Goal: Task Accomplishment & Management: Manage account settings

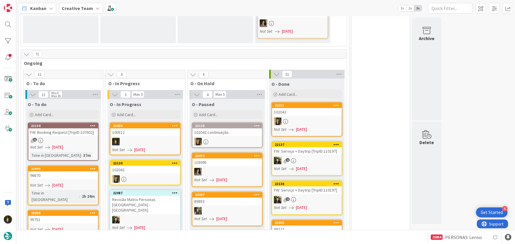
click at [143, 129] on div "100512" at bounding box center [145, 133] width 70 height 8
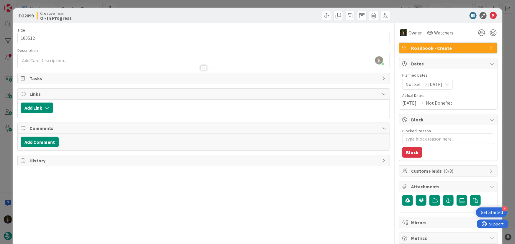
type textarea "x"
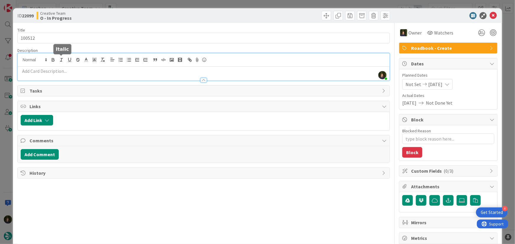
click at [57, 61] on div "Margarida Carvalho joined 16 m ago" at bounding box center [204, 66] width 372 height 27
paste div
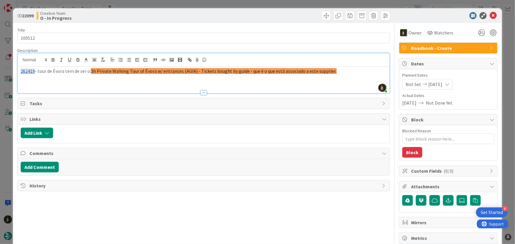
click at [112, 69] on span "3h Private Walking Tour of Évora w/ entrances (AGIA) - Tickets bought by guide …" at bounding box center [214, 71] width 246 height 6
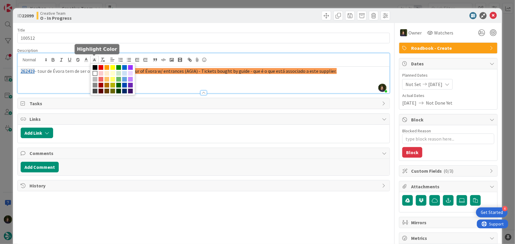
click at [95, 58] on icon at bounding box center [94, 59] width 5 height 5
click at [94, 74] on span at bounding box center [95, 73] width 5 height 5
click at [95, 74] on span at bounding box center [95, 73] width 5 height 5
click at [160, 78] on div "262419 - tour de Évora tem de ser o: 3h Private Walking Tour of Évora w/ entran…" at bounding box center [204, 80] width 372 height 27
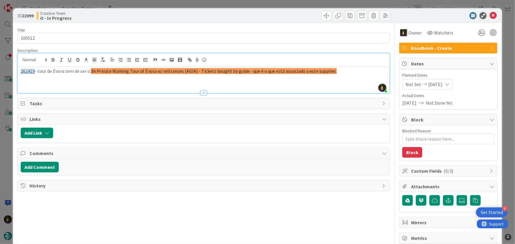
click at [45, 72] on p "262419 - tour de Évora tem de ser o: 3h Private Walking Tour of Évora w/ entran…" at bounding box center [204, 71] width 366 height 7
copy p "262419 - tour de Évora tem de ser o: 3h Private Walking Tour of Évora w/ entran…"
click at [490, 16] on icon at bounding box center [493, 15] width 7 height 7
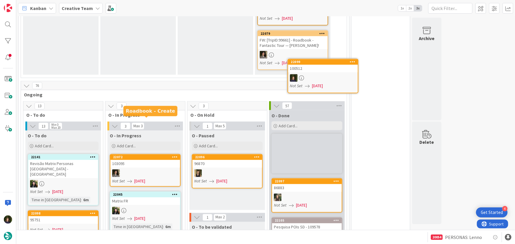
scroll to position [449, 0]
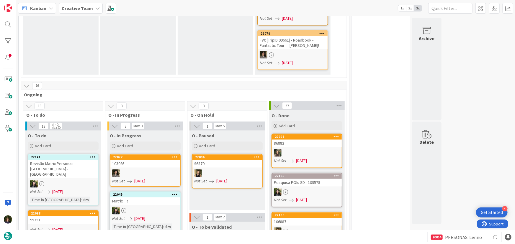
click at [310, 140] on div "86883" at bounding box center [307, 144] width 70 height 8
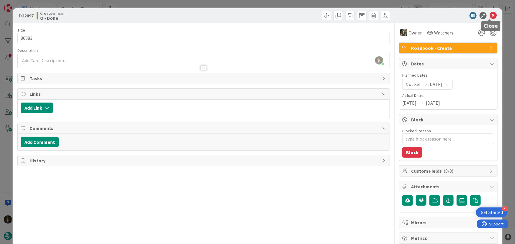
click at [490, 16] on icon at bounding box center [493, 15] width 7 height 7
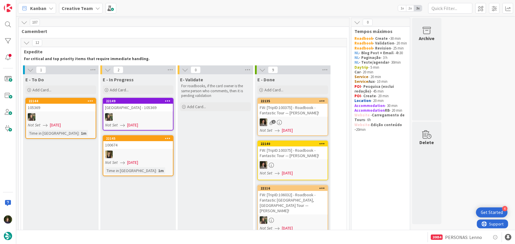
click at [82, 9] on b "Creative Team" at bounding box center [77, 8] width 31 height 6
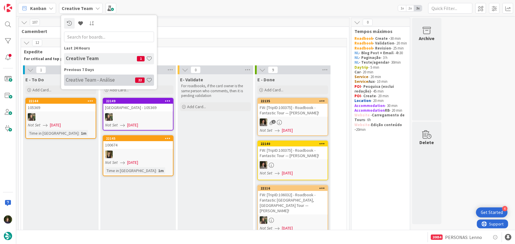
click at [94, 83] on h4 "Creative Team - Análise" at bounding box center [100, 80] width 69 height 6
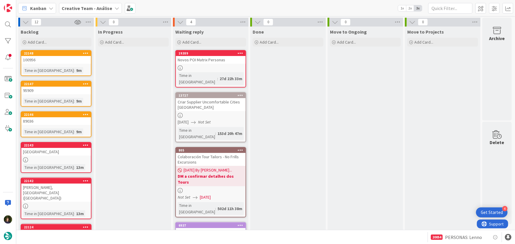
click at [211, 62] on div "Novos POI Matrix Personas" at bounding box center [211, 60] width 70 height 8
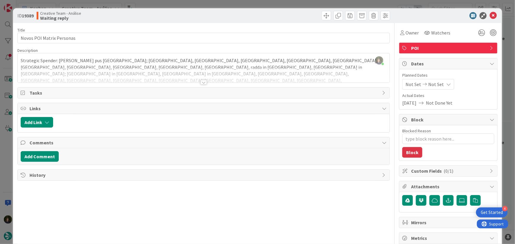
click at [262, 65] on div "Margarida Carvalho just joined Strategic Spender: já pus Rome; Florence, Siena,…" at bounding box center [204, 67] width 372 height 29
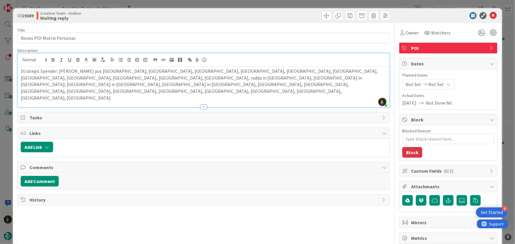
click at [265, 79] on p "Strategic Spender: já pus Rome; Florence, Siena, Venice, Milan, Naples, Bologna…" at bounding box center [204, 85] width 366 height 34
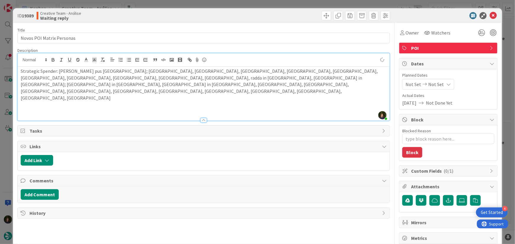
type textarea "x"
click at [80, 108] on p "Cultura & Authenticity: Rome; Milan;" at bounding box center [204, 111] width 366 height 7
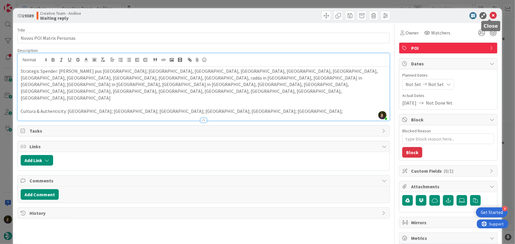
click at [490, 15] on icon at bounding box center [493, 15] width 7 height 7
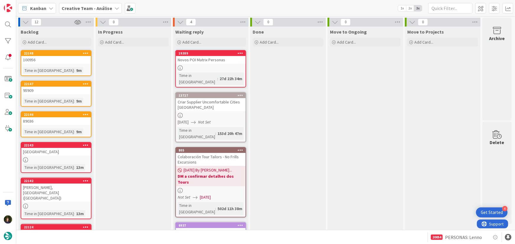
click at [95, 9] on b "Creative Team - Análise" at bounding box center [87, 8] width 50 height 6
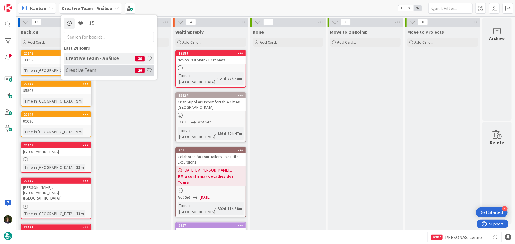
click at [97, 68] on h4 "Creative Team" at bounding box center [100, 70] width 69 height 6
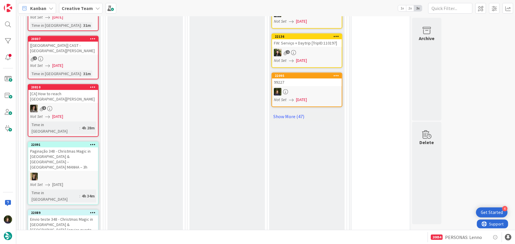
scroll to position [859, 0]
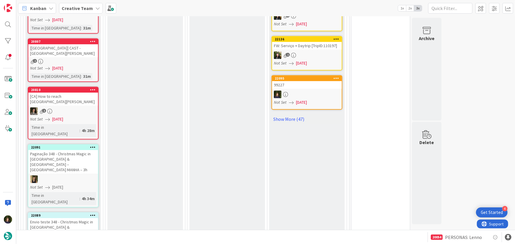
click at [87, 5] on span "Creative Team" at bounding box center [77, 8] width 31 height 7
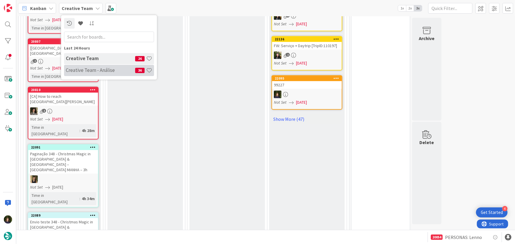
click at [98, 71] on h4 "Creative Team - Análise" at bounding box center [100, 70] width 69 height 6
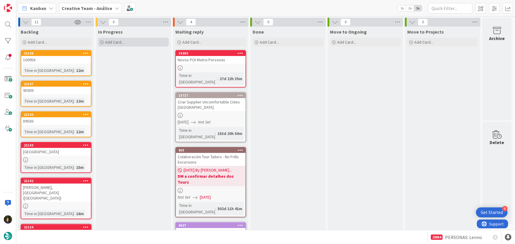
click at [144, 38] on div "Add Card..." at bounding box center [133, 42] width 71 height 9
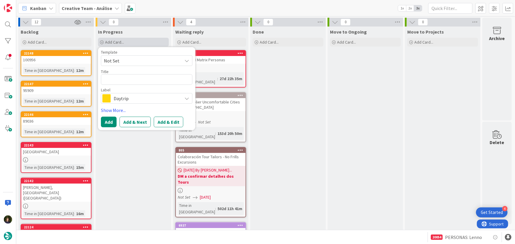
type textarea "x"
type textarea "S"
type textarea "x"
type textarea "SS"
type textarea "x"
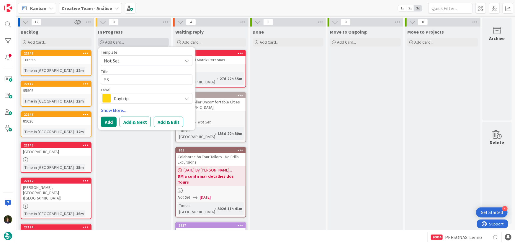
type textarea "[SS"
type textarea "x"
type textarea "[SS]"
type textarea "x"
type textarea "[SS]"
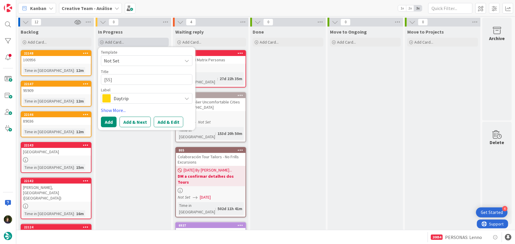
type textarea "x"
type textarea "[SS] -"
type textarea "x"
type textarea "[SS] -"
click at [134, 77] on textarea "[SS] -" at bounding box center [147, 79] width 92 height 11
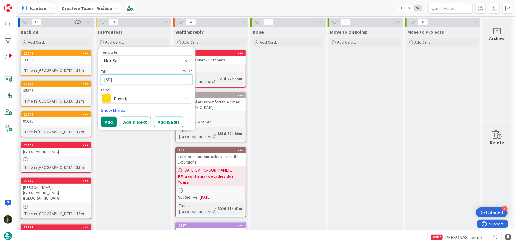
paste textarea "Walk along Corso Vannucci"
type textarea "x"
type textarea "[SS] - Walk along Corso Vannucci"
click at [128, 101] on span "Daytrip" at bounding box center [147, 98] width 66 height 8
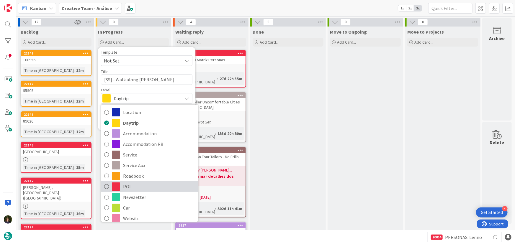
click at [132, 188] on span "POI" at bounding box center [159, 186] width 72 height 9
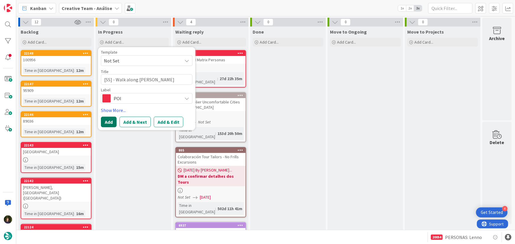
click at [108, 117] on button "Add" at bounding box center [109, 122] width 16 height 11
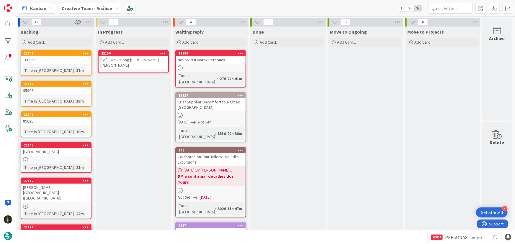
click at [128, 61] on div "[SS] - Walk along Corso Vannucci" at bounding box center [134, 62] width 70 height 13
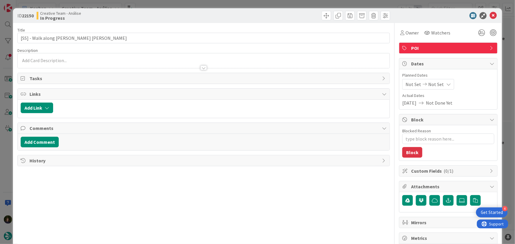
click at [109, 65] on div at bounding box center [204, 65] width 372 height 6
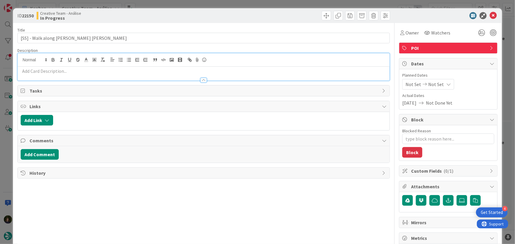
click at [57, 71] on p at bounding box center [204, 71] width 366 height 7
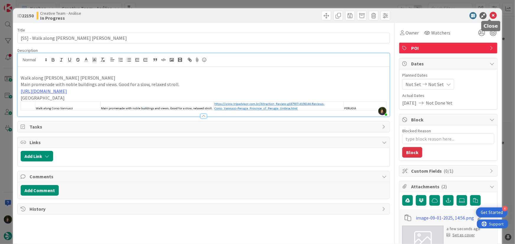
click at [490, 17] on icon at bounding box center [493, 15] width 7 height 7
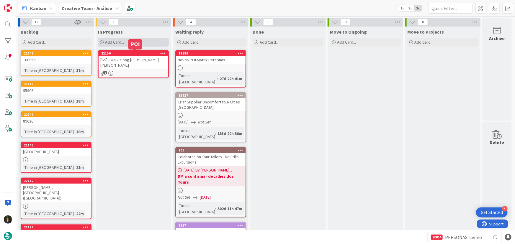
click at [119, 41] on span "Add Card..." at bounding box center [114, 42] width 19 height 5
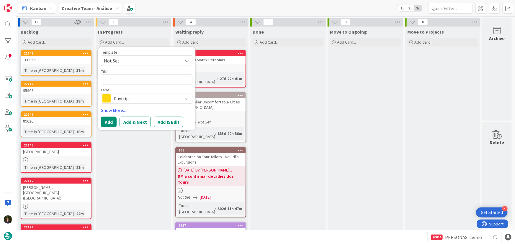
click at [120, 97] on span "Daytrip" at bounding box center [147, 98] width 66 height 8
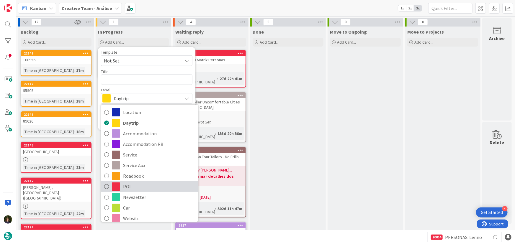
click at [140, 192] on link "POI" at bounding box center [149, 187] width 97 height 11
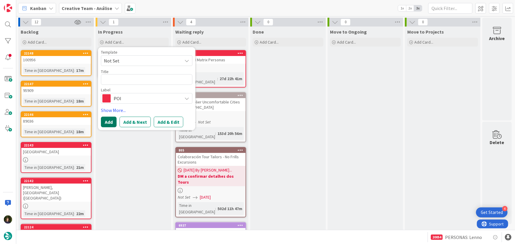
click at [109, 127] on button "Add" at bounding box center [109, 122] width 16 height 11
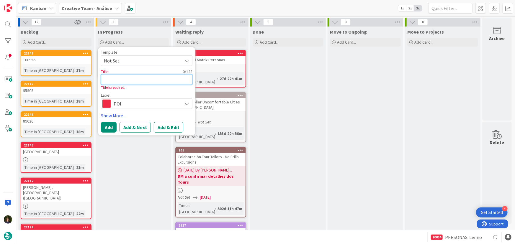
click at [113, 79] on textarea at bounding box center [147, 79] width 92 height 11
type textarea "x"
type textarea "["
type textarea "x"
type textarea "[S"
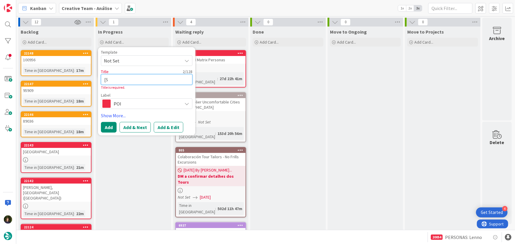
type textarea "x"
type textarea "[SS"
type textarea "x"
type textarea "[SS]"
type textarea "x"
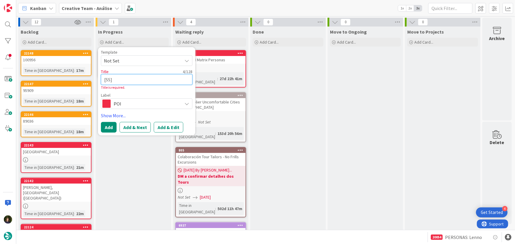
type textarea "[SS]"
type textarea "x"
type textarea "[SS] -"
type textarea "x"
type textarea "[SS] -"
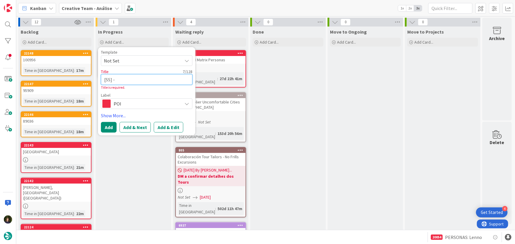
type textarea "x"
type textarea "[SS] - P"
type textarea "x"
type textarea "[SS] - Pi"
type textarea "x"
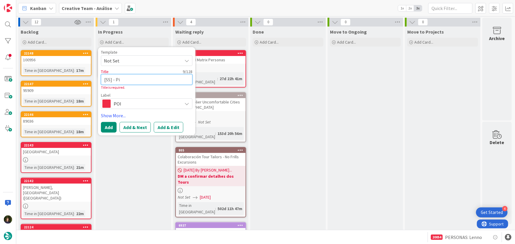
type textarea "[SS] - Pia"
type textarea "x"
type textarea "[SS] - Piaz"
type textarea "x"
type textarea "[SS] - Piazz"
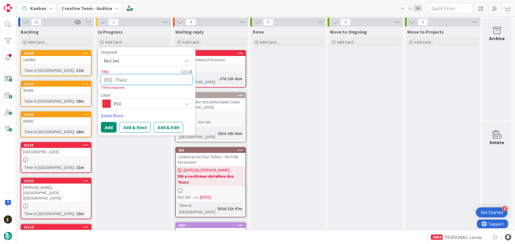
type textarea "x"
type textarea "[SS] - Piazza"
type textarea "x"
type textarea "[SS] - Piazza"
type textarea "x"
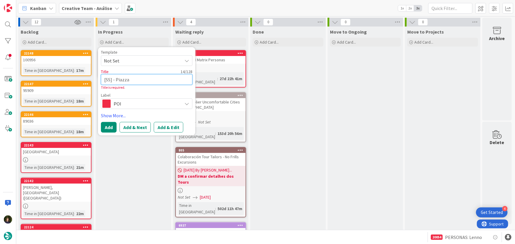
type textarea "[SS] - Piazza I"
type textarea "x"
type textarea "[SS] - Piazza IV"
type textarea "x"
type textarea "[SS] - Piazza IV"
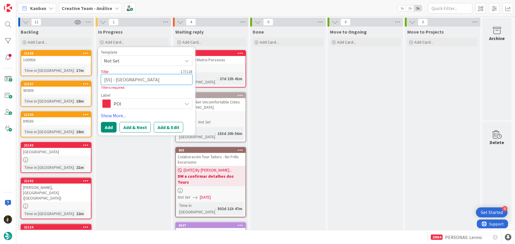
type textarea "x"
type textarea "[SS] - Piazza IV N"
type textarea "x"
type textarea "[SS] - Piazza IV No"
type textarea "x"
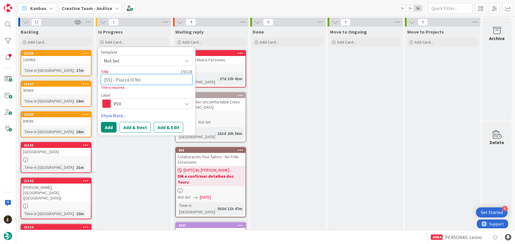
type textarea "[SS] - Piazza IV Nov"
type textarea "x"
type textarea "[SS] - Piazza IV Nove"
type textarea "x"
type textarea "[SS] - Piazza IV Novem"
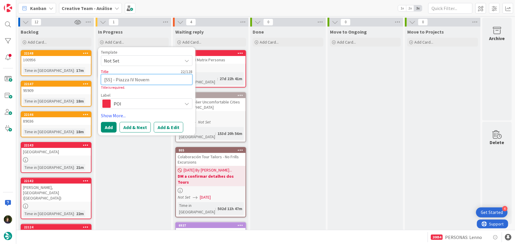
type textarea "x"
type textarea "[SS] - Piazza IV Novemb"
type textarea "x"
type textarea "[SS] - Piazza IV Novembr"
type textarea "x"
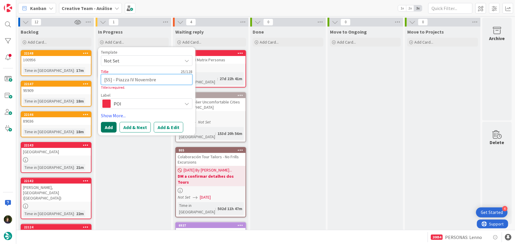
type textarea "[SS] - Piazza IV Novembre"
click at [108, 128] on button "Add" at bounding box center [109, 127] width 16 height 11
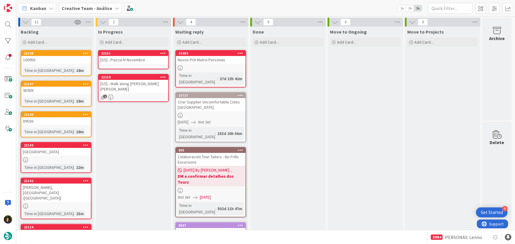
click at [130, 61] on div "[SS] - Piazza IV Novembre" at bounding box center [134, 60] width 70 height 8
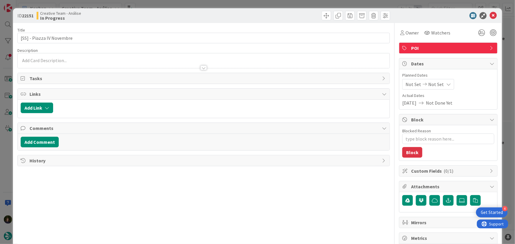
click at [74, 62] on div at bounding box center [204, 65] width 372 height 6
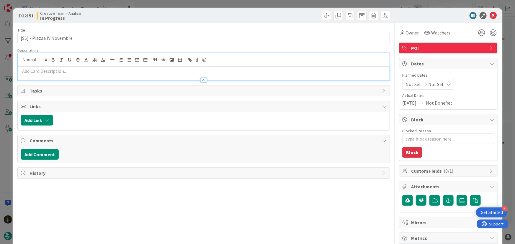
click at [62, 74] on p at bounding box center [204, 71] width 366 height 7
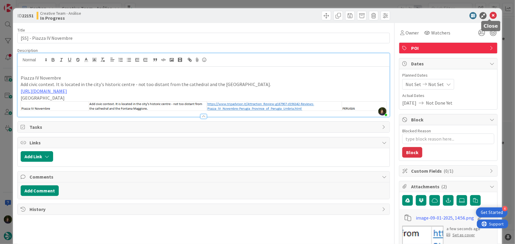
click at [490, 15] on icon at bounding box center [493, 15] width 7 height 7
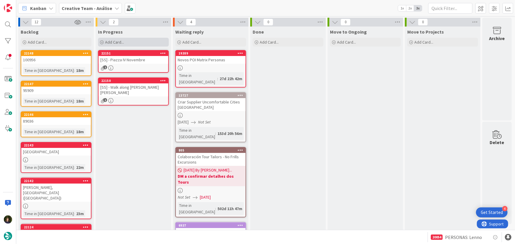
click at [132, 45] on div "Add Card..." at bounding box center [133, 42] width 71 height 9
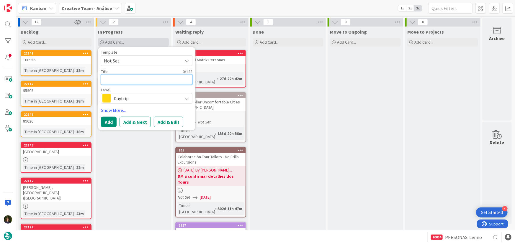
type textarea "x"
type textarea "["
type textarea "x"
type textarea "[S"
type textarea "x"
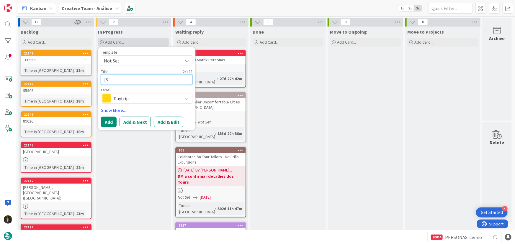
type textarea "[SS"
type textarea "x"
type textarea "[SS]"
type textarea "x"
type textarea "[SS]"
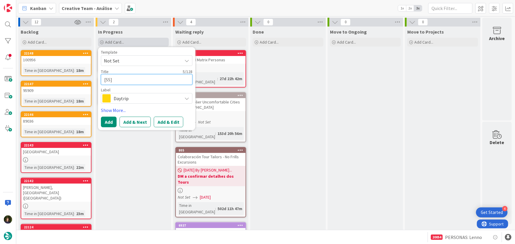
type textarea "x"
type textarea "[SS] -"
type textarea "x"
type textarea "[SS] -"
type textarea "x"
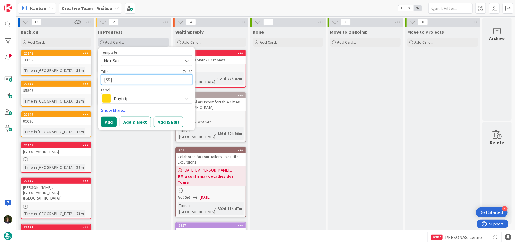
type textarea "[SS] - S"
type textarea "x"
type textarea "[SS] - St"
type textarea "x"
type textarea "[SS] - Str"
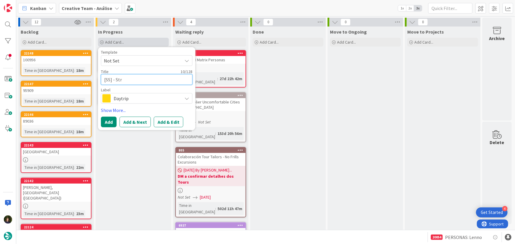
type textarea "x"
type textarea "[SS] - Stro"
type textarea "x"
type textarea "[SS] - Strol"
type textarea "x"
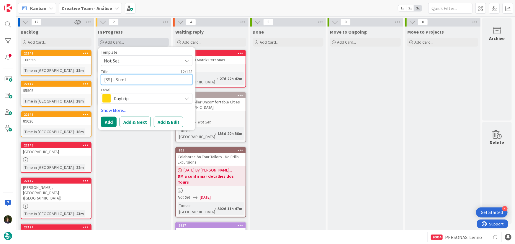
type textarea "[SS] - Stroll"
type textarea "x"
type textarea "[SS] - Stroll"
type textarea "x"
type textarea "[SS] - Stroll V"
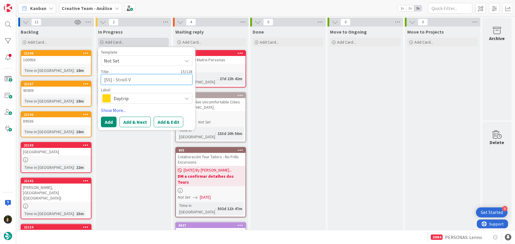
type textarea "x"
type textarea "[SS] - Stroll Vi"
type textarea "x"
type textarea "[SS] - Stroll Via"
type textarea "x"
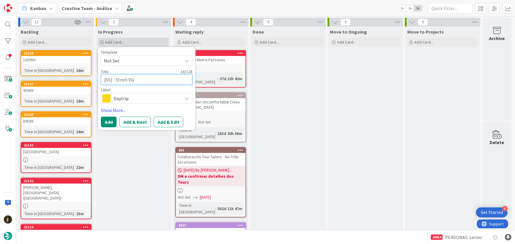
type textarea "[SS] - Stroll Via"
type textarea "x"
type textarea "[SS] - Stroll Via d"
type textarea "x"
type textarea "[SS] - Stroll Via de"
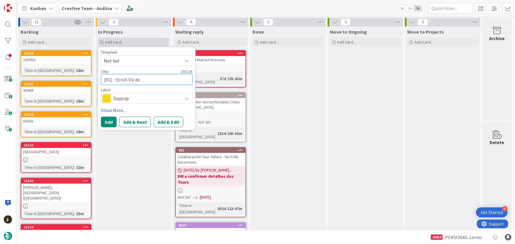
type textarea "x"
type textarea "[SS] - Stroll Via del"
type textarea "x"
type textarea "[SS] - Stroll Via dell"
type textarea "x"
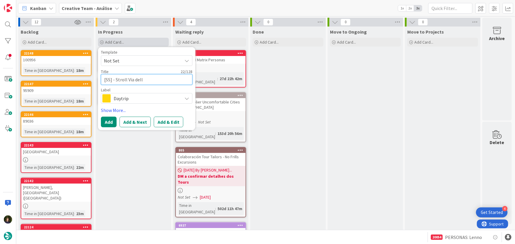
type textarea "[SS] - Stroll Via dell'"
type textarea "x"
type textarea "[SS] - Stroll Via dell'A"
type textarea "x"
type textarea "[SS] - Stroll Via dell'Ac"
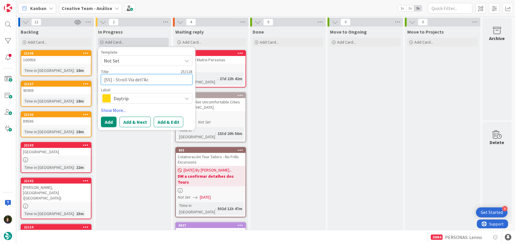
type textarea "x"
type textarea "[SS] - Stroll Via dell'Acq"
type textarea "x"
type textarea "[SS] - Stroll Via dell'Acqu"
type textarea "x"
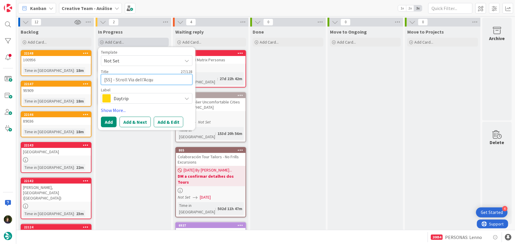
type textarea "[SS] - Stroll Via dell'Acque"
type textarea "x"
type textarea "[SS] - Stroll Via dell'Acqued"
type textarea "x"
type textarea "[SS] - Stroll Via dell'Acquedo"
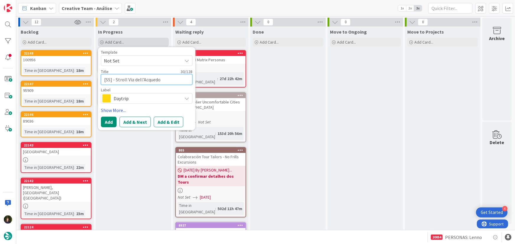
type textarea "x"
type textarea "[SS] - Stroll Via dell'Acquedot"
type textarea "x"
type textarea "[SS] - Stroll Via dell'Acquedott"
type textarea "x"
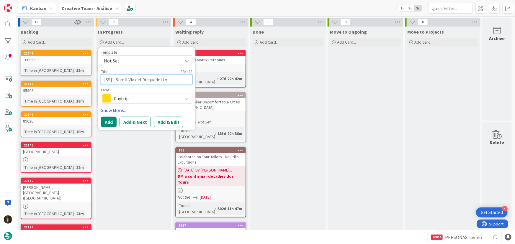
type textarea "[SS] - Stroll Via dell'Acquedotto"
click at [133, 97] on span "Daytrip" at bounding box center [147, 98] width 66 height 8
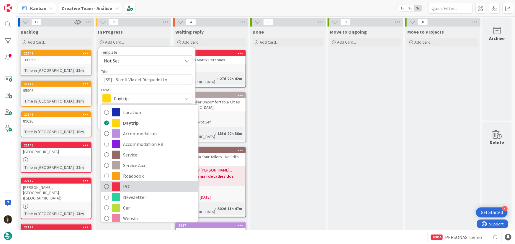
click at [135, 188] on span "POI" at bounding box center [159, 186] width 72 height 9
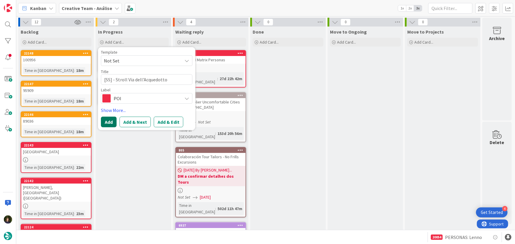
click at [107, 124] on button "Add" at bounding box center [109, 122] width 16 height 11
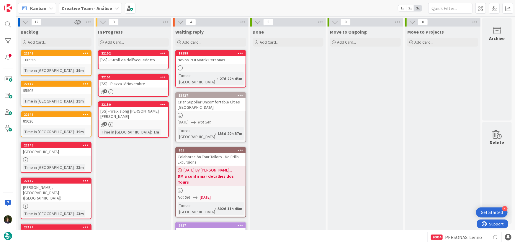
click at [119, 63] on div "[SS] - Stroll Via dell'Acquedotto" at bounding box center [134, 60] width 70 height 8
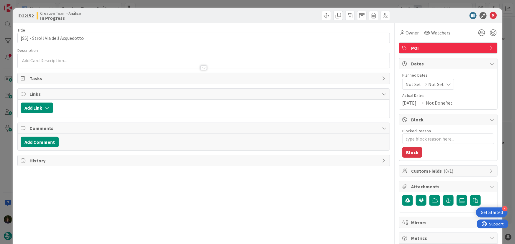
drag, startPoint x: 96, startPoint y: 53, endPoint x: 96, endPoint y: 61, distance: 7.7
click at [96, 53] on div at bounding box center [204, 60] width 372 height 15
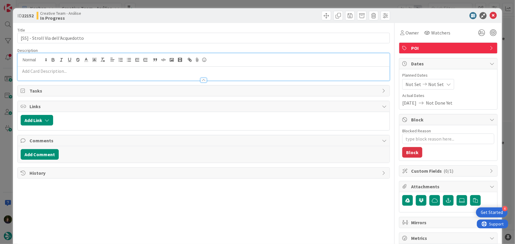
click at [91, 68] on p at bounding box center [204, 71] width 366 height 7
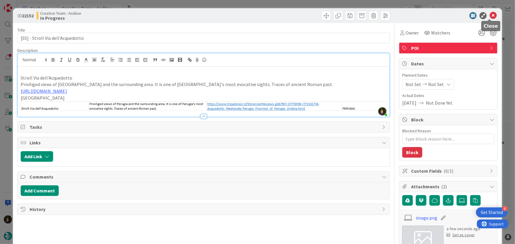
click at [490, 16] on icon at bounding box center [493, 15] width 7 height 7
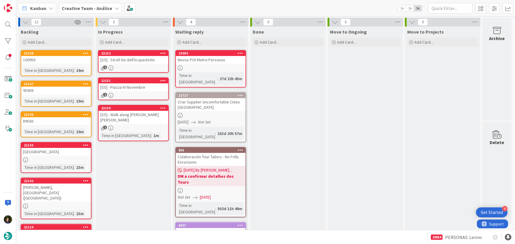
click at [124, 117] on div "[SS] - Walk along Corso Vannucci" at bounding box center [134, 117] width 70 height 13
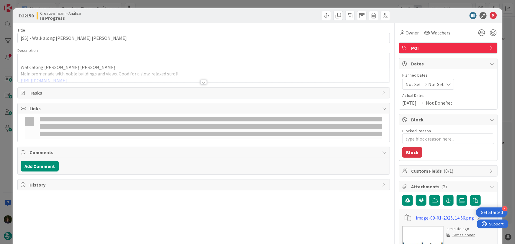
type textarea "x"
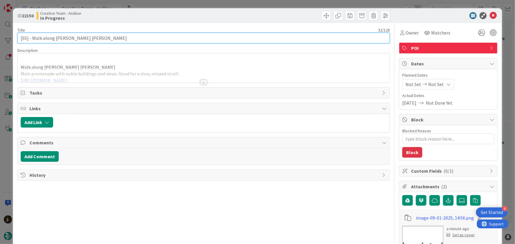
click at [97, 37] on input "[SS] - Walk along Corso Vannucci" at bounding box center [203, 38] width 373 height 11
type input "[SS] - Walk along Corso Vannucci - Perugia"
type textarea "x"
type input "[SS] - Walk along Corso Vannucci - Perugia"
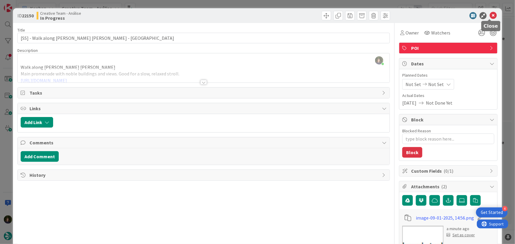
click at [490, 15] on icon at bounding box center [493, 15] width 7 height 7
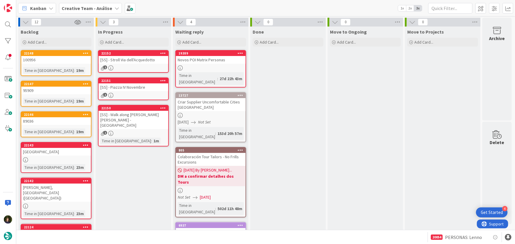
click at [118, 88] on div "[SS] - Piazza IV Novembre" at bounding box center [134, 88] width 70 height 8
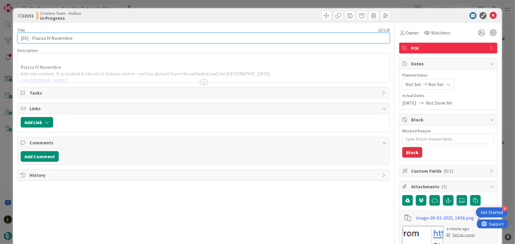
type textarea "x"
click at [87, 36] on input "[SS] - Piazza IV Novembre" at bounding box center [203, 38] width 373 height 11
type input "[SS] - Piazza IV Novembre - Perugia"
type textarea "x"
type input "[SS] - Piazza IV Novembre - Perugia"
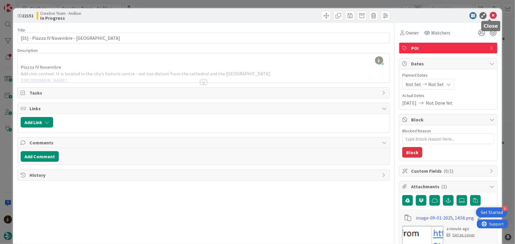
click at [490, 15] on icon at bounding box center [493, 15] width 7 height 7
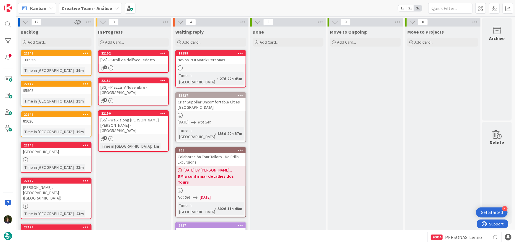
click at [127, 66] on div "2" at bounding box center [134, 68] width 70 height 5
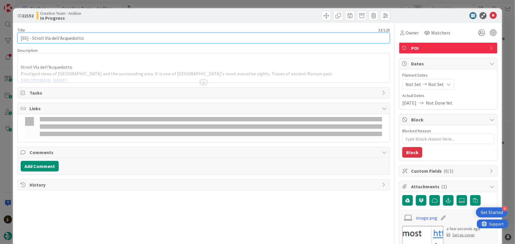
click at [106, 38] on input "[SS] - Stroll Via dell'Acquedotto" at bounding box center [203, 38] width 373 height 11
type textarea "x"
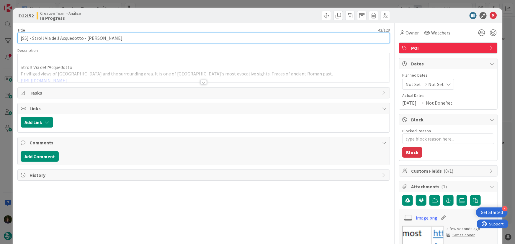
type input "[SS] - Stroll Via dell'Acquedotto - Perigoa"
type textarea "x"
type input "[SS] - Stroll Via dell'Acquedotto - Peroa"
type textarea "x"
type input "[SS] - Stroll Via dell'Acquedotto - Perugoa"
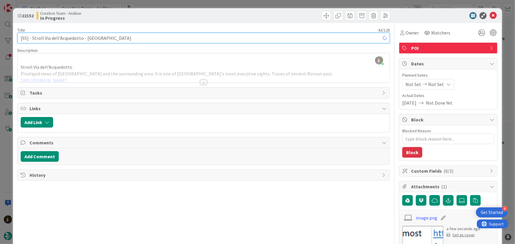
type textarea "x"
type input "[SS] - Stroll Via dell'Acquedotto - Peruga"
type textarea "x"
type input "[SS] - Stroll Via dell'Acquedotto - Perugia"
type textarea "x"
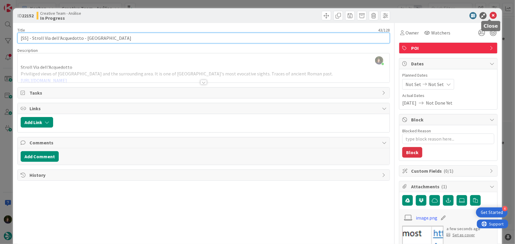
type input "[SS] - Stroll Via dell'Acquedotto - Perugia"
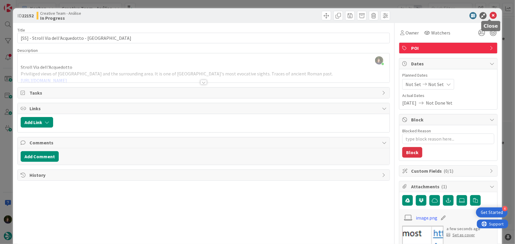
click at [490, 16] on icon at bounding box center [493, 15] width 7 height 7
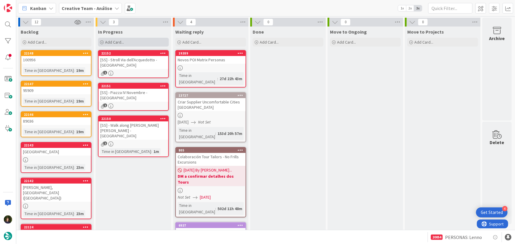
click at [128, 43] on div "Add Card..." at bounding box center [133, 42] width 71 height 9
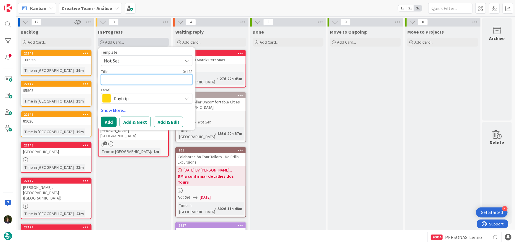
paste textarea "€€€ - Ristorante Al Tartufo - Open every day"
type textarea "x"
type textarea "€€€ - Ristorante Al Tartufo - Open every day"
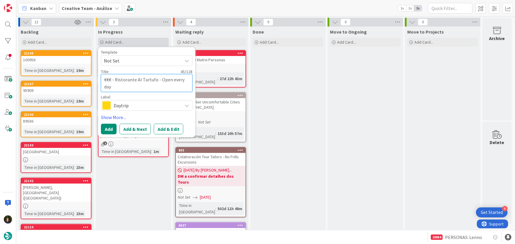
type textarea "x"
type textarea "€€€ - Ristorante Al Tartufo - Open every day"
type textarea "x"
type textarea "€€€ - Ristorante Al Tartufo - Open every day -"
type textarea "x"
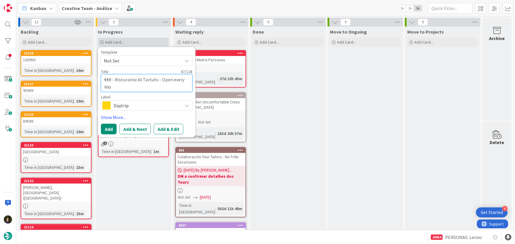
type textarea "€€€ - Ristorante Al Tartufo - Open every day -"
type textarea "x"
type textarea "€€€ - Ristorante Al Tartufo - Open every day - P"
type textarea "x"
type textarea "€€€ - Ristorante Al Tartufo - Open every day - Pe"
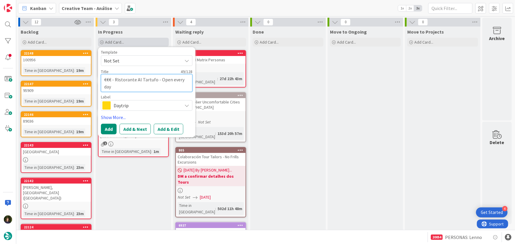
type textarea "x"
type textarea "€€€ - Ristorante Al Tartufo - Open every day - Per"
type textarea "x"
type textarea "€€€ - Ristorante Al Tartufo - Open every day - Peru"
type textarea "x"
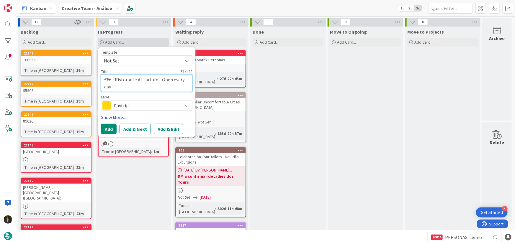
type textarea "€€€ - Ristorante Al Tartufo - Open every day - Perug"
type textarea "x"
type textarea "€€€ - Ristorante Al Tartufo - Open every day - Perugi"
type textarea "x"
type textarea "€€€ - Ristorante Al Tartufo - Open every day - Perugia"
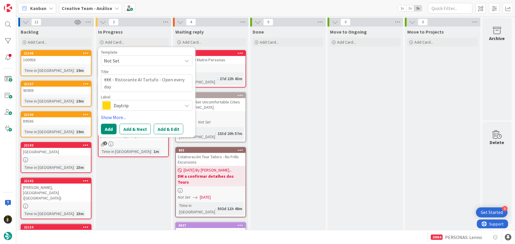
click at [119, 106] on span "Daytrip" at bounding box center [147, 106] width 66 height 8
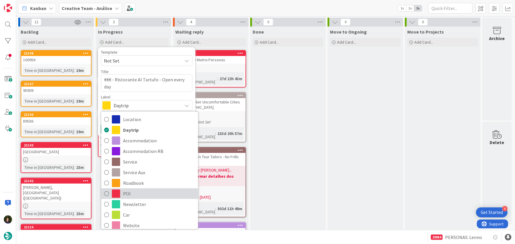
click at [129, 198] on span "POI" at bounding box center [159, 194] width 72 height 9
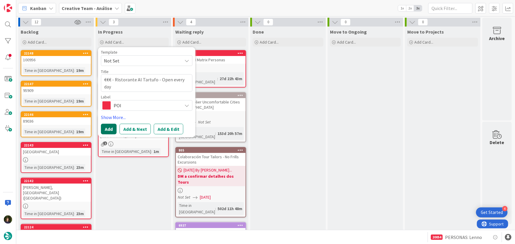
click at [112, 130] on button "Add" at bounding box center [109, 129] width 16 height 11
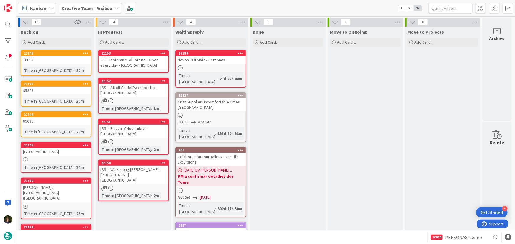
click at [126, 61] on div "€€€ - Ristorante Al Tartufo - Open every day - Perugia" at bounding box center [134, 62] width 70 height 13
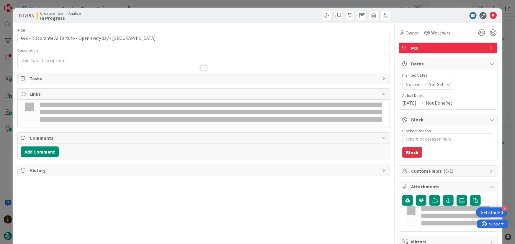
type textarea "x"
type input "€€€ - Ristorante Al Tartufo - Open every day - Perugia"
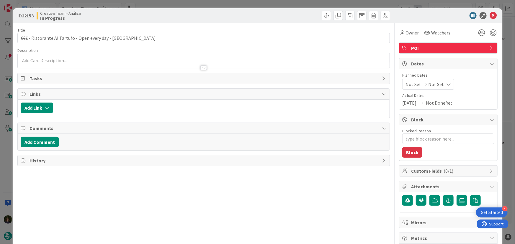
type textarea "x"
type input "€€€ - Ristorante Al Tartufo - Open every day - Perugia"
click at [53, 67] on div at bounding box center [204, 65] width 372 height 6
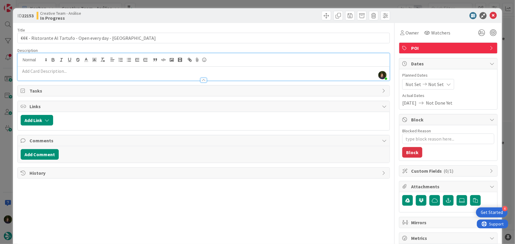
click at [51, 72] on p at bounding box center [204, 71] width 366 height 7
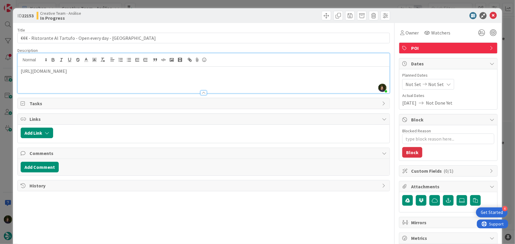
type textarea "x"
type input "€€€ - Ristorante Al Tartufo - Open every day - Perugia"
type textarea "x"
type input "€€€ - Ristorante Al Tartufo - Open every day - Perugia"
click at [490, 16] on icon at bounding box center [493, 15] width 7 height 7
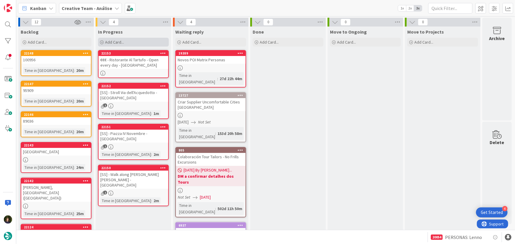
click at [123, 43] on span "Add Card..." at bounding box center [114, 42] width 19 height 5
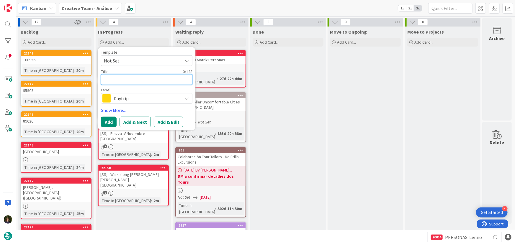
click at [127, 80] on textarea at bounding box center [147, 79] width 92 height 11
paste textarea "€ - Osteria a Priori - Closed Sun"
type textarea "x"
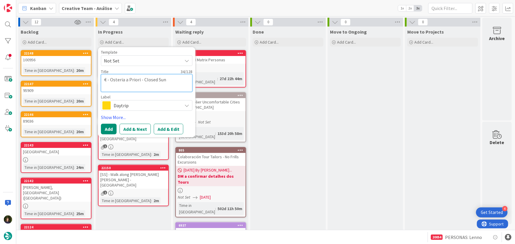
type textarea "€ - Osteria a Priori - Closed Sun"
click at [120, 103] on span "Daytrip" at bounding box center [147, 106] width 66 height 8
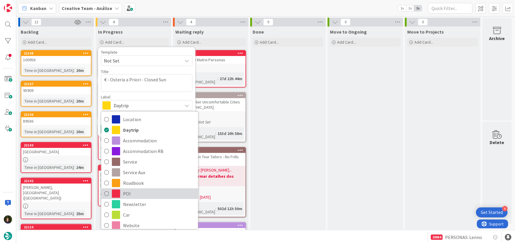
click at [130, 193] on span "POI" at bounding box center [159, 194] width 72 height 9
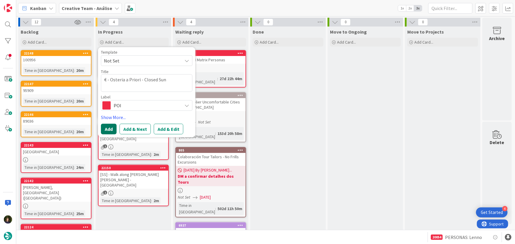
click at [109, 129] on button "Add" at bounding box center [109, 129] width 16 height 11
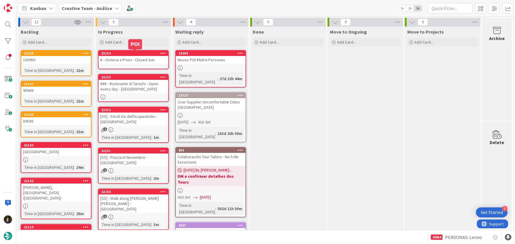
click at [125, 61] on div "€ - Osteria a Priori - Closed Sun" at bounding box center [134, 60] width 70 height 8
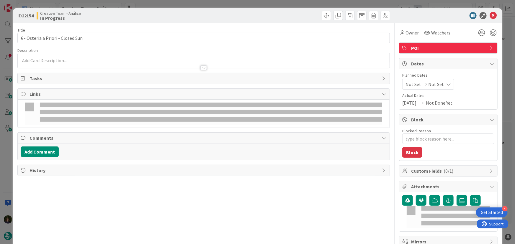
type textarea "x"
type input "€ - Osteria a Priori - Closed Sun"
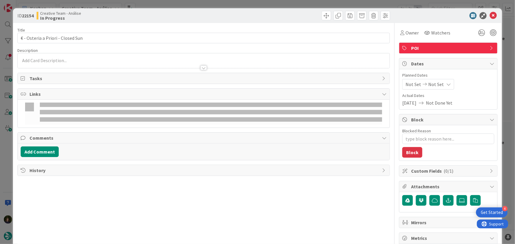
type textarea "x"
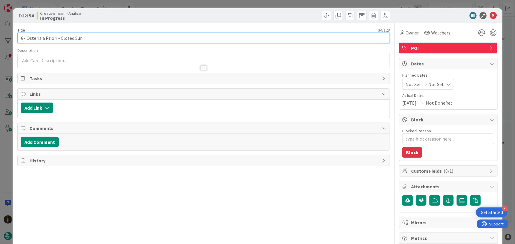
click at [100, 41] on input "€ - Osteria a Priori - Closed Sun" at bounding box center [203, 38] width 373 height 11
type input "€ - Osteria a Priori - Closed Sun - Per"
type textarea "x"
type input "€ - Osteria a Priori - Closed Sun - Perug"
type textarea "x"
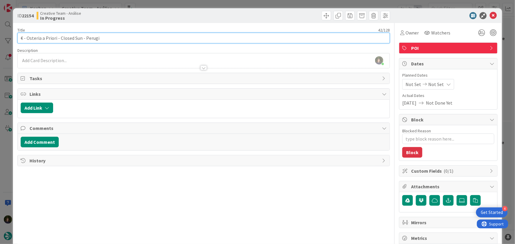
type input "€ - Osteria a Priori - Closed Sun - Perugia"
type textarea "x"
type input "€ - Osteria a Priori - Closed Sun - Perugia"
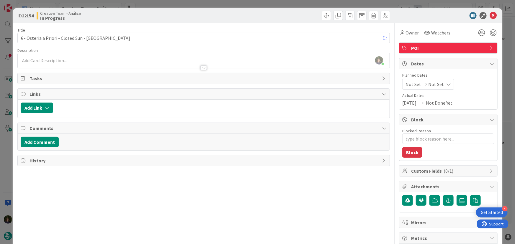
click at [70, 61] on div "Margarida Carvalho just joined" at bounding box center [204, 60] width 372 height 15
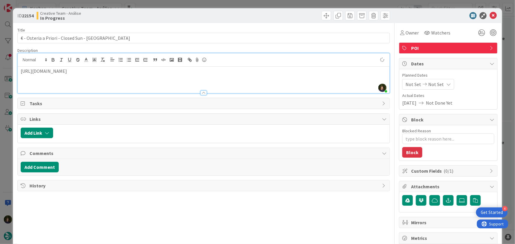
click at [315, 71] on p "https://www.tripadvisor.it/Restaurant_Review-g187907-d1819543-Reviews-Osteria_A…" at bounding box center [204, 71] width 366 height 7
type textarea "x"
click at [490, 16] on icon at bounding box center [493, 15] width 7 height 7
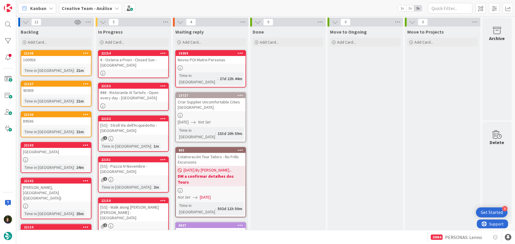
click at [139, 102] on link "22153 €€€ - Ristorante Al Tartufo - Open every day - Perugia" at bounding box center [133, 97] width 71 height 28
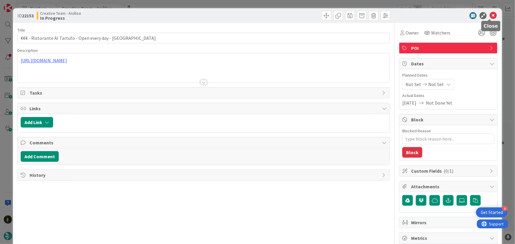
click at [490, 17] on icon at bounding box center [493, 15] width 7 height 7
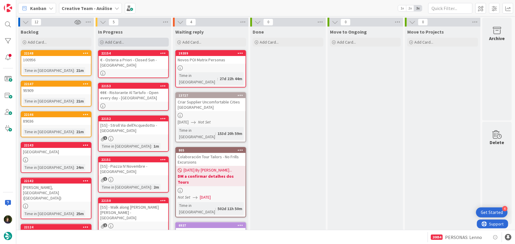
click at [125, 44] on div "Add Card..." at bounding box center [133, 42] width 71 height 9
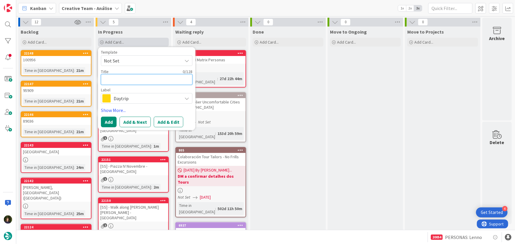
paste textarea "€€/€€€ - Ristorante Enoteca Giò Arte - Open every day"
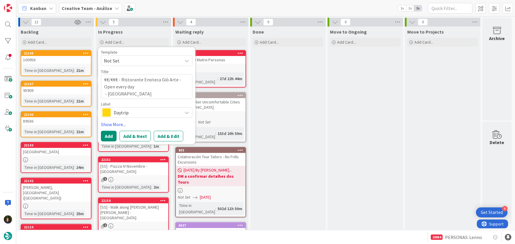
click at [134, 114] on span "Daytrip" at bounding box center [147, 113] width 66 height 8
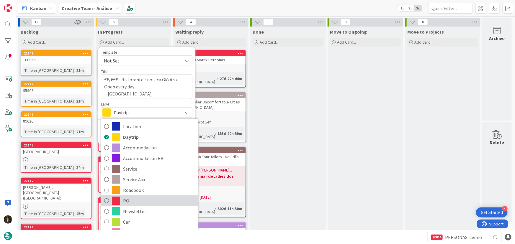
drag, startPoint x: 126, startPoint y: 201, endPoint x: 125, endPoint y: 194, distance: 7.1
click at [125, 201] on span "POI" at bounding box center [159, 201] width 72 height 9
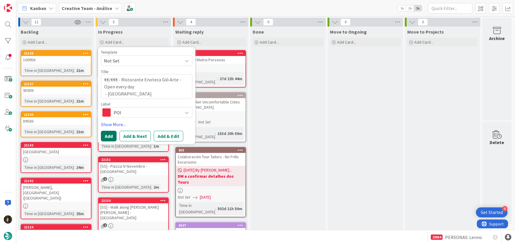
click at [109, 139] on button "Add" at bounding box center [109, 136] width 16 height 11
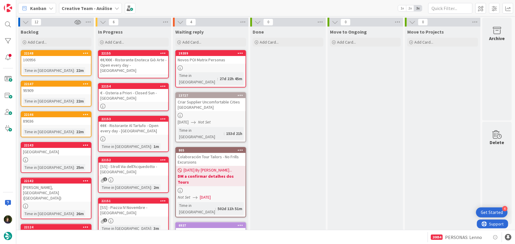
click at [123, 65] on div "€€/€€€ - Ristorante Enoteca Giò Arte - Open every day - Perugia" at bounding box center [134, 65] width 70 height 18
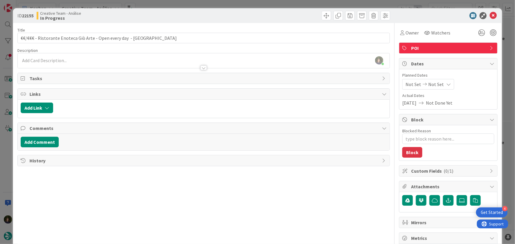
click at [29, 63] on div at bounding box center [204, 65] width 372 height 6
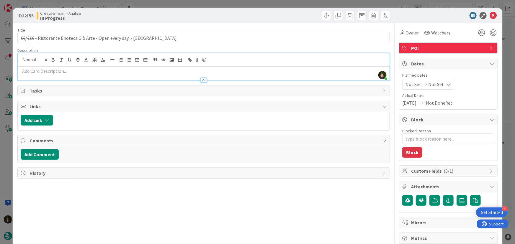
click at [42, 71] on p at bounding box center [204, 71] width 366 height 7
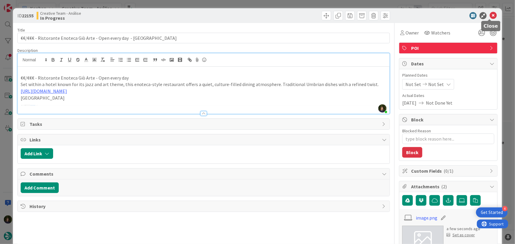
click at [490, 14] on icon at bounding box center [493, 15] width 7 height 7
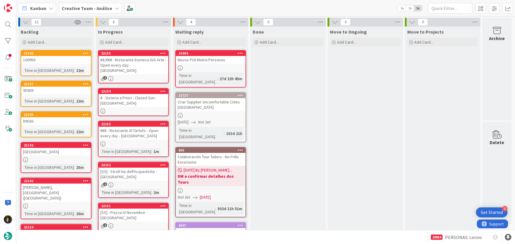
click at [136, 37] on div "In Progress Add Card... Template Not Set Title 0 / 128 Label Daytrip Location D…" at bounding box center [134, 37] width 76 height 21
click at [132, 43] on div "Add Card..." at bounding box center [133, 42] width 71 height 9
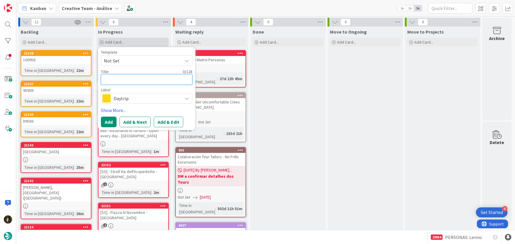
paste textarea "€€ - Locanda del Morlacchi - Closed Tue"
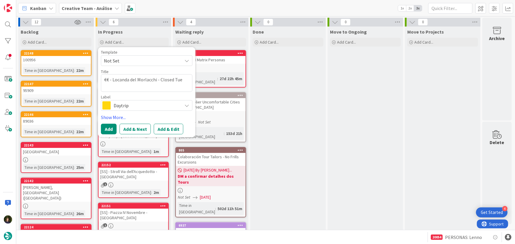
click at [123, 107] on span "Daytrip" at bounding box center [147, 106] width 66 height 8
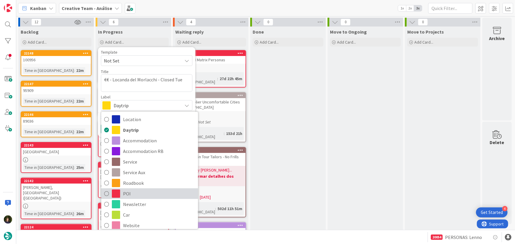
click at [136, 193] on span "POI" at bounding box center [159, 194] width 72 height 9
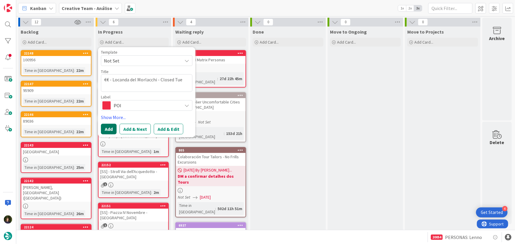
click at [109, 130] on button "Add" at bounding box center [109, 129] width 16 height 11
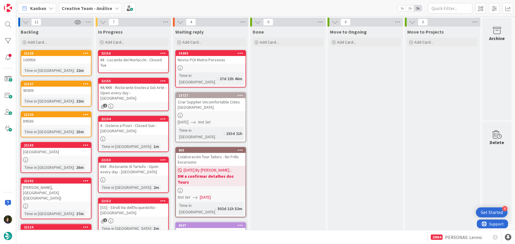
click at [118, 63] on div "€€ - Locanda del Morlacchi - Closed Tue" at bounding box center [134, 62] width 70 height 13
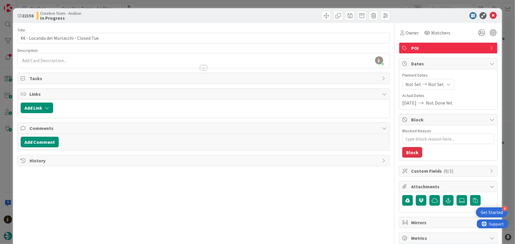
click at [62, 59] on div "Margarida Carvalho just joined" at bounding box center [204, 60] width 372 height 15
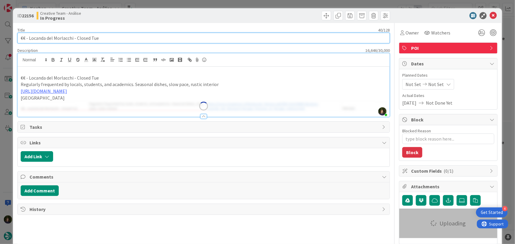
click at [122, 37] on input "€€ - Locanda del Morlacchi - Closed Tue" at bounding box center [203, 38] width 373 height 11
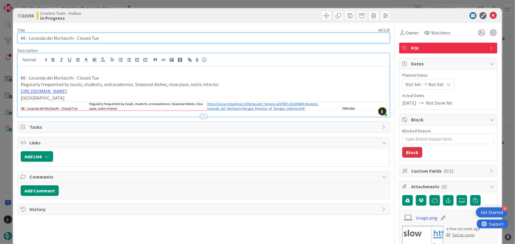
click at [133, 37] on input "€€ - Locanda del Morlacchi - Closed Tue" at bounding box center [203, 38] width 373 height 11
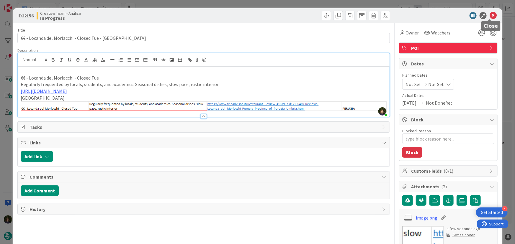
click at [490, 17] on icon at bounding box center [493, 15] width 7 height 7
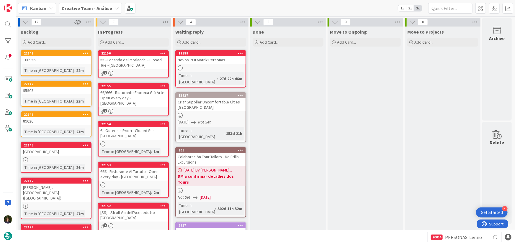
click at [164, 22] on icon at bounding box center [166, 22] width 8 height 9
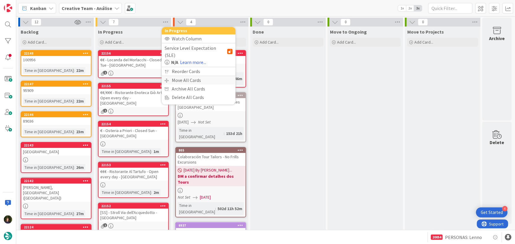
click at [182, 76] on div "Move All Cards" at bounding box center [199, 80] width 74 height 9
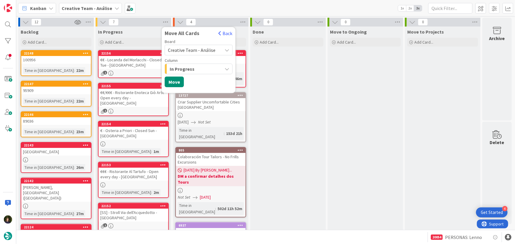
click at [199, 50] on span "Creative Team - Análise" at bounding box center [192, 50] width 48 height 6
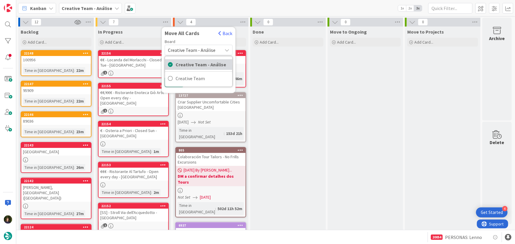
click at [188, 63] on span "Creative Team - Análise" at bounding box center [203, 64] width 54 height 9
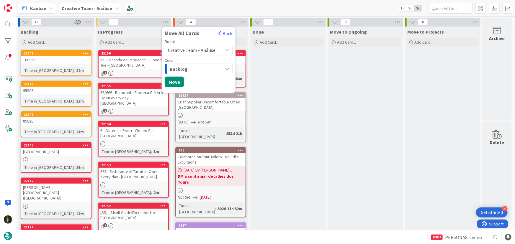
click at [189, 71] on div "Backlog" at bounding box center [195, 68] width 54 height 9
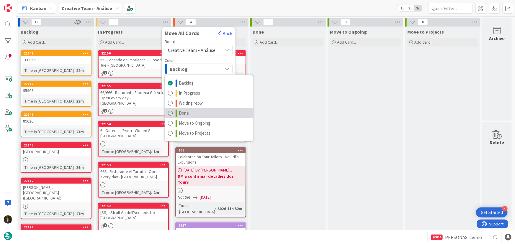
click at [189, 115] on link "Done" at bounding box center [209, 113] width 88 height 10
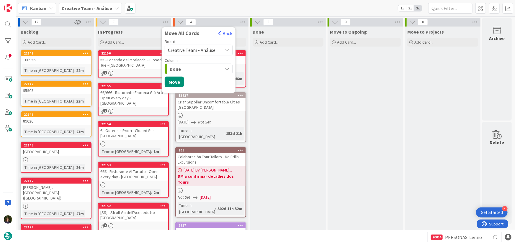
click at [225, 69] on icon "button" at bounding box center [227, 69] width 5 height 5
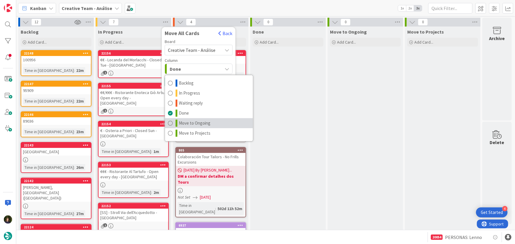
click at [198, 124] on span "Move to Ongoing" at bounding box center [195, 123] width 32 height 7
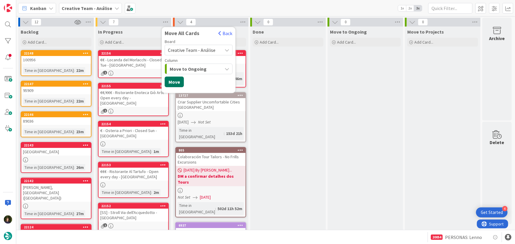
drag, startPoint x: 177, startPoint y: 82, endPoint x: 175, endPoint y: 84, distance: 3.2
click at [177, 82] on button "Move" at bounding box center [174, 82] width 19 height 11
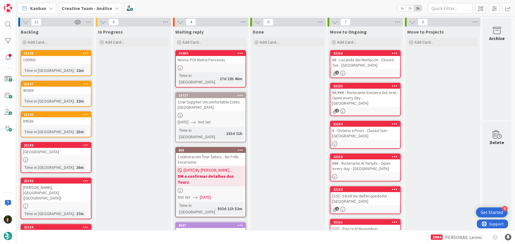
click at [106, 6] on b "Creative Team - Análise" at bounding box center [87, 8] width 50 height 6
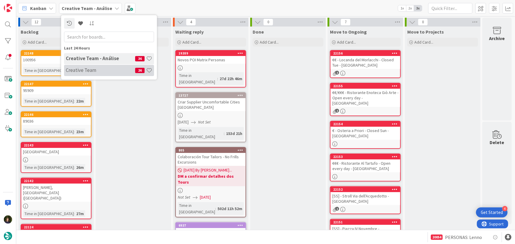
click at [107, 69] on h4 "Creative Team" at bounding box center [100, 70] width 69 height 6
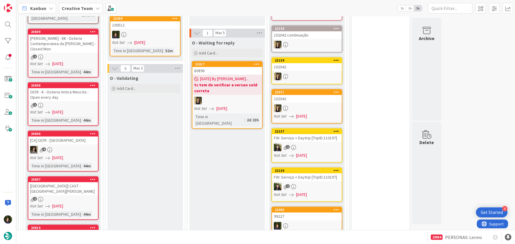
scroll to position [778, 0]
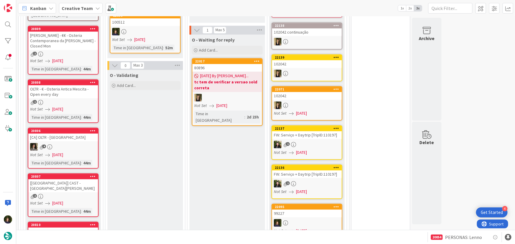
click at [93, 6] on div "Creative Team" at bounding box center [81, 8] width 44 height 11
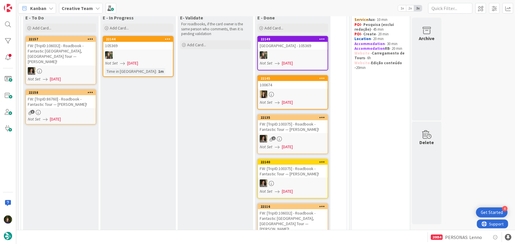
scroll to position [0, 0]
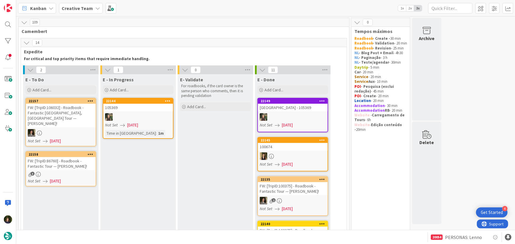
click at [80, 8] on b "Creative Team" at bounding box center [77, 8] width 31 height 6
click at [92, 74] on div "Creative Team - Análise 36" at bounding box center [109, 70] width 90 height 11
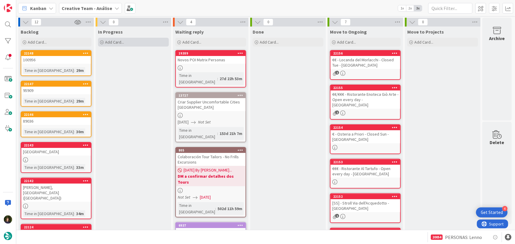
click at [137, 43] on div "Add Card..." at bounding box center [133, 42] width 71 height 9
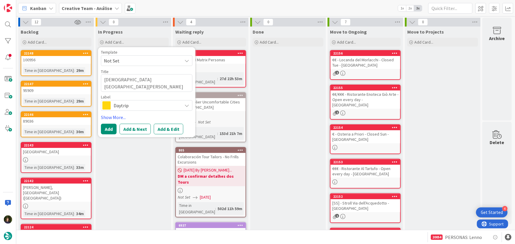
click at [129, 107] on span "Daytrip" at bounding box center [147, 106] width 66 height 8
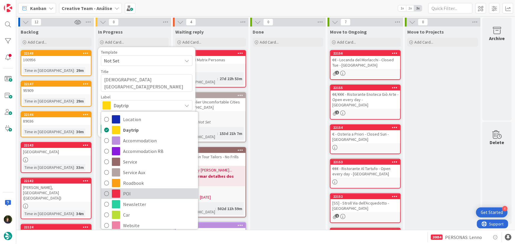
click at [136, 196] on span "POI" at bounding box center [159, 194] width 72 height 9
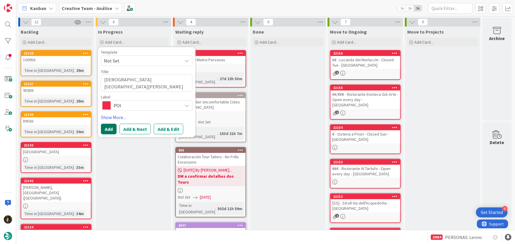
click at [109, 129] on button "Add" at bounding box center [109, 129] width 16 height 11
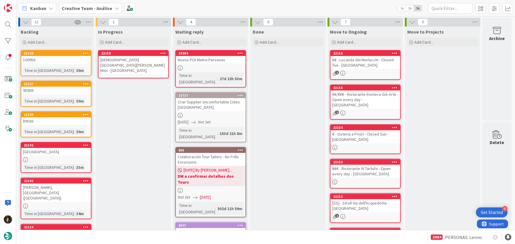
click at [141, 60] on div "Chiesa di San Giovanni Battista - Closed Mon - Modena" at bounding box center [134, 65] width 70 height 18
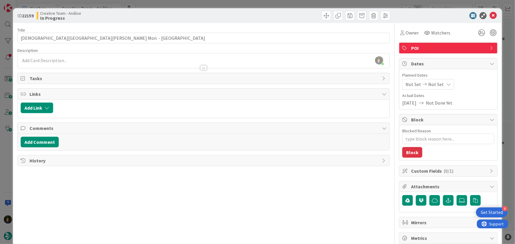
click at [60, 61] on div "Margarida Carvalho just joined" at bounding box center [204, 60] width 372 height 15
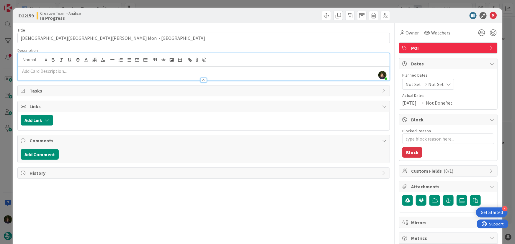
click at [67, 73] on p at bounding box center [204, 71] width 366 height 7
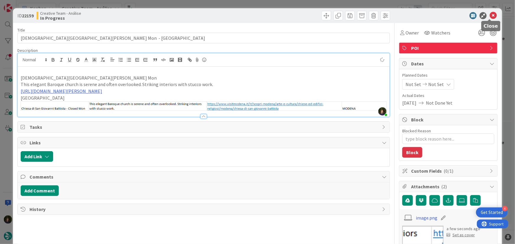
click at [490, 16] on icon at bounding box center [493, 15] width 7 height 7
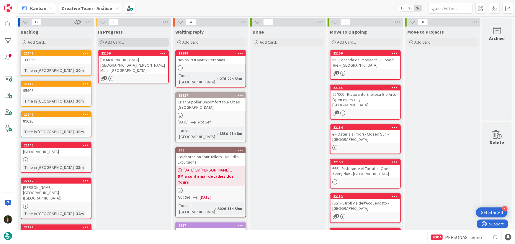
click at [138, 39] on div "Add Card..." at bounding box center [133, 42] width 71 height 9
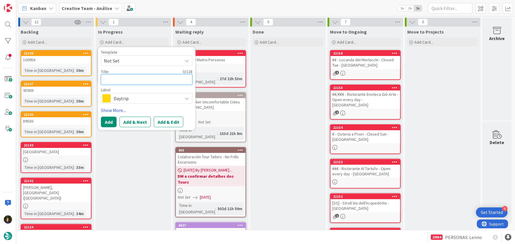
paste textarea "Museo della Figurina - Closed Mon & Tue"
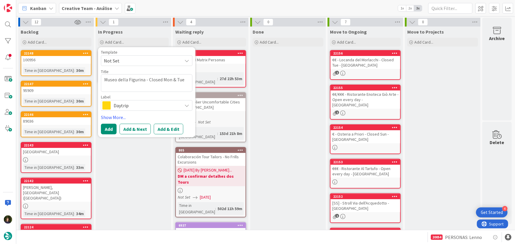
click at [131, 106] on span "Daytrip" at bounding box center [147, 106] width 66 height 8
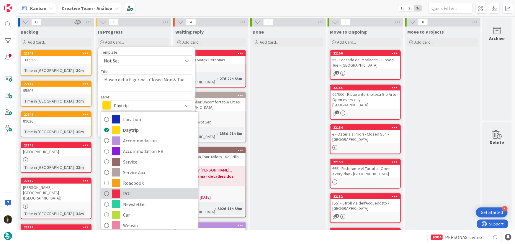
click at [140, 195] on span "POI" at bounding box center [159, 194] width 72 height 9
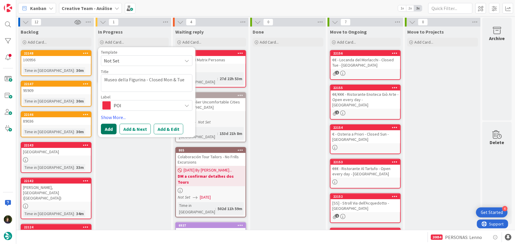
click at [112, 132] on button "Add" at bounding box center [109, 129] width 16 height 11
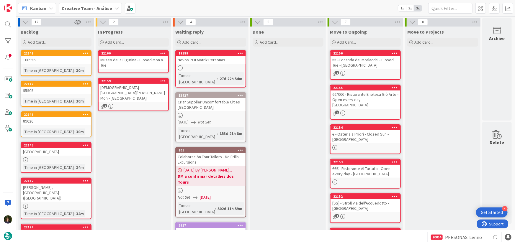
click at [127, 62] on div "Museo della Figurina - Closed Mon & Tue" at bounding box center [134, 62] width 70 height 13
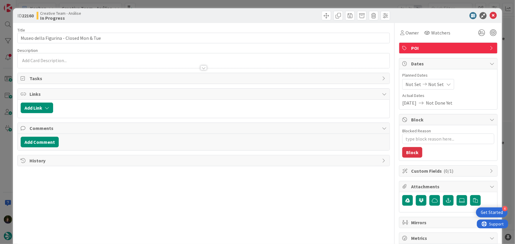
click at [71, 65] on div at bounding box center [204, 65] width 372 height 6
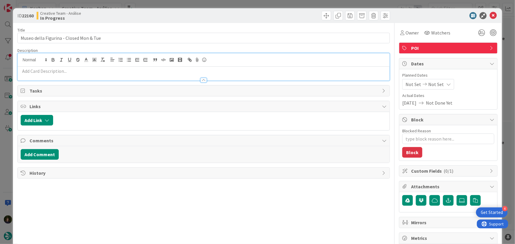
click at [69, 74] on p at bounding box center [204, 71] width 366 height 7
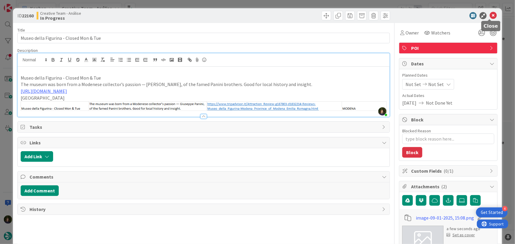
click at [490, 14] on icon at bounding box center [493, 15] width 7 height 7
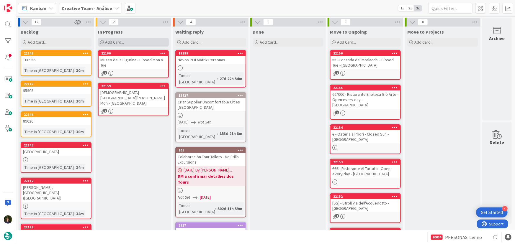
click at [115, 41] on span "Add Card..." at bounding box center [114, 42] width 19 height 5
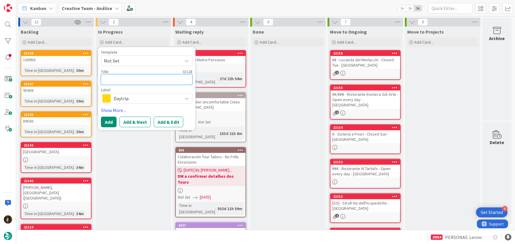
paste textarea "Teatro Comunale Luciano Pavarotti"
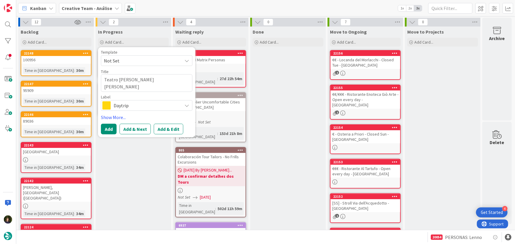
click at [117, 106] on span "Daytrip" at bounding box center [147, 106] width 66 height 8
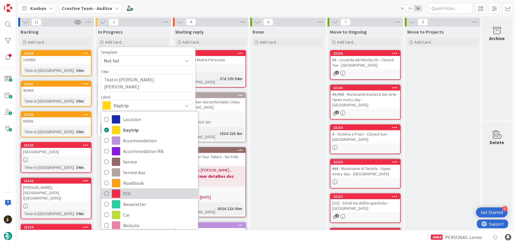
click at [130, 193] on span "POI" at bounding box center [159, 194] width 72 height 9
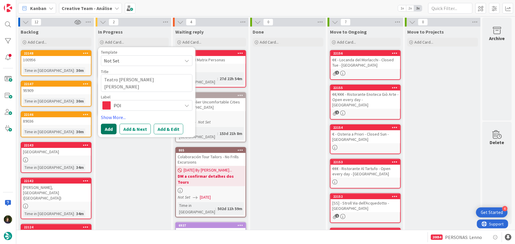
click at [113, 128] on button "Add" at bounding box center [109, 129] width 16 height 11
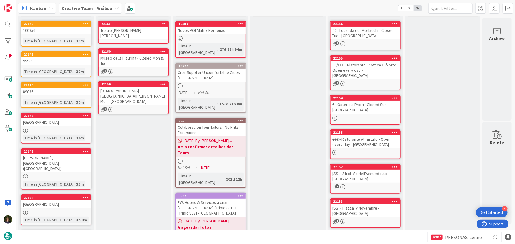
scroll to position [80, 0]
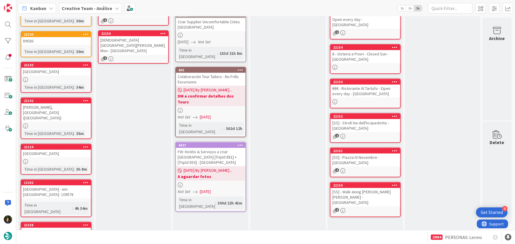
click at [353, 188] on div "[SS] - Walk along Corso Vannucci - Perugia" at bounding box center [366, 197] width 70 height 18
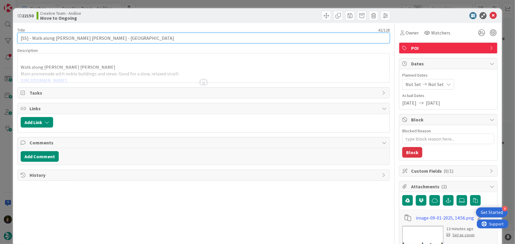
click at [26, 38] on input "[SS] - Walk along Corso Vannucci - Perugia" at bounding box center [203, 38] width 373 height 11
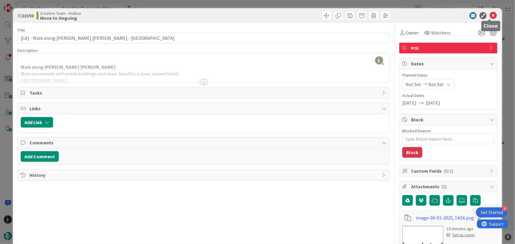
drag, startPoint x: 488, startPoint y: 16, endPoint x: 469, endPoint y: 35, distance: 27.3
click at [490, 16] on icon at bounding box center [493, 15] width 7 height 7
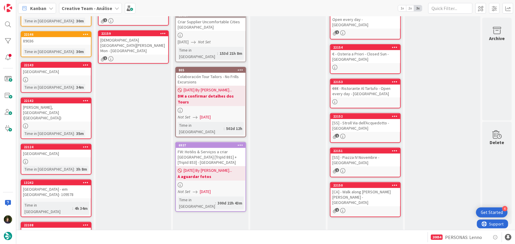
click at [352, 169] on div "1" at bounding box center [366, 171] width 70 height 5
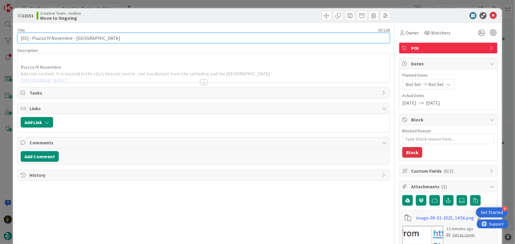
drag, startPoint x: 27, startPoint y: 40, endPoint x: 80, endPoint y: 39, distance: 53.2
click at [31, 40] on input "[SS] - Piazza IV Novembre - Perugia" at bounding box center [203, 38] width 373 height 11
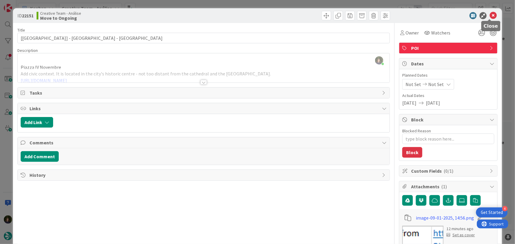
click at [490, 17] on icon at bounding box center [493, 15] width 7 height 7
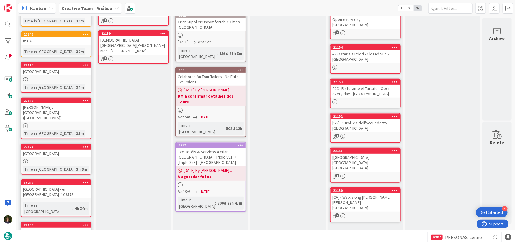
click at [357, 121] on div "[SS] - Stroll Via dell'Acquedotto - Perugia" at bounding box center [366, 125] width 70 height 13
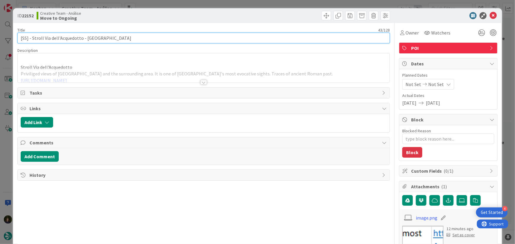
click at [27, 38] on input "[SS] - Stroll Via dell'Acquedotto - Perugia" at bounding box center [203, 38] width 373 height 11
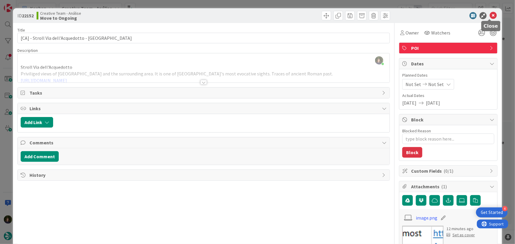
click at [490, 14] on icon at bounding box center [493, 15] width 7 height 7
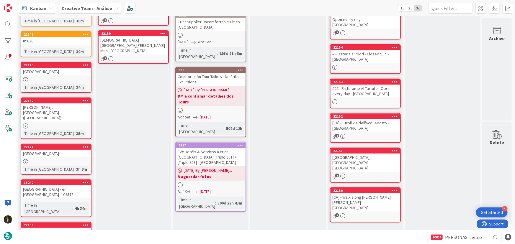
click at [353, 89] on div "€€€ - Ristorante Al Tartufo - Open every day - Perugia" at bounding box center [366, 91] width 70 height 13
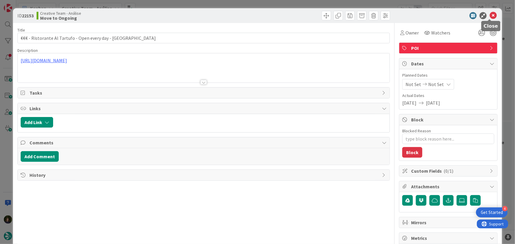
click at [490, 13] on icon at bounding box center [493, 15] width 7 height 7
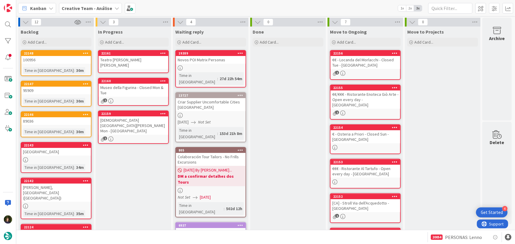
click at [120, 125] on div "Chiesa di San Giovanni Battista - Closed Mon - Modena" at bounding box center [134, 126] width 70 height 18
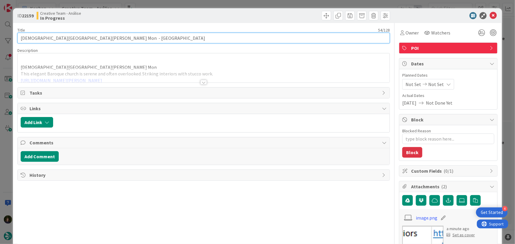
click at [19, 38] on input "Chiesa di San Giovanni Battista - Closed Mon - Modena" at bounding box center [203, 38] width 373 height 11
drag, startPoint x: 29, startPoint y: 38, endPoint x: 13, endPoint y: 38, distance: 15.9
click at [13, 38] on div "ID 22159 Creative Team - Análise In Progress Title 59 / 128 [CA] Chiesa di San …" at bounding box center [258, 226] width 490 height 436
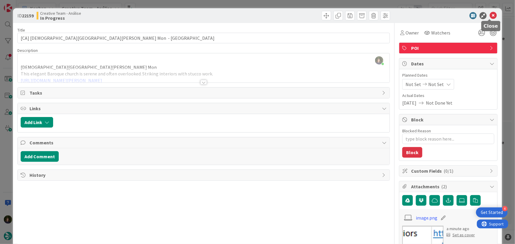
drag, startPoint x: 489, startPoint y: 17, endPoint x: 482, endPoint y: 24, distance: 9.9
click at [490, 17] on icon at bounding box center [493, 15] width 7 height 7
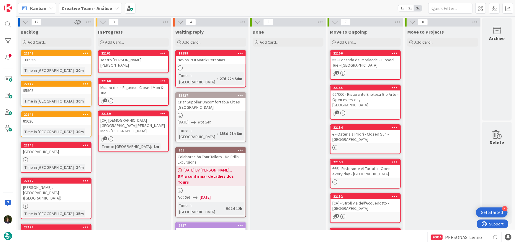
click at [134, 91] on div "Museo della Figurina - Closed Mon & Tue" at bounding box center [134, 90] width 70 height 13
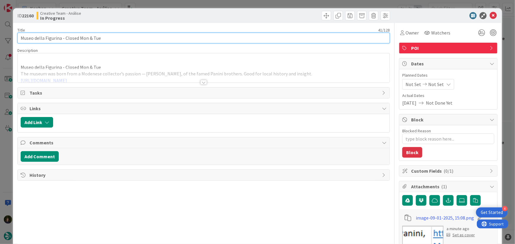
click at [21, 38] on input "Museo della Figurina - Closed Mon & Tue" at bounding box center [203, 38] width 373 height 11
paste input "[CA]"
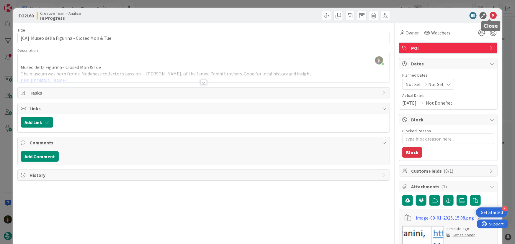
click at [490, 16] on icon at bounding box center [493, 15] width 7 height 7
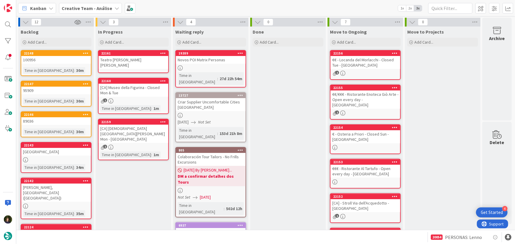
click at [117, 63] on div "Teatro Comunale Luciano Pavarotti" at bounding box center [134, 62] width 70 height 13
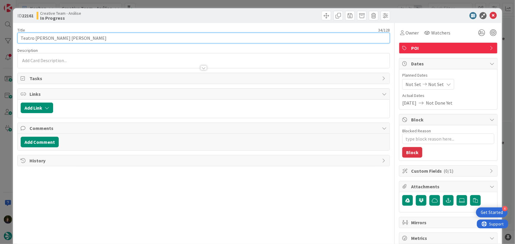
click at [19, 38] on input "Teatro Comunale Luciano Pavarotti" at bounding box center [203, 38] width 373 height 11
paste input "[CA]"
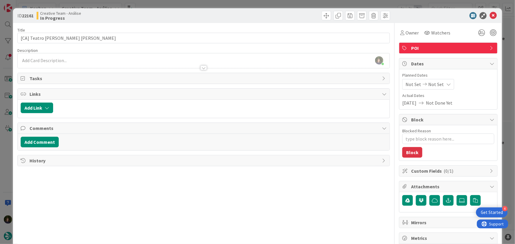
click at [58, 63] on div at bounding box center [204, 65] width 372 height 6
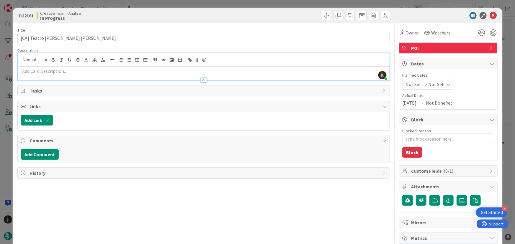
click at [59, 74] on div at bounding box center [204, 77] width 372 height 6
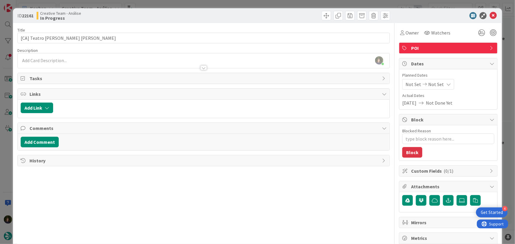
click at [69, 61] on p at bounding box center [204, 60] width 366 height 7
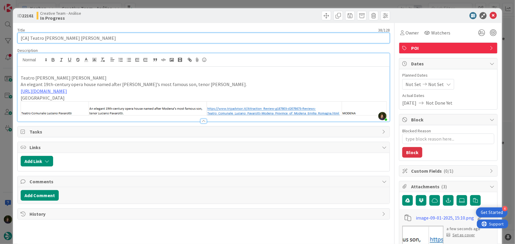
click at [139, 35] on input "[CA] Teatro Comunale Luciano Pavarotti" at bounding box center [203, 38] width 373 height 11
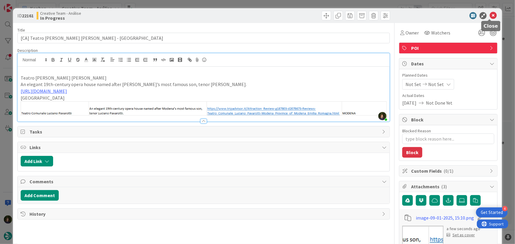
click at [493, 13] on icon at bounding box center [493, 15] width 7 height 7
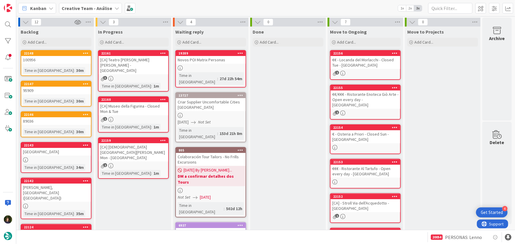
click at [130, 110] on div "[CA] Museo della Figurina - Closed Mon & Tue" at bounding box center [134, 108] width 70 height 13
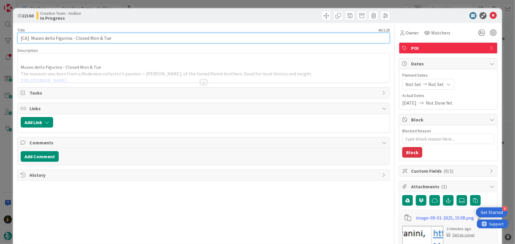
click at [127, 35] on input "[CA] Museo della Figurina - Closed Mon & Tue" at bounding box center [203, 38] width 373 height 11
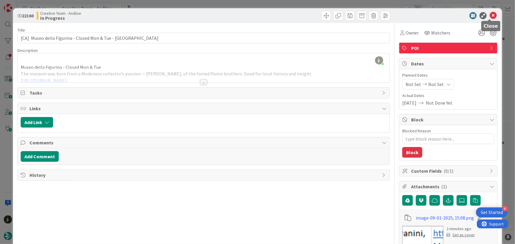
click at [491, 13] on icon at bounding box center [493, 15] width 7 height 7
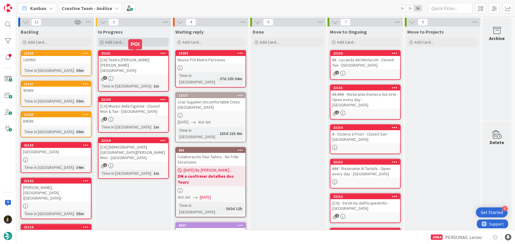
click at [123, 44] on span "Add Card..." at bounding box center [114, 42] width 19 height 5
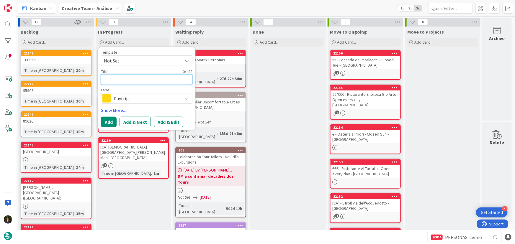
paste textarea "€ - Osteria Ermes - Closed Sun, Mon, Tue & Wed"
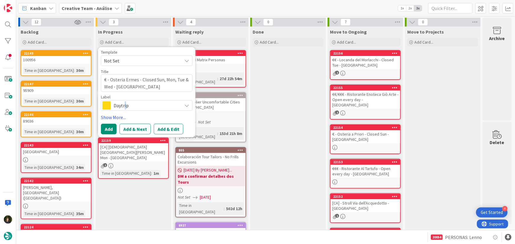
click at [124, 107] on span "Daytrip" at bounding box center [147, 106] width 66 height 8
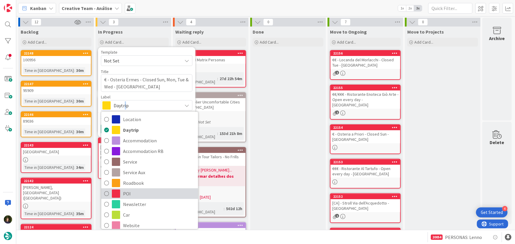
click at [134, 192] on span "POI" at bounding box center [159, 194] width 72 height 9
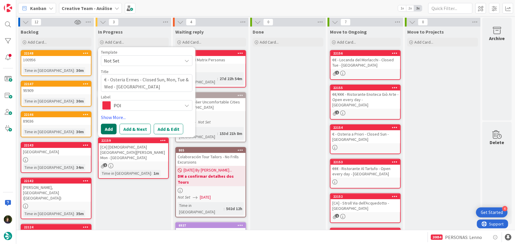
click at [101, 131] on button "Add" at bounding box center [109, 129] width 16 height 11
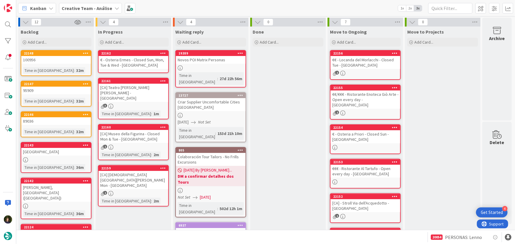
click at [124, 70] on link "22162 € - Osteria Ermes - Closed Sun, Mon, Tue & Wed - Modena" at bounding box center [133, 61] width 71 height 23
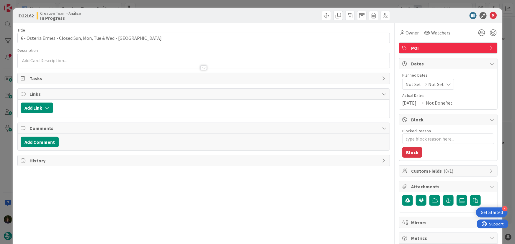
click at [201, 68] on div at bounding box center [203, 68] width 6 height 5
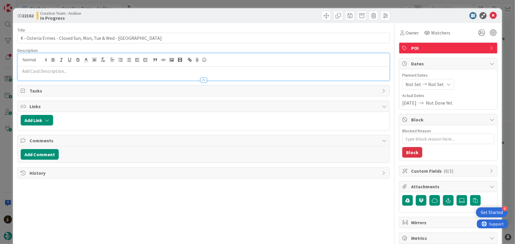
click at [49, 72] on p at bounding box center [204, 71] width 366 height 7
drag, startPoint x: 51, startPoint y: 74, endPoint x: 53, endPoint y: 78, distance: 4.4
click at [51, 74] on p at bounding box center [204, 71] width 366 height 7
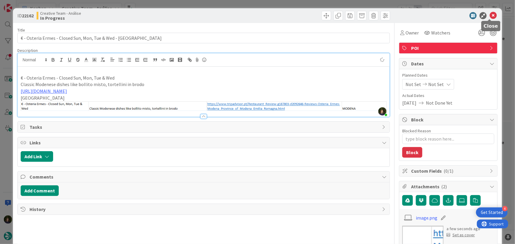
click at [490, 17] on icon at bounding box center [493, 15] width 7 height 7
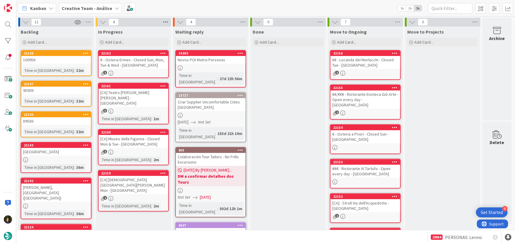
click at [168, 21] on icon at bounding box center [166, 22] width 8 height 9
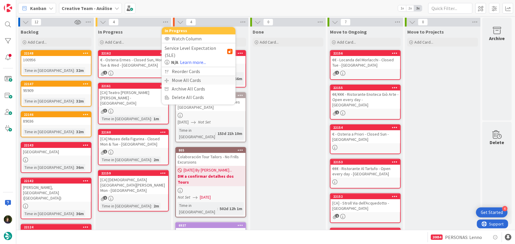
click at [191, 76] on div "Move All Cards" at bounding box center [199, 80] width 74 height 9
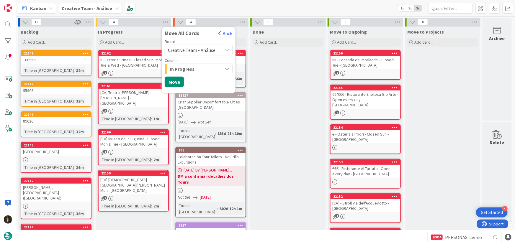
click at [189, 50] on span "Creative Team - Análise" at bounding box center [192, 50] width 48 height 6
click at [187, 71] on span "In Progress" at bounding box center [182, 69] width 25 height 8
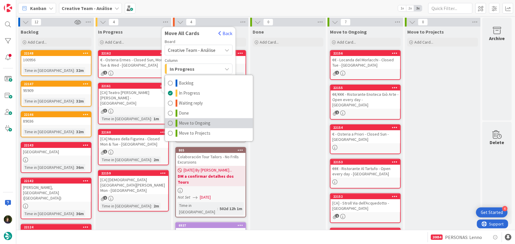
click at [201, 124] on span "Move to Ongoing" at bounding box center [195, 123] width 32 height 7
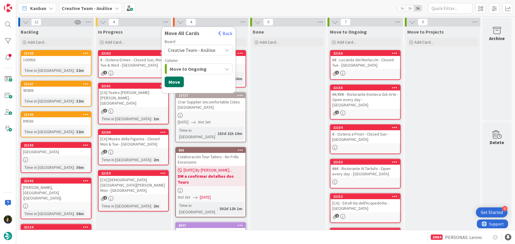
click at [177, 79] on button "Move" at bounding box center [174, 82] width 19 height 11
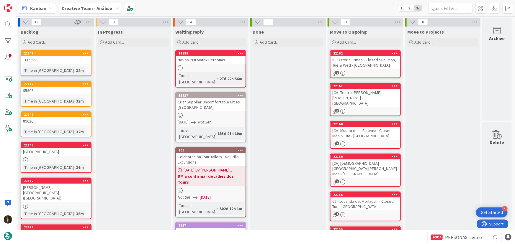
click at [200, 71] on link "19389 Novos POI Matrix Personas Time in Column : 27d 22h 56m" at bounding box center [210, 68] width 71 height 37
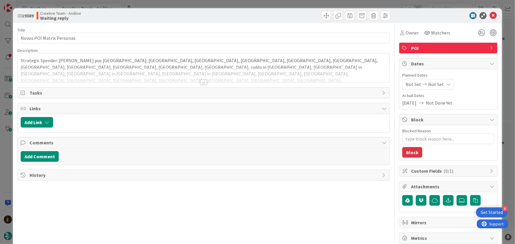
click at [202, 83] on div at bounding box center [203, 82] width 6 height 5
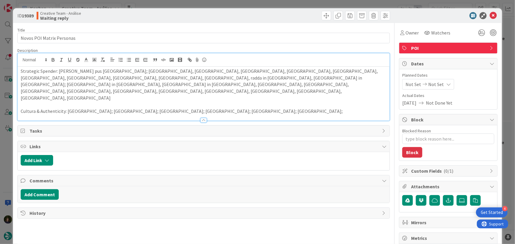
click at [167, 108] on p "Cultura & Authenticity: Rome; Florence; Venice; Siena; Milan; Bologna;" at bounding box center [204, 111] width 366 height 7
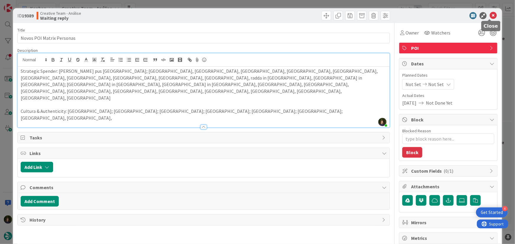
click at [490, 17] on icon at bounding box center [493, 15] width 7 height 7
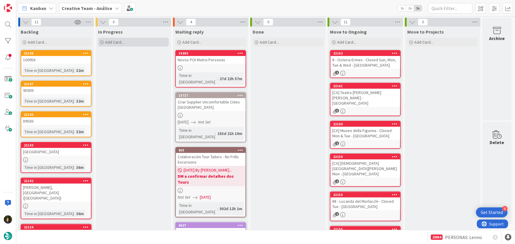
click at [134, 44] on div "Add Card..." at bounding box center [133, 42] width 71 height 9
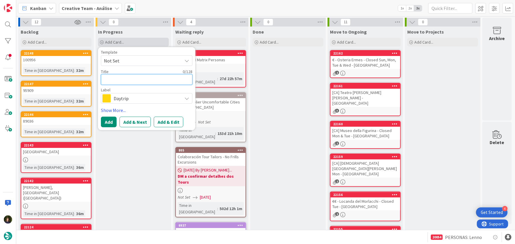
paste textarea "Pieve di Corsignano"
click at [133, 96] on span "Daytrip" at bounding box center [147, 98] width 66 height 8
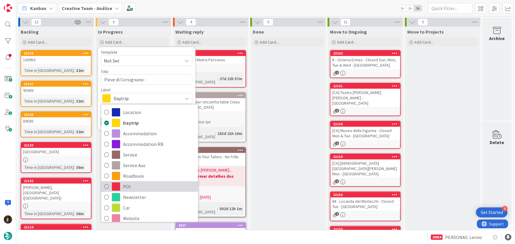
click at [124, 184] on span "POI" at bounding box center [159, 186] width 72 height 9
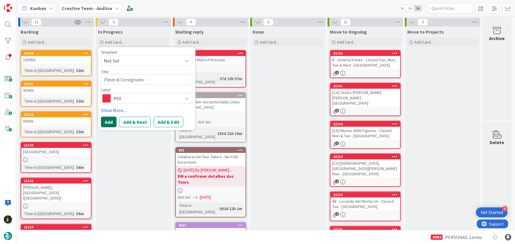
click at [105, 126] on button "Add" at bounding box center [109, 122] width 16 height 11
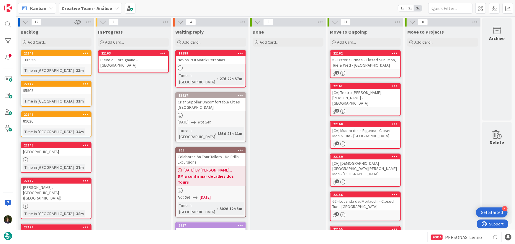
click at [141, 61] on div "Pieve di Corsignano - Pienza" at bounding box center [134, 62] width 70 height 13
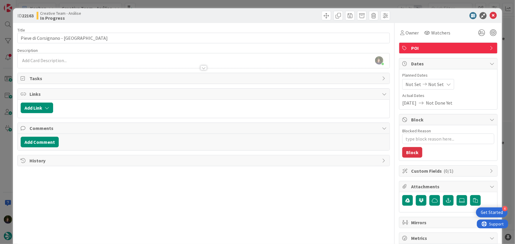
click at [54, 65] on div at bounding box center [204, 65] width 372 height 6
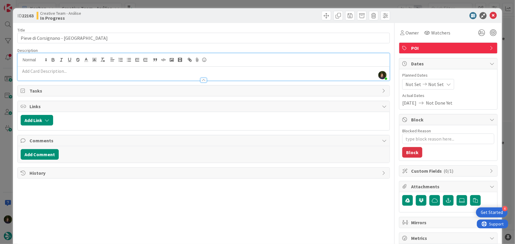
click at [52, 74] on p at bounding box center [204, 71] width 366 height 7
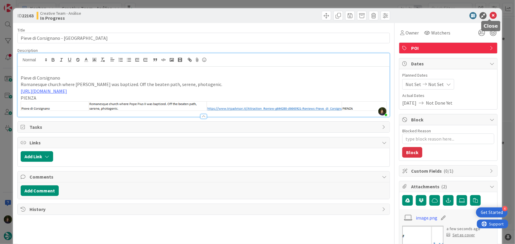
click at [490, 18] on icon at bounding box center [493, 15] width 7 height 7
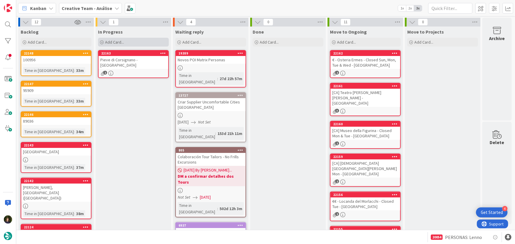
click at [117, 41] on span "Add Card..." at bounding box center [114, 42] width 19 height 5
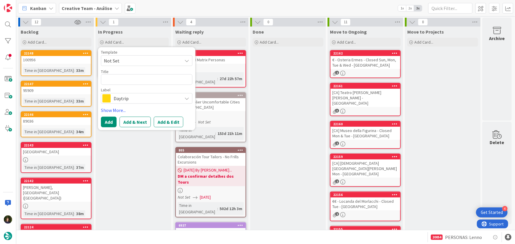
click at [128, 100] on span "Daytrip" at bounding box center [147, 98] width 66 height 8
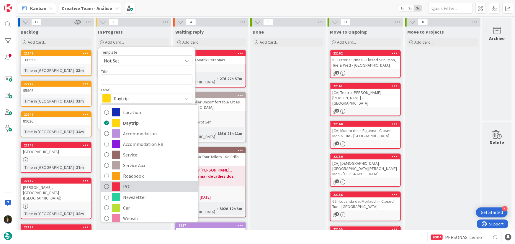
click at [128, 190] on span "POI" at bounding box center [159, 186] width 72 height 9
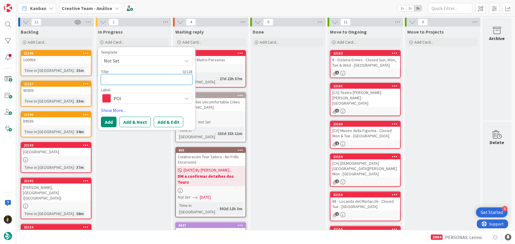
click at [120, 80] on textarea at bounding box center [147, 79] width 92 height 11
click at [116, 80] on textarea at bounding box center [147, 79] width 92 height 11
paste textarea "Palazzo Piccolomini - Open Everyday - EXTERIOR ONLY"
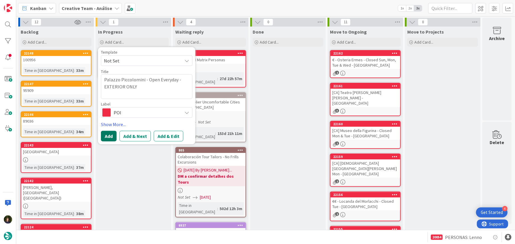
click at [111, 136] on button "Add" at bounding box center [109, 136] width 16 height 11
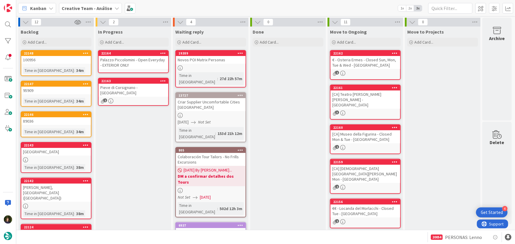
click at [136, 64] on div "Palazzo Piccolomini - Open Everyday - EXTERIOR ONLY" at bounding box center [134, 62] width 70 height 13
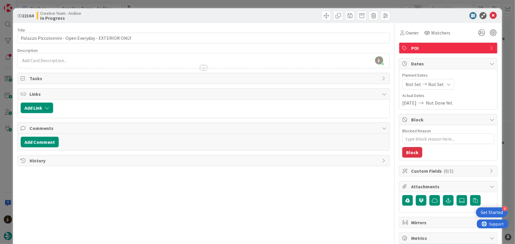
click at [53, 60] on div "Margarida Carvalho just joined" at bounding box center [204, 60] width 372 height 15
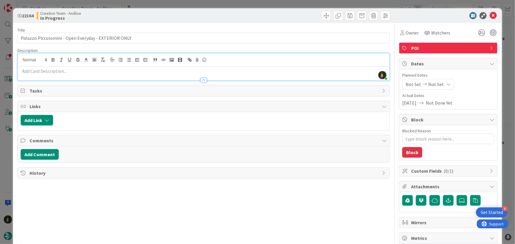
click at [57, 74] on p at bounding box center [204, 71] width 366 height 7
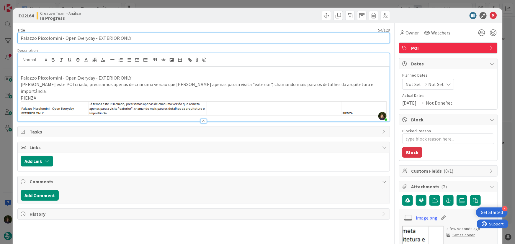
click at [168, 37] on input "Palazzo Piccolomini - Open Everyday - EXTERIOR ONLY" at bounding box center [203, 38] width 373 height 11
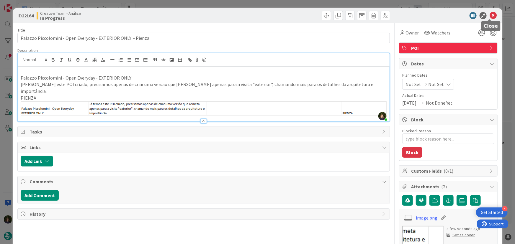
click at [491, 15] on icon at bounding box center [493, 15] width 7 height 7
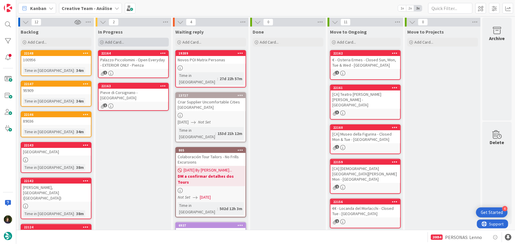
click at [128, 44] on div "Add Card..." at bounding box center [133, 42] width 71 height 9
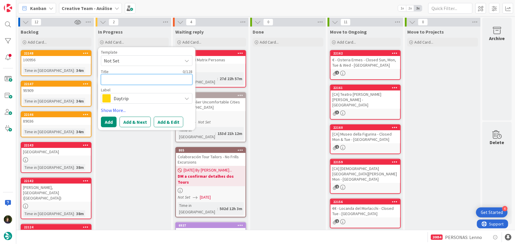
paste textarea "€€ - Trattoria da Fiorella - Closed Wed"
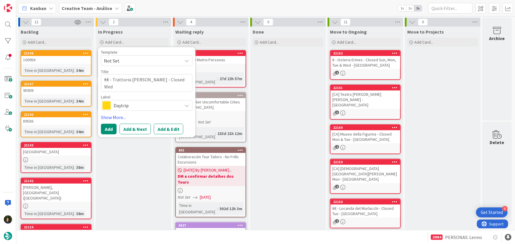
click at [122, 105] on span "Daytrip" at bounding box center [147, 106] width 66 height 8
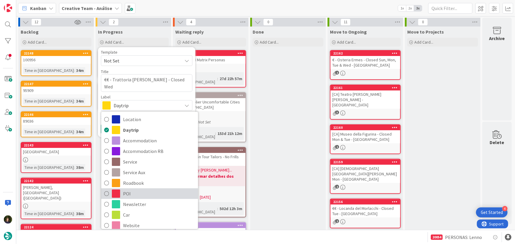
click at [131, 194] on span "POI" at bounding box center [159, 194] width 72 height 9
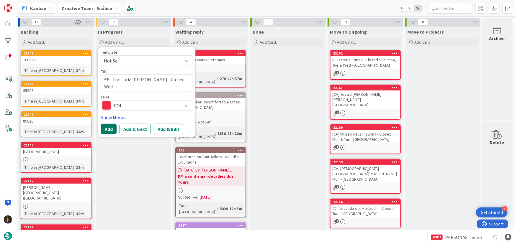
click at [105, 130] on button "Add" at bounding box center [109, 129] width 16 height 11
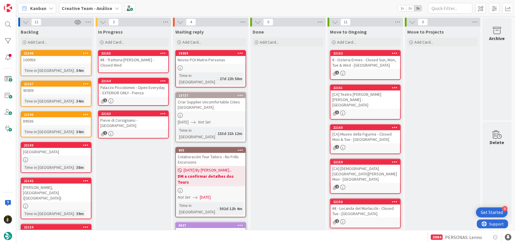
click at [125, 62] on div "€€ - Trattoria da Fiorella - Closed Wed" at bounding box center [134, 62] width 70 height 13
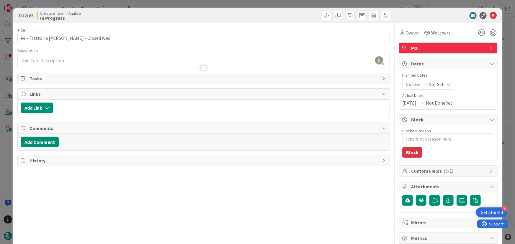
click at [80, 62] on div at bounding box center [204, 65] width 372 height 6
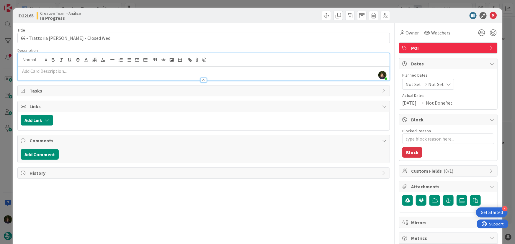
click at [81, 73] on p at bounding box center [204, 71] width 366 height 7
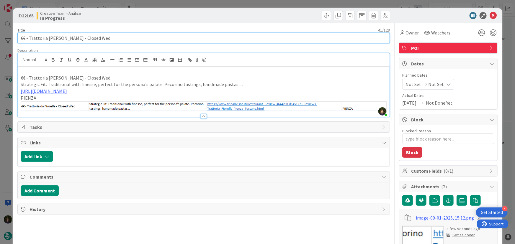
click at [118, 38] on input "€€ - Trattoria da Fiorella - Closed Wed" at bounding box center [203, 38] width 373 height 11
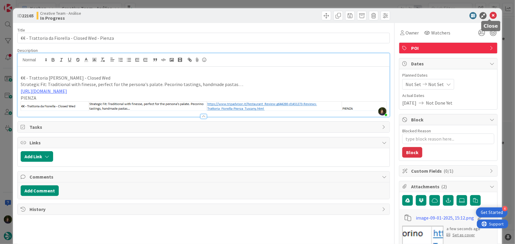
click at [492, 17] on icon at bounding box center [493, 15] width 7 height 7
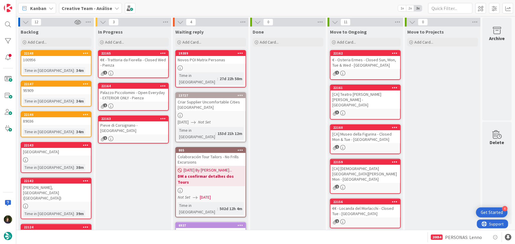
click at [362, 101] on div "[CA] Teatro [PERSON_NAME] [PERSON_NAME] - [GEOGRAPHIC_DATA]" at bounding box center [366, 100] width 70 height 18
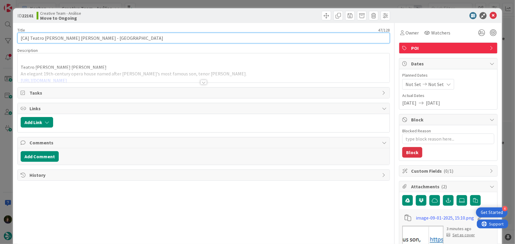
drag, startPoint x: 30, startPoint y: 37, endPoint x: 19, endPoint y: 37, distance: 10.9
click at [19, 37] on input "[CA] Teatro [PERSON_NAME] [PERSON_NAME] - [GEOGRAPHIC_DATA]" at bounding box center [203, 38] width 373 height 11
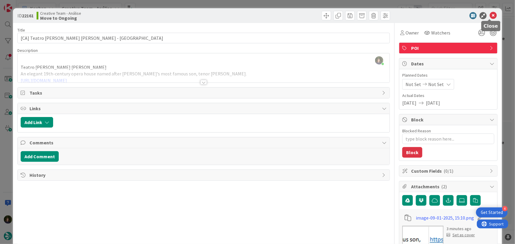
click at [490, 14] on icon at bounding box center [493, 15] width 7 height 7
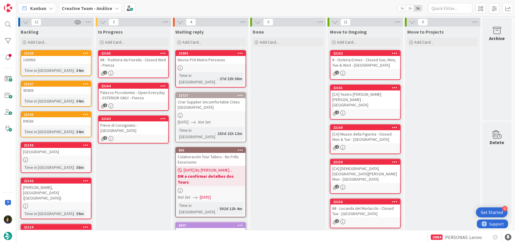
click at [99, 57] on div "€€ - Trattoria da Fiorella - Closed Wed - Pienza" at bounding box center [134, 62] width 70 height 13
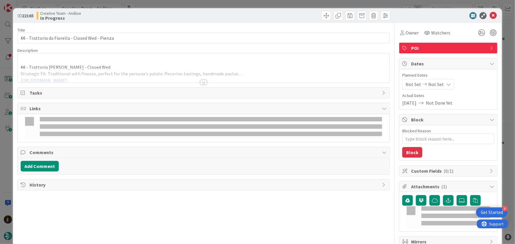
click at [101, 61] on p at bounding box center [204, 60] width 366 height 7
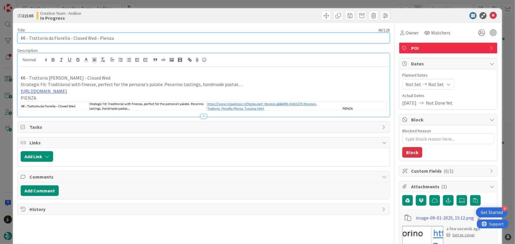
click at [21, 38] on input "€€ - Trattoria da Fiorella - Closed Wed - Pienza" at bounding box center [203, 38] width 373 height 11
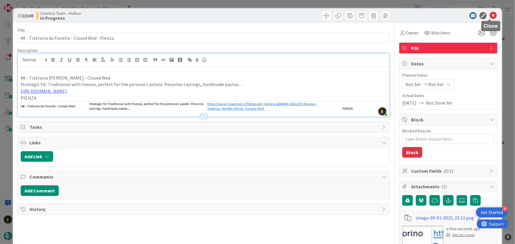
click at [492, 16] on icon at bounding box center [493, 15] width 7 height 7
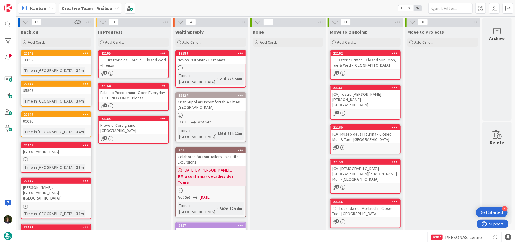
click at [138, 93] on div "Palazzo Piccolomini - Open Everyday - EXTERIOR ONLY - Pienza" at bounding box center [134, 95] width 70 height 13
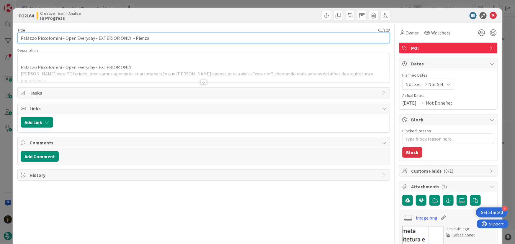
click at [19, 38] on input "Palazzo Piccolomini - Open Everyday - EXTERIOR ONLY - Pienza" at bounding box center [203, 38] width 373 height 11
paste input "[CA]"
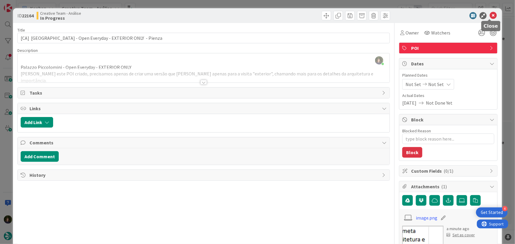
click at [490, 17] on icon at bounding box center [493, 15] width 7 height 7
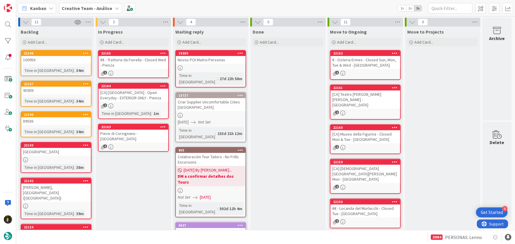
click at [126, 145] on div "2" at bounding box center [134, 147] width 70 height 5
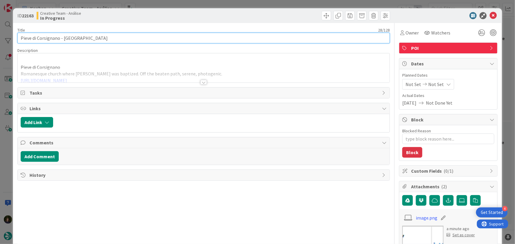
click at [20, 40] on input "Pieve di Corsignano - Pienza" at bounding box center [203, 38] width 373 height 11
paste input "[CA]"
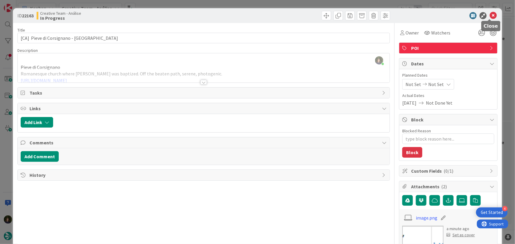
click at [492, 16] on icon at bounding box center [493, 15] width 7 height 7
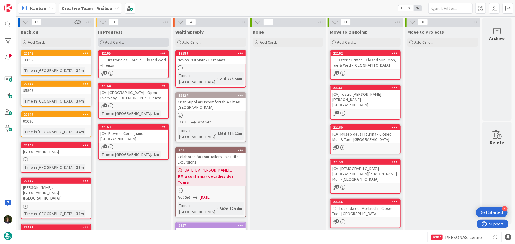
click at [134, 43] on div "Add Card..." at bounding box center [133, 42] width 71 height 9
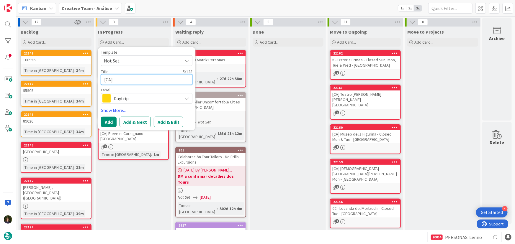
paste textarea "Cattedrale del Santissimo Salvatore"
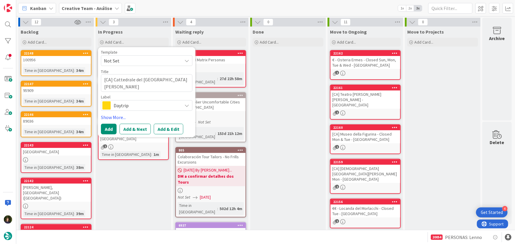
click at [139, 106] on span "Daytrip" at bounding box center [147, 106] width 66 height 8
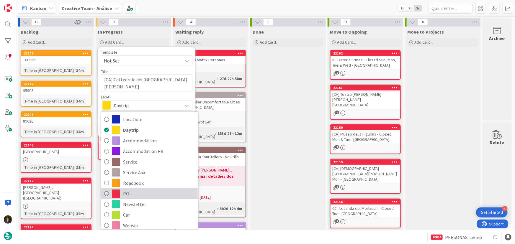
click at [124, 193] on span "POI" at bounding box center [159, 194] width 72 height 9
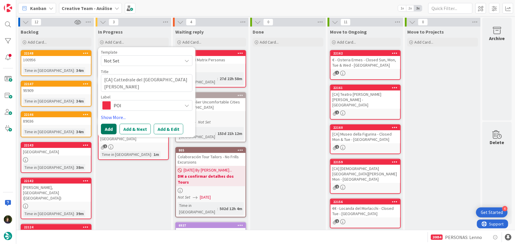
click at [107, 132] on button "Add" at bounding box center [109, 129] width 16 height 11
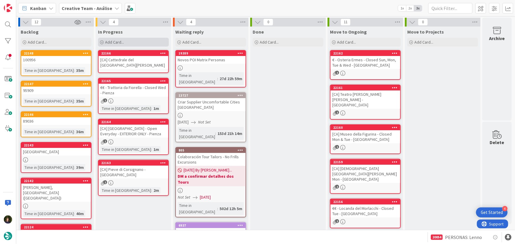
click at [127, 44] on div "Add Card..." at bounding box center [133, 42] width 71 height 9
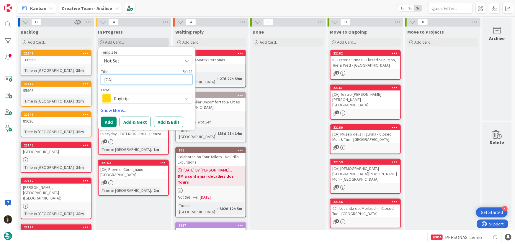
paste textarea "Cattedrale del Santissimo Salvatore"
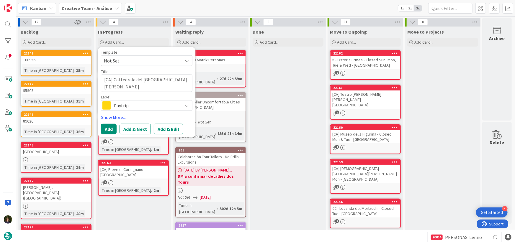
click at [135, 104] on span "Daytrip" at bounding box center [147, 106] width 66 height 8
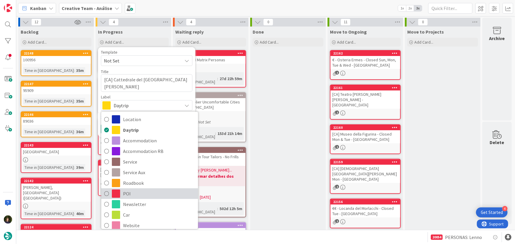
click at [126, 195] on span "POI" at bounding box center [159, 194] width 72 height 9
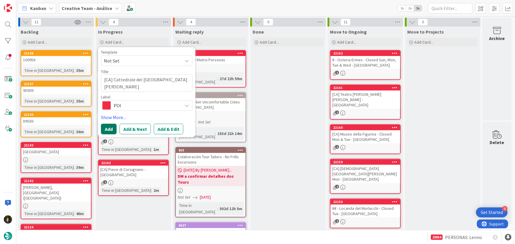
click at [107, 129] on button "Add" at bounding box center [109, 129] width 16 height 11
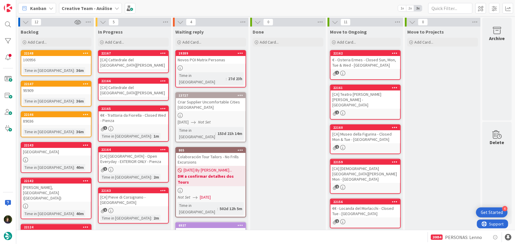
click at [142, 63] on div "[CA] Cattedrale del [GEOGRAPHIC_DATA][PERSON_NAME]" at bounding box center [134, 62] width 70 height 13
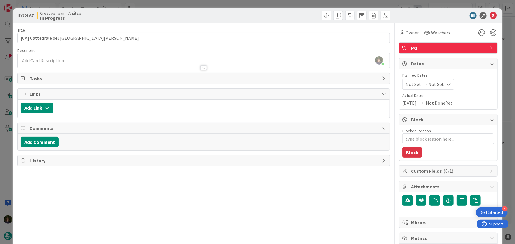
click at [84, 56] on div "Margarida Carvalho just joined" at bounding box center [204, 60] width 372 height 15
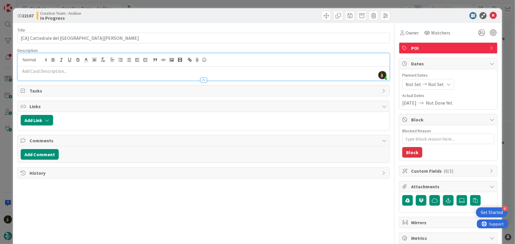
click at [76, 72] on p at bounding box center [204, 71] width 366 height 7
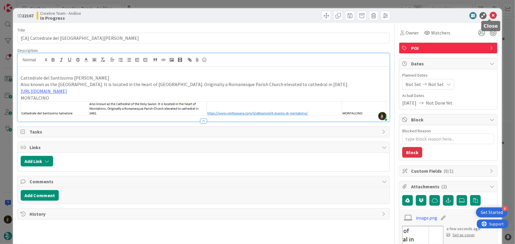
click at [490, 17] on icon at bounding box center [493, 15] width 7 height 7
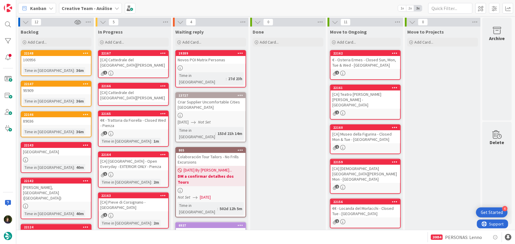
click at [127, 96] on div "[CA] Cattedrale del [GEOGRAPHIC_DATA][PERSON_NAME]" at bounding box center [134, 95] width 70 height 13
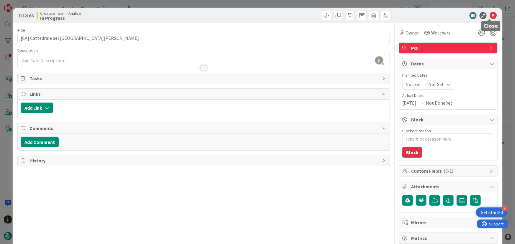
click at [490, 16] on icon at bounding box center [493, 15] width 7 height 7
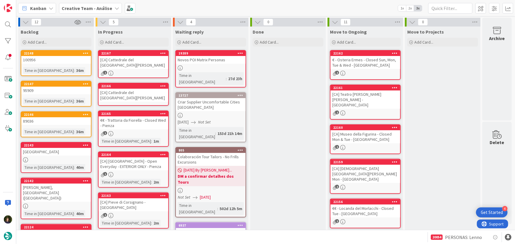
click at [163, 84] on icon at bounding box center [163, 86] width 6 height 4
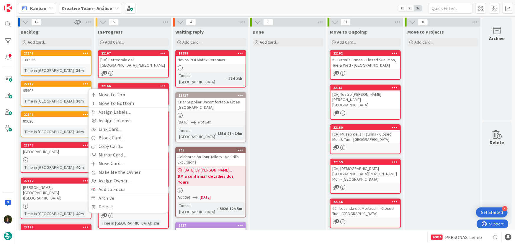
click at [121, 213] on div "Move to Top Move to Bottom Assign Labels... Assign Tokens... Link Card... Block…" at bounding box center [129, 151] width 80 height 124
click at [112, 208] on link "Delete" at bounding box center [129, 207] width 80 height 9
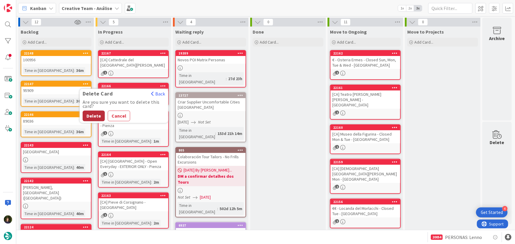
click at [96, 113] on button "Delete" at bounding box center [94, 116] width 22 height 11
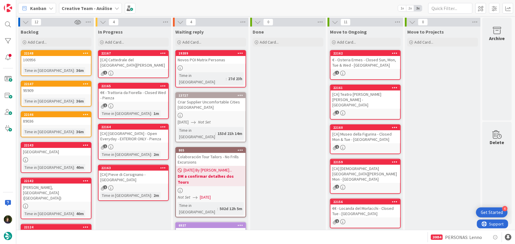
click at [141, 102] on link "22165 €€ - Trattoria da Fiorella - Closed Wed - Pienza 1 Time in Column : 1m" at bounding box center [133, 101] width 71 height 36
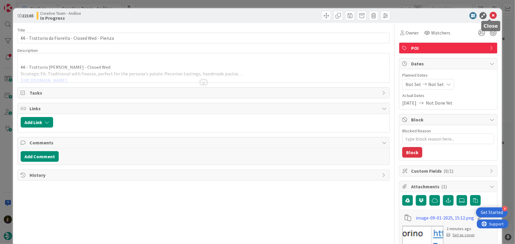
click at [490, 13] on icon at bounding box center [493, 15] width 7 height 7
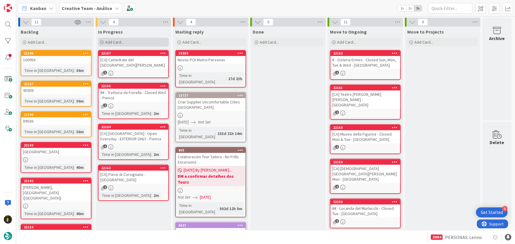
click at [123, 45] on div "Add Card..." at bounding box center [133, 42] width 71 height 9
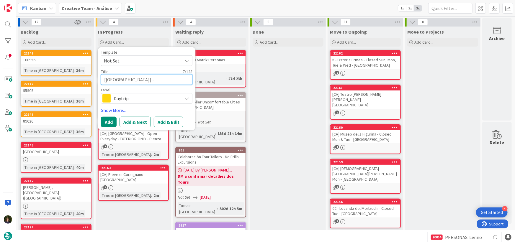
paste textarea "Piazza Cisterna"
click at [119, 98] on span "Daytrip" at bounding box center [147, 98] width 66 height 8
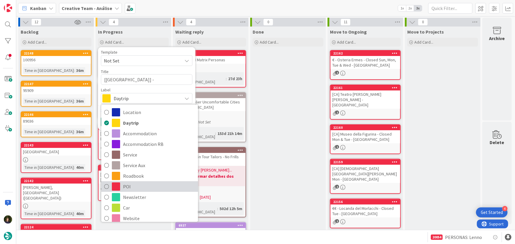
click at [131, 186] on span "POI" at bounding box center [159, 186] width 72 height 9
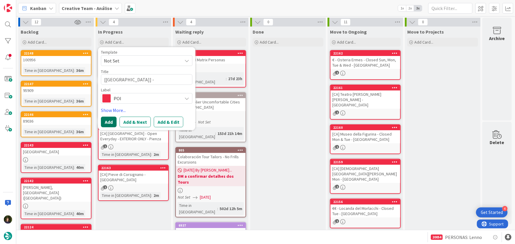
click at [106, 125] on button "Add" at bounding box center [109, 122] width 16 height 11
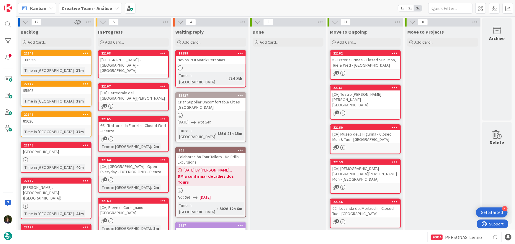
click at [120, 64] on link "22168 [CA] - Piazza Cisterna - San Gimignano" at bounding box center [133, 64] width 71 height 28
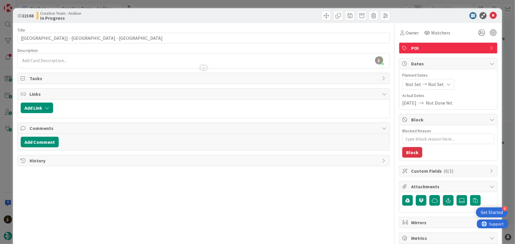
click at [76, 63] on div at bounding box center [204, 65] width 372 height 6
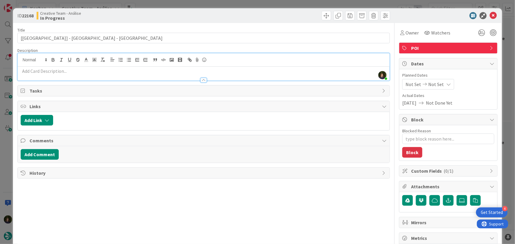
click at [66, 71] on p at bounding box center [204, 71] width 366 height 7
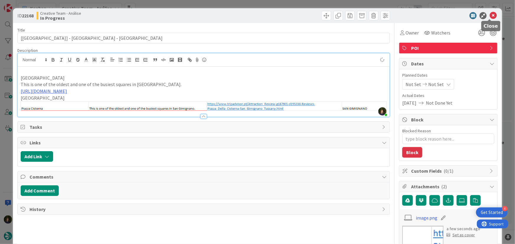
click at [490, 13] on icon at bounding box center [493, 15] width 7 height 7
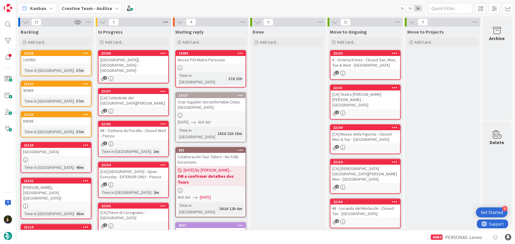
click at [166, 21] on icon at bounding box center [166, 22] width 8 height 9
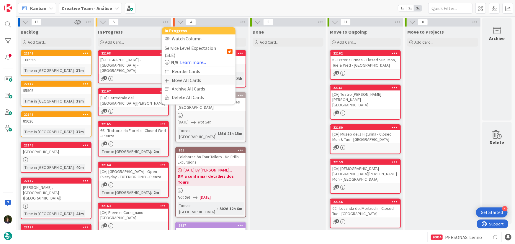
click at [184, 76] on div "Move All Cards" at bounding box center [199, 80] width 74 height 9
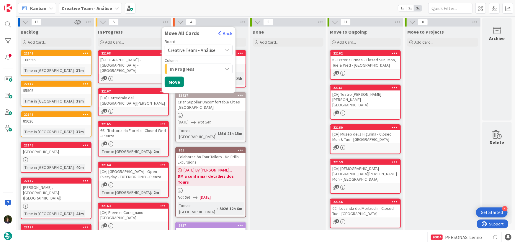
click at [198, 48] on span "Creative Team - Análise" at bounding box center [192, 50] width 48 height 6
click at [195, 68] on div "In Progress" at bounding box center [195, 68] width 54 height 9
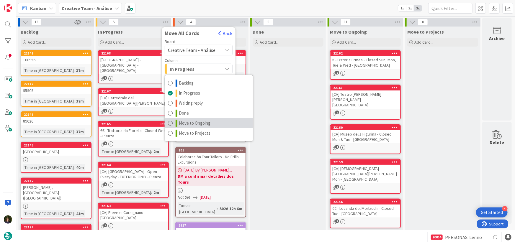
click at [204, 121] on span "Move to Ongoing" at bounding box center [195, 123] width 32 height 7
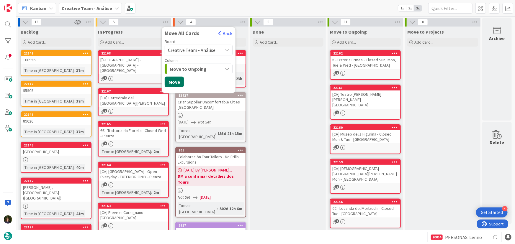
click at [176, 84] on button "Move" at bounding box center [174, 82] width 19 height 11
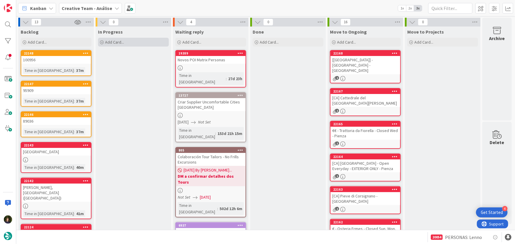
click at [136, 46] on div "Add Card..." at bounding box center [133, 42] width 71 height 9
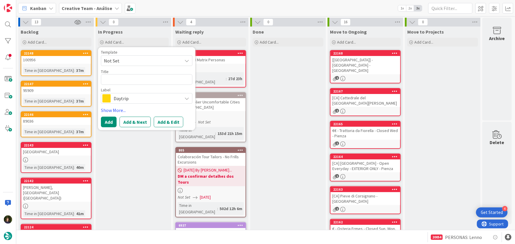
click at [300, 80] on div "Done Add Card..." at bounding box center [288, 238] width 76 height 423
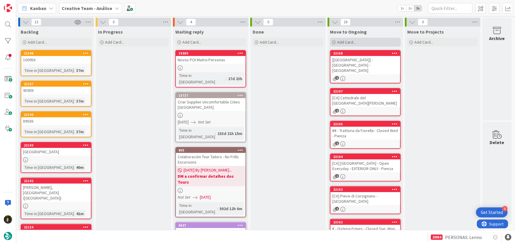
click at [379, 44] on div "Add Card..." at bounding box center [365, 42] width 71 height 9
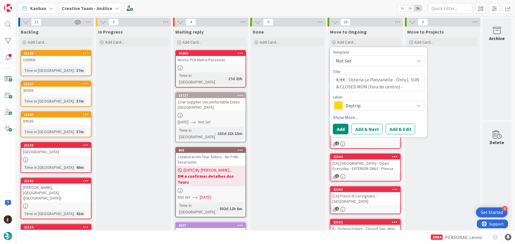
click at [373, 102] on span "Daytrip" at bounding box center [379, 106] width 66 height 8
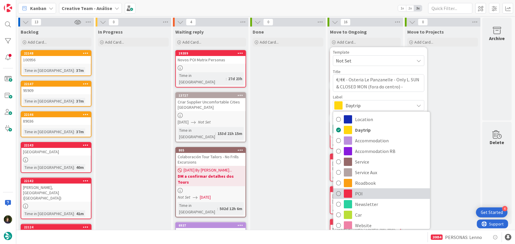
click at [373, 195] on span "POI" at bounding box center [391, 194] width 72 height 9
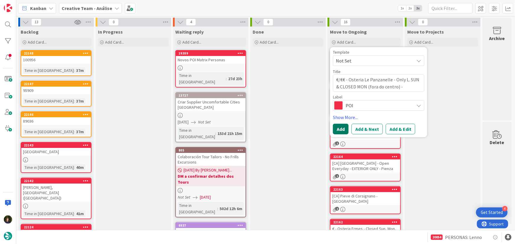
click at [346, 130] on button "Add" at bounding box center [341, 129] width 16 height 11
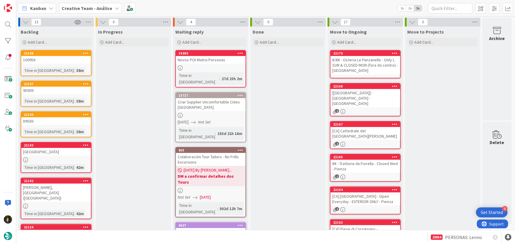
click at [362, 66] on div "€/€€ - Osteria Le Panzanelle - Only L. SUN & CLOSED MON (fora do centro) - [GEO…" at bounding box center [366, 65] width 70 height 18
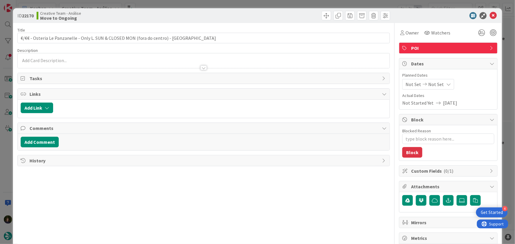
click at [41, 61] on div at bounding box center [204, 60] width 372 height 15
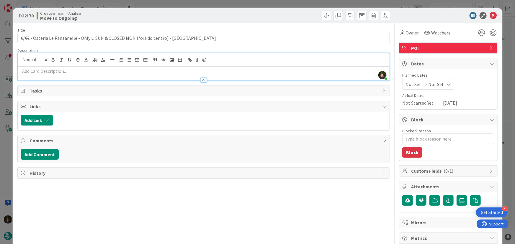
click at [69, 73] on p at bounding box center [204, 71] width 366 height 7
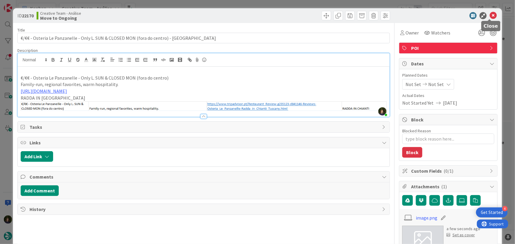
click at [490, 18] on icon at bounding box center [493, 15] width 7 height 7
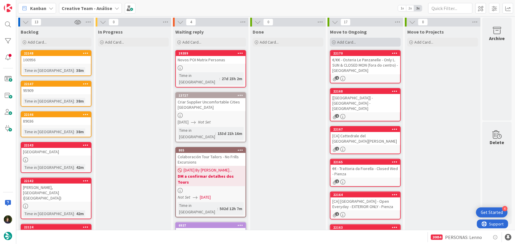
click at [357, 39] on div "Add Card..." at bounding box center [365, 42] width 71 height 9
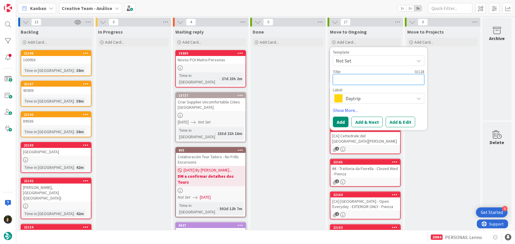
paste textarea "Santa Croce Basilica"
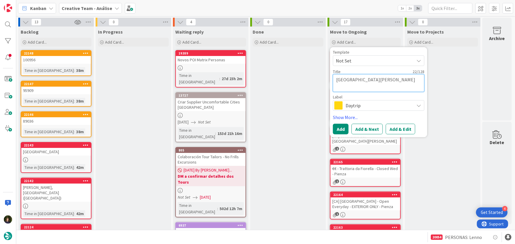
click at [337, 79] on textarea "Santa Croce Basilica" at bounding box center [379, 83] width 92 height 18
click at [402, 80] on textarea "[CA] - Santa Croce Basilica" at bounding box center [379, 83] width 92 height 18
click at [353, 107] on span "Daytrip" at bounding box center [379, 106] width 66 height 8
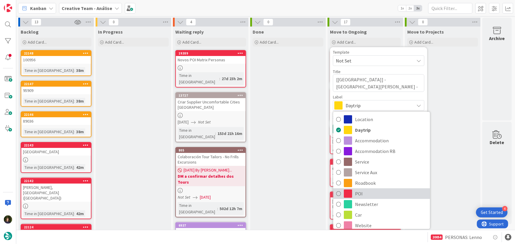
click at [371, 193] on span "POI" at bounding box center [391, 194] width 72 height 9
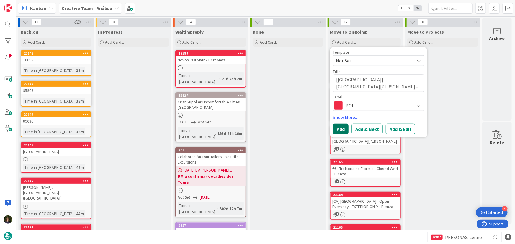
click at [338, 127] on button "Add" at bounding box center [341, 129] width 16 height 11
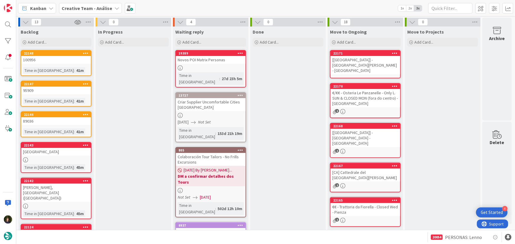
click at [350, 62] on div "[[GEOGRAPHIC_DATA]] - [GEOGRAPHIC_DATA] - [GEOGRAPHIC_DATA]" at bounding box center [366, 65] width 70 height 18
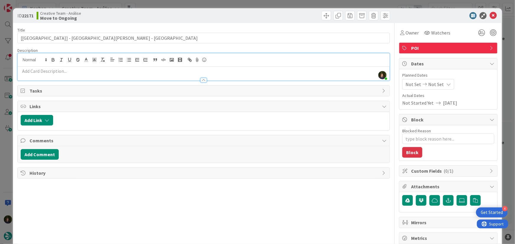
click at [82, 61] on div "Margarida Carvalho just joined" at bounding box center [204, 66] width 372 height 27
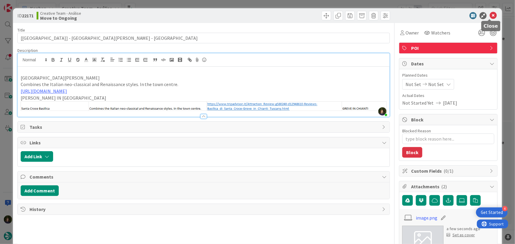
click at [491, 16] on icon at bounding box center [493, 15] width 7 height 7
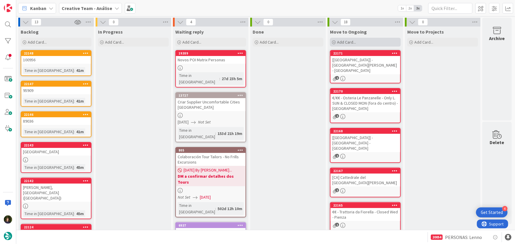
click at [356, 40] on div "Add Card..." at bounding box center [365, 42] width 71 height 9
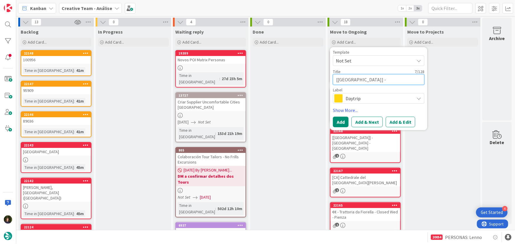
paste textarea "Museo del Vino - Closed Sat & Sun"
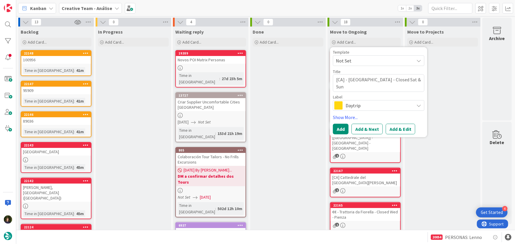
click at [367, 105] on span "Daytrip" at bounding box center [379, 106] width 66 height 8
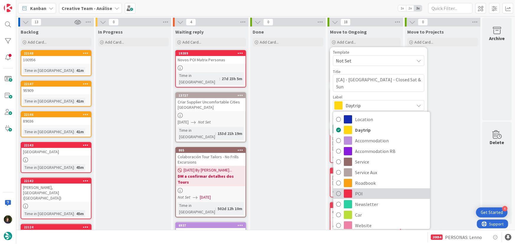
click at [361, 194] on span "POI" at bounding box center [391, 194] width 72 height 9
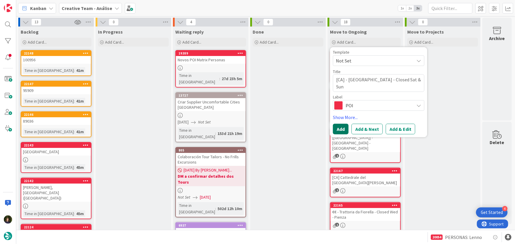
click at [342, 128] on button "Add" at bounding box center [341, 129] width 16 height 11
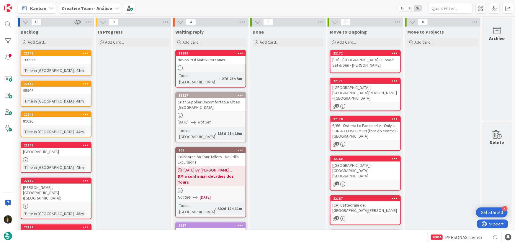
click at [357, 62] on div "[CA] - [GEOGRAPHIC_DATA] - Closed Sat & Sun - [PERSON_NAME]" at bounding box center [366, 62] width 70 height 13
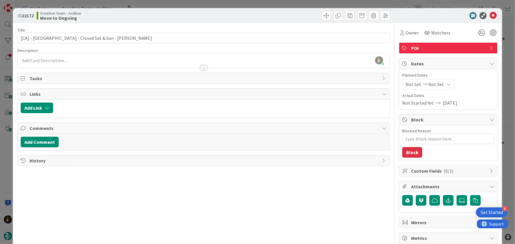
click at [74, 63] on div at bounding box center [204, 65] width 372 height 6
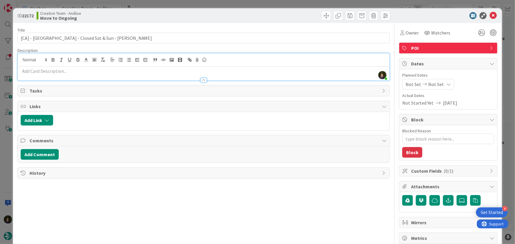
click at [73, 76] on div at bounding box center [204, 77] width 372 height 6
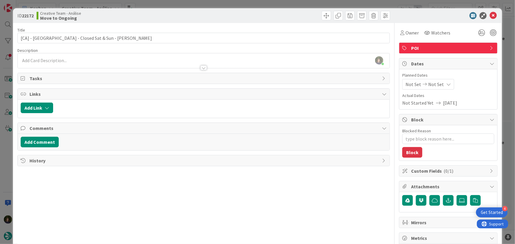
click at [67, 62] on div at bounding box center [204, 65] width 372 height 6
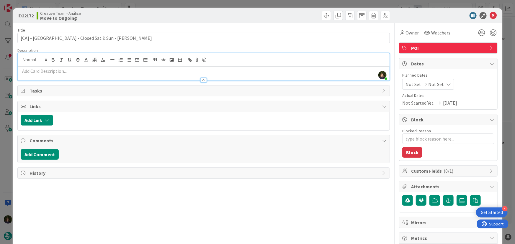
click at [79, 71] on p at bounding box center [204, 71] width 366 height 7
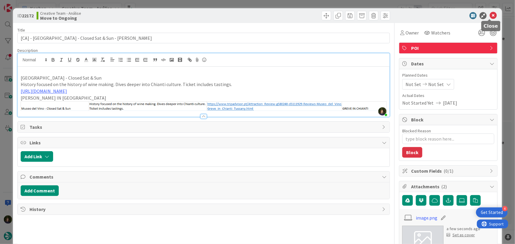
drag, startPoint x: 490, startPoint y: 16, endPoint x: 451, endPoint y: 38, distance: 45.1
click at [490, 16] on icon at bounding box center [493, 15] width 7 height 7
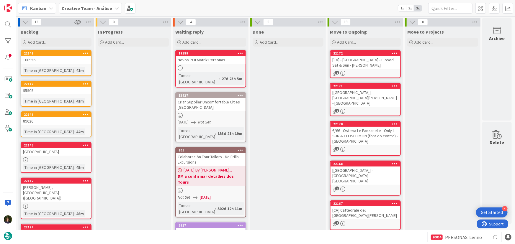
click at [190, 62] on div "Novos POI Matrix Personas" at bounding box center [211, 60] width 70 height 8
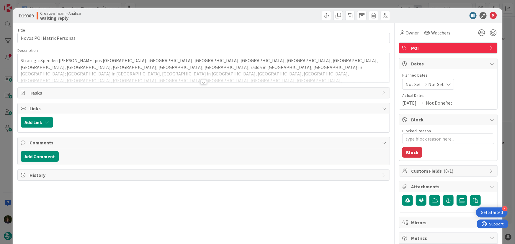
click at [200, 83] on div at bounding box center [203, 82] width 6 height 5
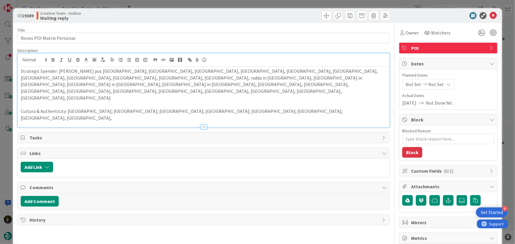
click at [203, 108] on p "Cultura & Authenticity: Rome; Florence; Venice; Siena; Milan; Bologna; perugia,…" at bounding box center [204, 114] width 366 height 13
click at [160, 108] on p "Cultura & Authenticity: Rome; Florence; Venice; Siena; Milan; Bologna; perugia,…" at bounding box center [204, 114] width 366 height 13
click at [211, 108] on p "Cultura & Authenticity: Rome; Florence; Venice; Siena; Milan; Bologna; Perugia,…" at bounding box center [204, 114] width 366 height 13
click at [175, 108] on p "Cultura & Authenticity: Rome; Florence; Venice; Siena; Milan; Bologna; Perugia,…" at bounding box center [204, 114] width 366 height 13
click at [230, 108] on p "Cultura & Authenticity: Rome; Florence; Venice; Siena; Milan; Bologna; Perugia,…" at bounding box center [204, 114] width 366 height 13
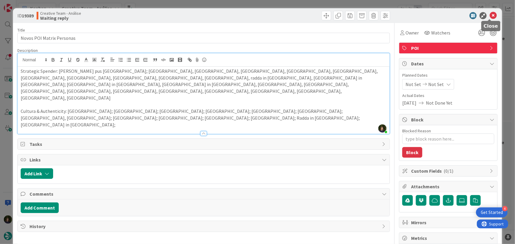
click at [490, 17] on icon at bounding box center [493, 15] width 7 height 7
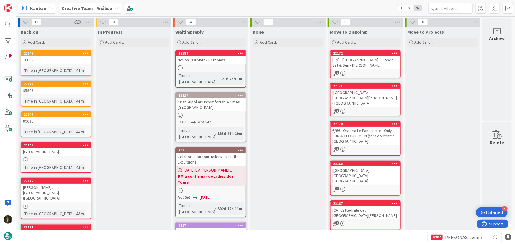
click at [115, 6] on icon at bounding box center [117, 8] width 5 height 5
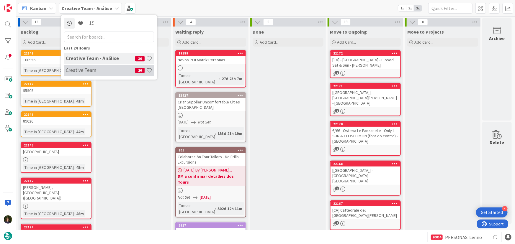
click at [107, 72] on h4 "Creative Team" at bounding box center [100, 70] width 69 height 6
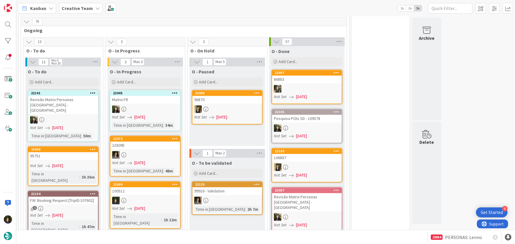
scroll to position [617, 0]
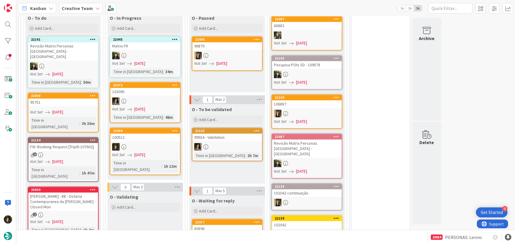
click at [56, 153] on div "5" at bounding box center [63, 155] width 70 height 5
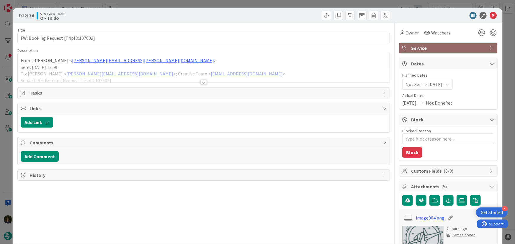
click at [201, 83] on div at bounding box center [203, 82] width 6 height 5
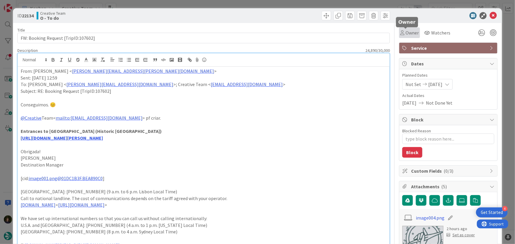
click at [408, 32] on span "Owner" at bounding box center [412, 32] width 13 height 7
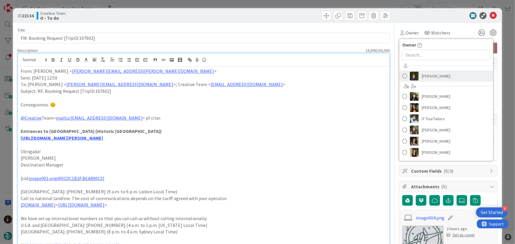
click at [433, 77] on span "[PERSON_NAME]" at bounding box center [436, 76] width 29 height 9
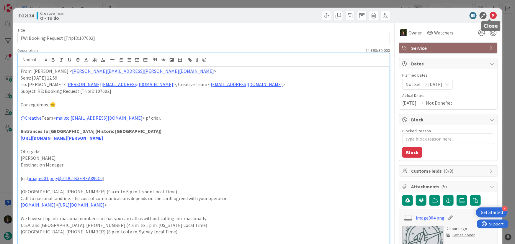
click at [490, 16] on icon at bounding box center [493, 15] width 7 height 7
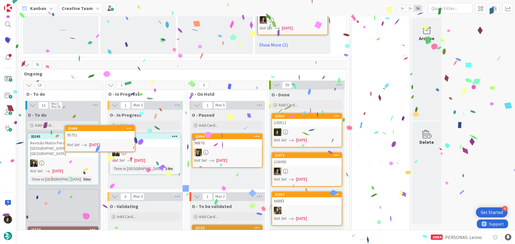
scroll to position [520, 0]
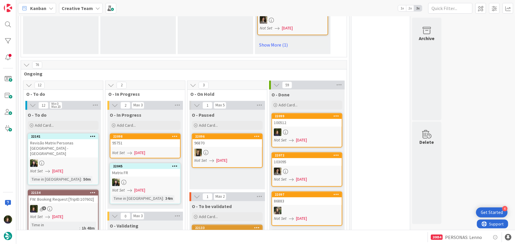
click at [144, 140] on div "95751" at bounding box center [145, 144] width 70 height 8
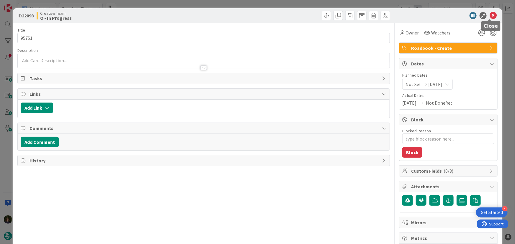
click at [491, 16] on icon at bounding box center [493, 15] width 7 height 7
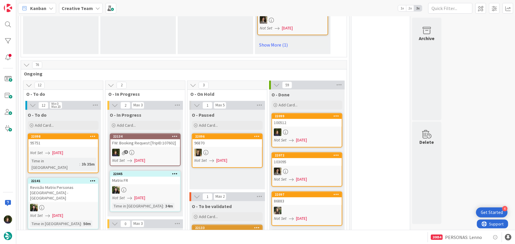
click at [147, 134] on link "22134 FW: Booking Request [TripID:107602] 5 Not Set 01/09/2025" at bounding box center [145, 150] width 71 height 33
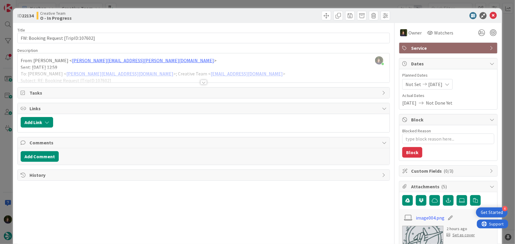
click at [203, 84] on div at bounding box center [203, 82] width 6 height 5
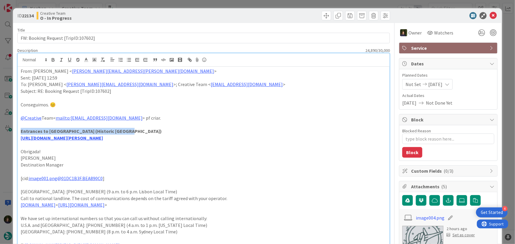
drag, startPoint x: 18, startPoint y: 130, endPoint x: 121, endPoint y: 130, distance: 103.3
copy strong "Entrances to Stirling Castle (Historic Scotland)"
click at [103, 136] on link "https://www.historicenvironment.scot/visit-a-place/places/stirling-castle/" at bounding box center [62, 138] width 82 height 6
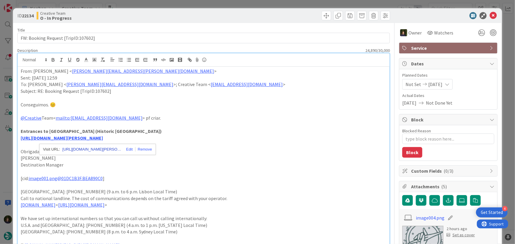
click at [99, 146] on link "https://www.historicenvironment.scot/visit-a-place/places/stirling-castle/" at bounding box center [91, 150] width 59 height 8
click at [238, 115] on p "@Creative Team< mailto:Product@tourtailors.com > pf criar." at bounding box center [204, 118] width 366 height 7
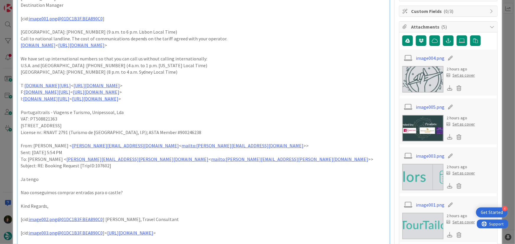
scroll to position [161, 0]
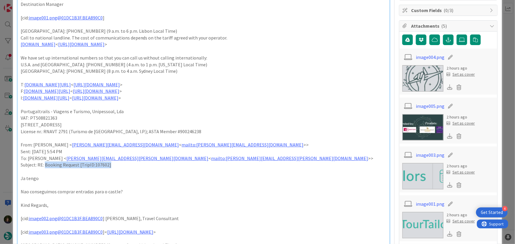
drag, startPoint x: 114, startPoint y: 164, endPoint x: 45, endPoint y: 164, distance: 69.4
click at [45, 164] on p "Subject: RE: Booking Request [TripID:107602]" at bounding box center [204, 165] width 366 height 7
copy p "Booking Request [TripID:107602]"
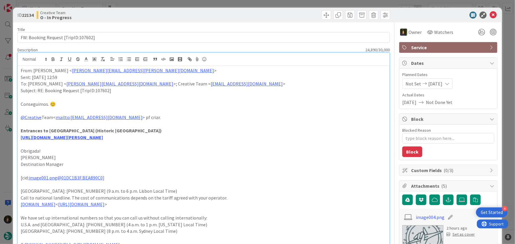
scroll to position [0, 0]
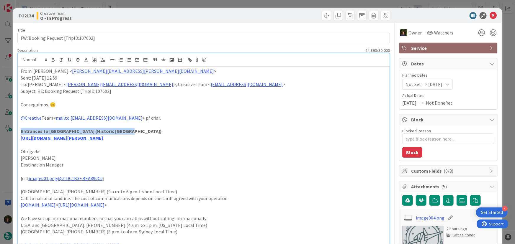
drag, startPoint x: 121, startPoint y: 132, endPoint x: 20, endPoint y: 130, distance: 100.7
copy strong "Entrances to Stirling Castle (Historic Scotland)"
click at [490, 17] on icon at bounding box center [493, 15] width 7 height 7
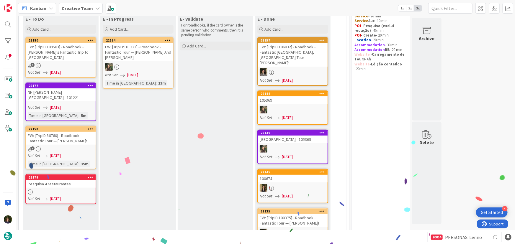
scroll to position [51, 0]
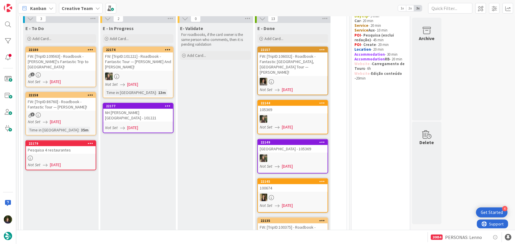
click at [140, 121] on link "22177 NH Caltagirone Villa San Mauro - 101221 Not Set 01/09/2025" at bounding box center [138, 118] width 71 height 30
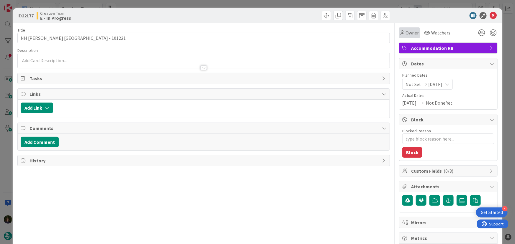
click at [411, 33] on span "Owner" at bounding box center [412, 32] width 13 height 7
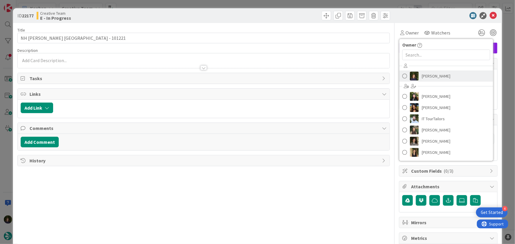
click at [430, 78] on span "[PERSON_NAME]" at bounding box center [436, 76] width 29 height 9
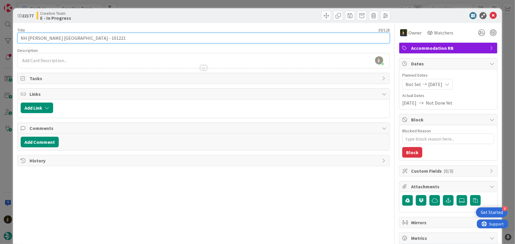
drag, startPoint x: 19, startPoint y: 38, endPoint x: 81, endPoint y: 38, distance: 61.4
click at [81, 38] on input "NH Caltagirone [GEOGRAPHIC_DATA] - 101221" at bounding box center [203, 38] width 373 height 11
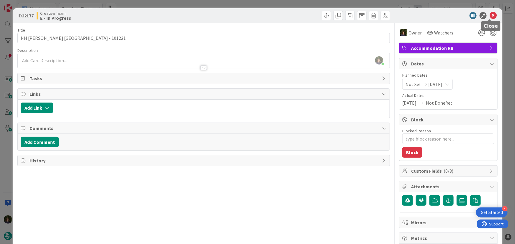
click at [490, 16] on icon at bounding box center [493, 15] width 7 height 7
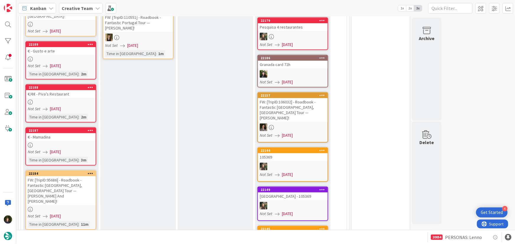
scroll to position [134, 0]
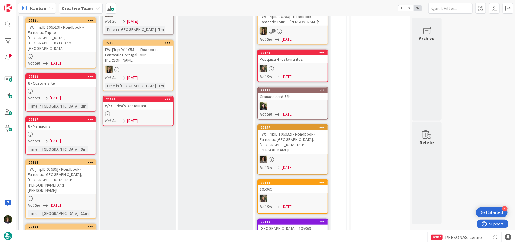
click at [131, 112] on div at bounding box center [138, 114] width 70 height 5
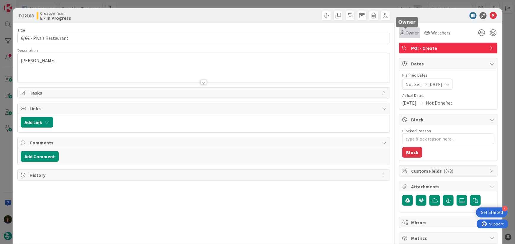
click at [411, 34] on span "Owner" at bounding box center [412, 32] width 13 height 7
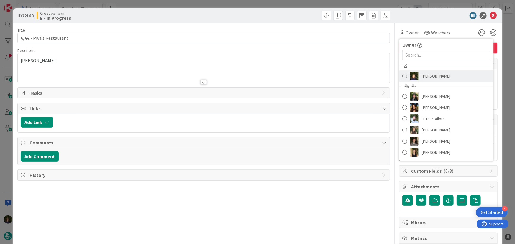
click at [430, 74] on span "[PERSON_NAME]" at bounding box center [436, 76] width 29 height 9
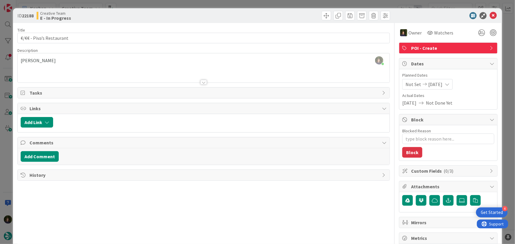
scroll to position [30, 0]
drag, startPoint x: 489, startPoint y: 15, endPoint x: 440, endPoint y: 42, distance: 55.2
click at [490, 15] on icon at bounding box center [493, 15] width 7 height 7
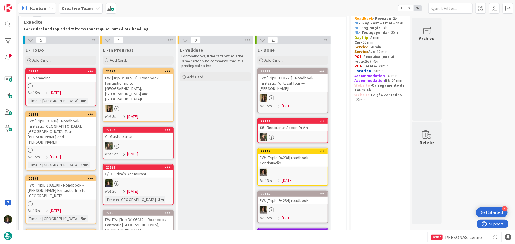
click at [83, 9] on b "Creative Team" at bounding box center [77, 8] width 31 height 6
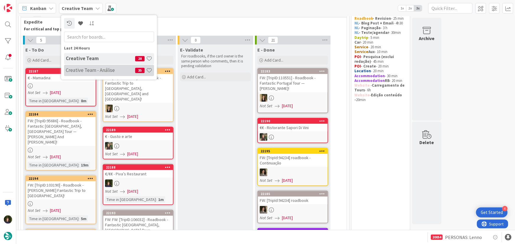
click at [79, 69] on h4 "Creative Team - Análise" at bounding box center [100, 70] width 69 height 6
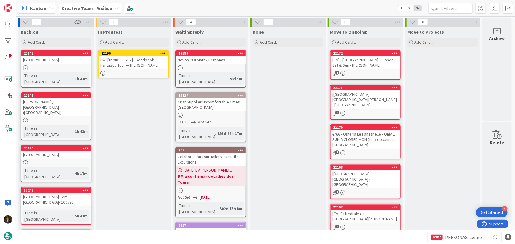
click at [164, 53] on icon at bounding box center [163, 53] width 6 height 4
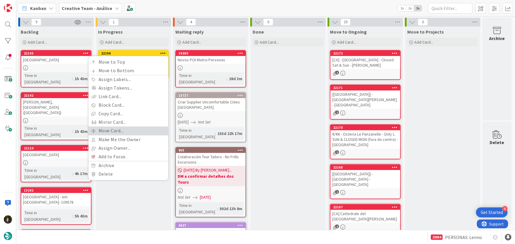
click at [140, 132] on link "Move Card..." at bounding box center [129, 131] width 80 height 9
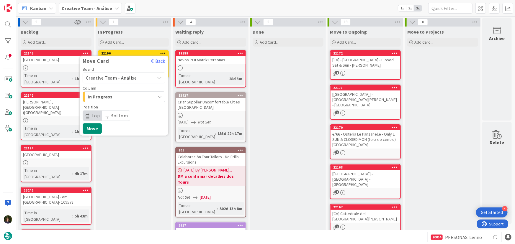
click at [145, 76] on span "Creative Team - Análise" at bounding box center [119, 78] width 66 height 8
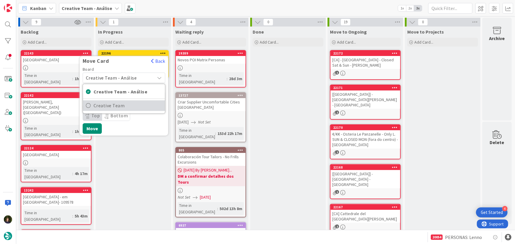
click at [138, 109] on span "Creative Team" at bounding box center [128, 106] width 68 height 9
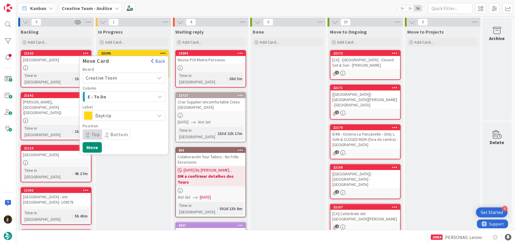
click at [130, 95] on span "E - To Do" at bounding box center [110, 97] width 44 height 8
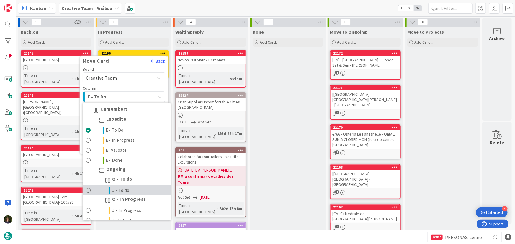
click at [133, 192] on link "O - To do" at bounding box center [127, 191] width 88 height 10
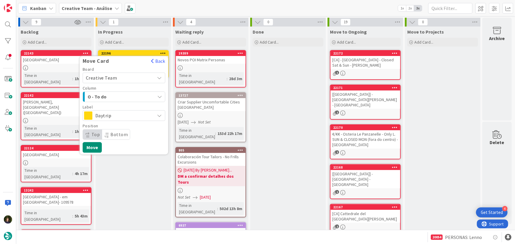
click at [122, 95] on span "O - To do" at bounding box center [110, 97] width 44 height 8
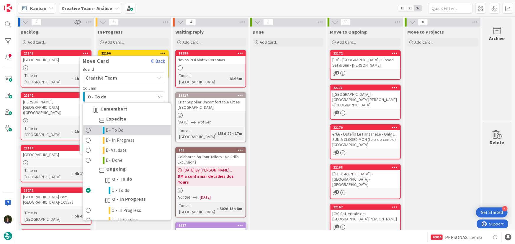
click at [128, 131] on link "E - To Do" at bounding box center [127, 131] width 88 height 10
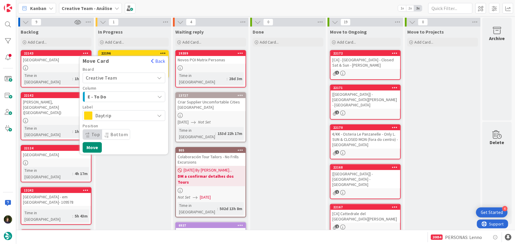
click at [124, 114] on span "Daytrip" at bounding box center [123, 116] width 57 height 8
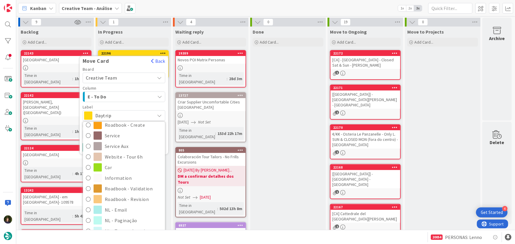
scroll to position [80, 0]
click at [134, 194] on span "Roadbook - Revision" at bounding box center [133, 198] width 57 height 9
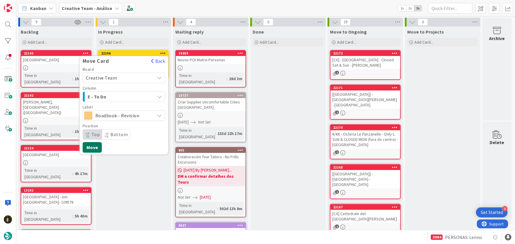
click at [94, 146] on button "Move" at bounding box center [92, 147] width 19 height 11
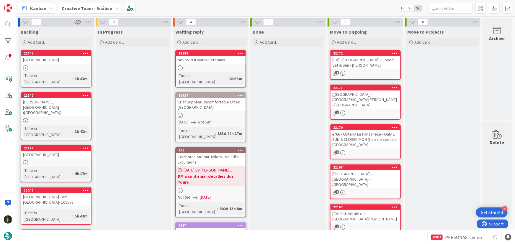
click at [95, 7] on b "Creative Team - Análise" at bounding box center [87, 8] width 50 height 6
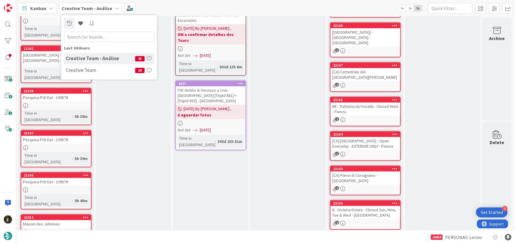
scroll to position [174, 0]
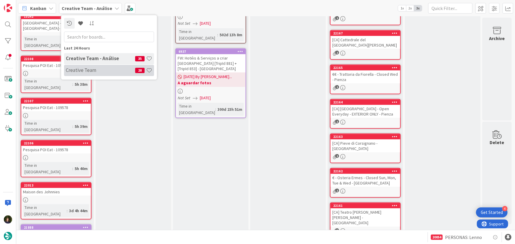
click at [93, 71] on h4 "Creative Team" at bounding box center [100, 70] width 69 height 6
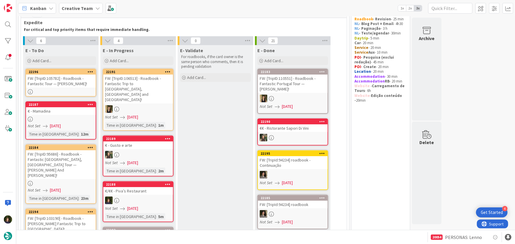
scroll to position [53, 0]
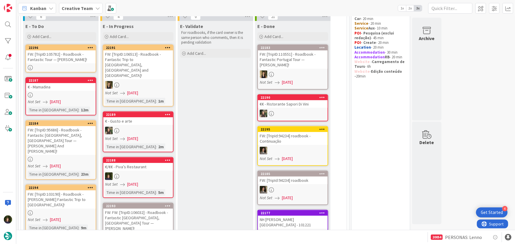
click at [79, 6] on b "Creative Team" at bounding box center [77, 8] width 31 height 6
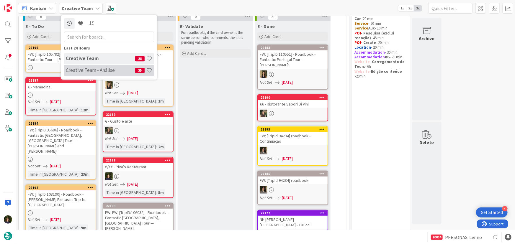
click at [89, 73] on h4 "Creative Team - Análise" at bounding box center [100, 70] width 69 height 6
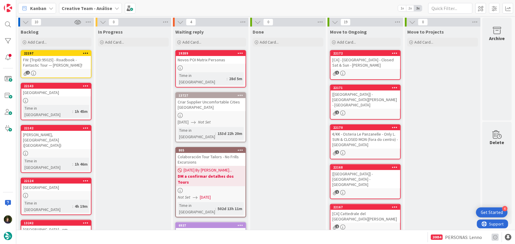
click at [496, 236] on icon at bounding box center [495, 237] width 7 height 7
click at [461, 234] on span "PERSONAS: Lenno" at bounding box center [463, 237] width 37 height 7
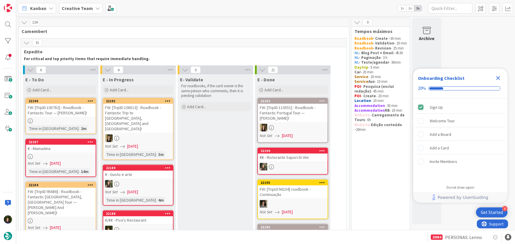
click at [497, 77] on icon "Close Checklist" at bounding box center [499, 78] width 4 height 4
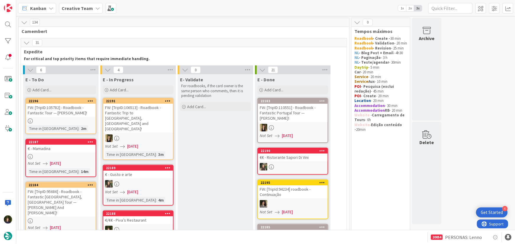
drag, startPoint x: 74, startPoint y: 5, endPoint x: 75, endPoint y: 10, distance: 5.1
click at [74, 5] on b "Creative Team" at bounding box center [77, 8] width 31 height 6
click at [83, 69] on h4 "Creative Team - Análise" at bounding box center [100, 70] width 69 height 6
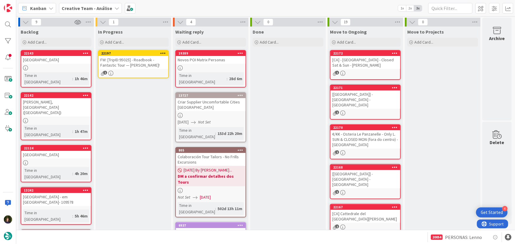
click at [161, 53] on icon at bounding box center [163, 53] width 6 height 4
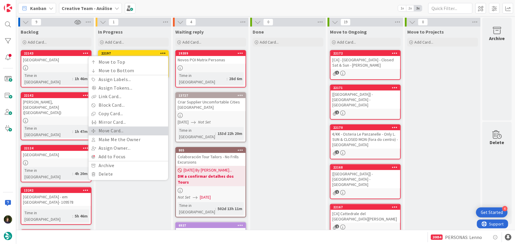
click at [136, 131] on link "Move Card..." at bounding box center [129, 131] width 80 height 9
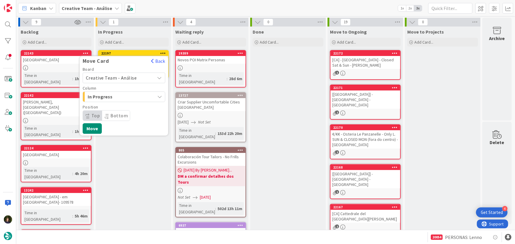
click at [132, 76] on span "Creative Team - Análise" at bounding box center [111, 78] width 51 height 6
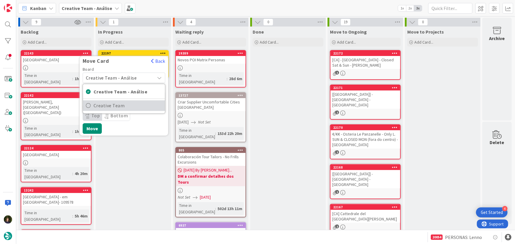
click at [134, 105] on span "Creative Team" at bounding box center [128, 106] width 68 height 9
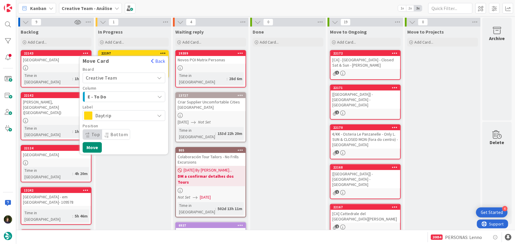
click at [131, 98] on span "E - To Do" at bounding box center [110, 97] width 44 height 8
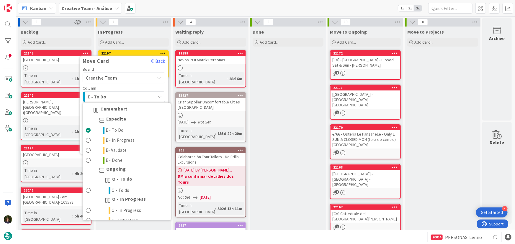
click at [131, 98] on span "E - To Do" at bounding box center [110, 97] width 44 height 8
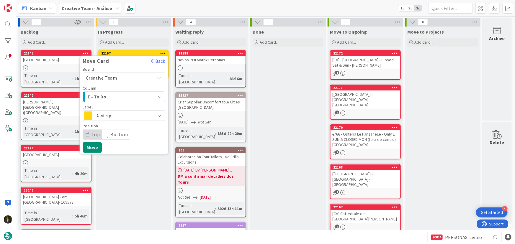
click at [137, 117] on span "Daytrip" at bounding box center [123, 116] width 57 height 8
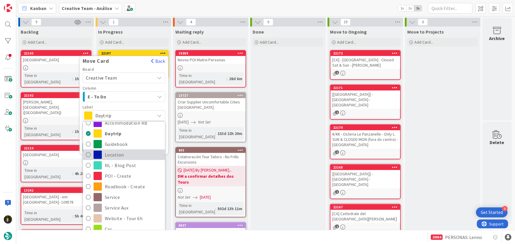
scroll to position [80, 0]
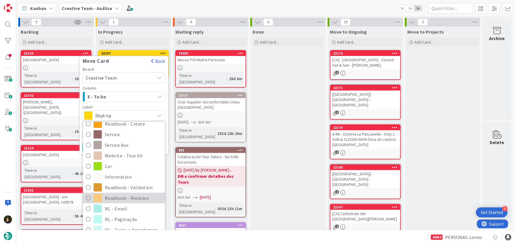
click at [138, 198] on span "Roadbook - Revision" at bounding box center [133, 198] width 57 height 9
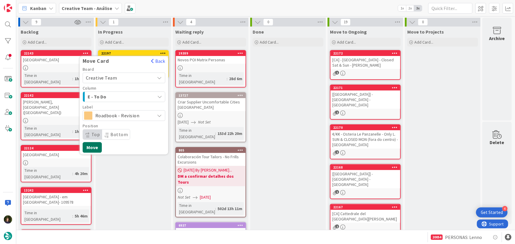
click at [95, 151] on button "Move" at bounding box center [92, 147] width 19 height 11
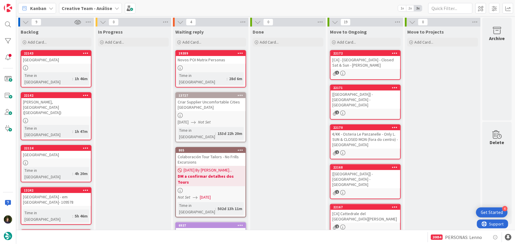
click at [92, 9] on b "Creative Team - Análise" at bounding box center [87, 8] width 50 height 6
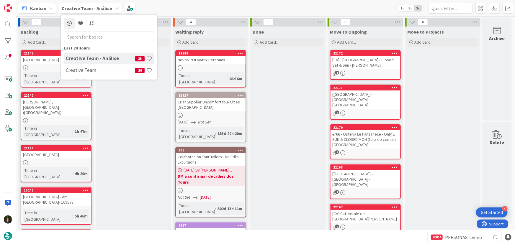
click at [97, 76] on div "Creative Team 26" at bounding box center [109, 70] width 90 height 11
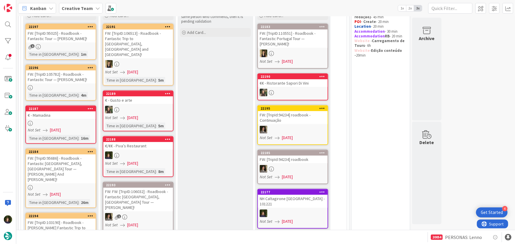
scroll to position [80, 0]
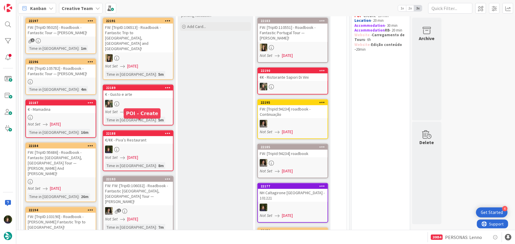
click at [150, 142] on link "22188 €/€€ - Piva’s Restaurant Not Set [DATE] Time in [GEOGRAPHIC_DATA] : 8m" at bounding box center [138, 150] width 71 height 41
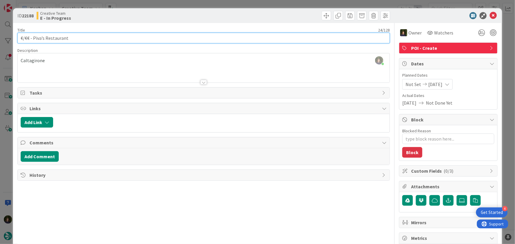
drag, startPoint x: 72, startPoint y: 37, endPoint x: 19, endPoint y: 37, distance: 53.7
click at [16, 37] on div "ID 22188 Creative Team E - In Progress Title 24 / 128 €/€€ - Piva’s Restaurant …" at bounding box center [258, 178] width 490 height 341
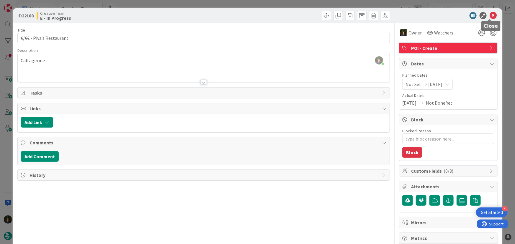
drag, startPoint x: 490, startPoint y: 17, endPoint x: 371, endPoint y: 78, distance: 134.0
click at [490, 17] on icon at bounding box center [493, 15] width 7 height 7
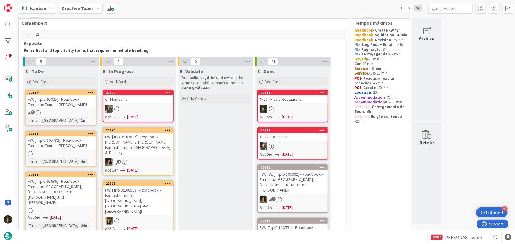
scroll to position [6, 0]
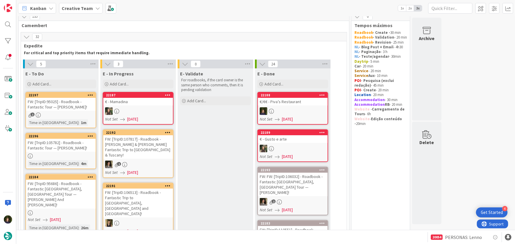
click at [80, 10] on b "Creative Team" at bounding box center [77, 8] width 31 height 6
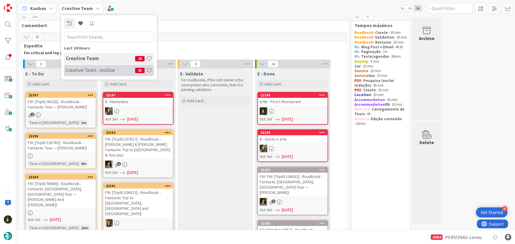
click at [89, 65] on div "Creative Team - Análise 35" at bounding box center [109, 70] width 90 height 11
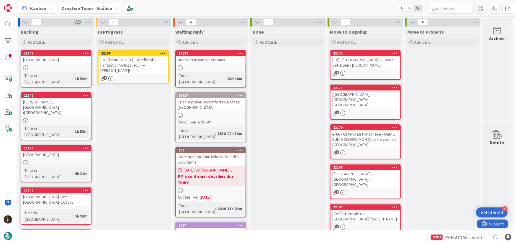
click at [128, 70] on link "22198 FW: [TripID:110551] - Roadbook - Fantastic Portugal Tour — [PERSON_NAME]!…" at bounding box center [133, 66] width 71 height 33
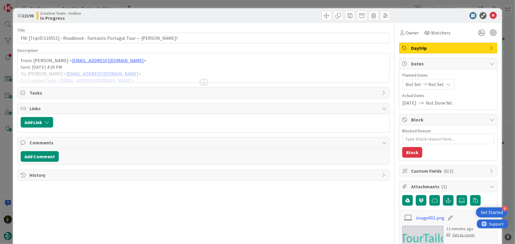
click at [200, 84] on div at bounding box center [203, 82] width 6 height 5
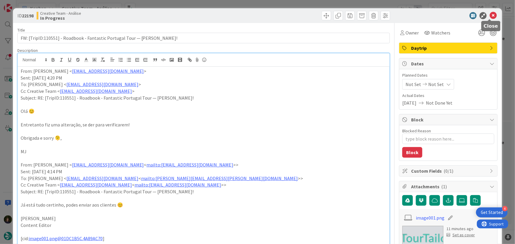
click at [490, 14] on icon at bounding box center [493, 15] width 7 height 7
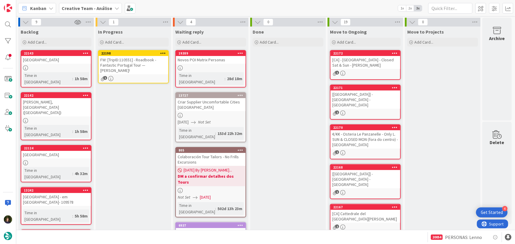
click at [106, 7] on b "Creative Team - Análise" at bounding box center [87, 8] width 50 height 6
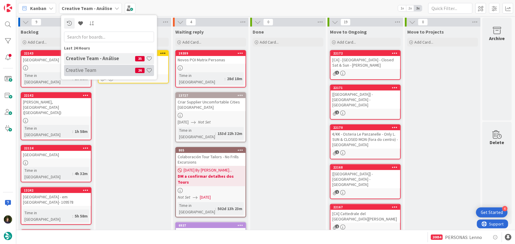
click at [96, 71] on h4 "Creative Team" at bounding box center [100, 70] width 69 height 6
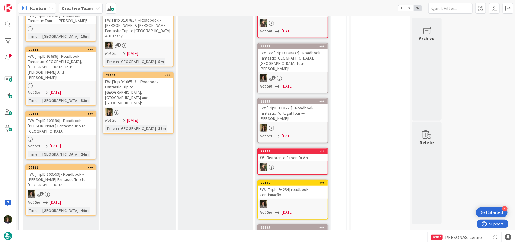
scroll to position [134, 0]
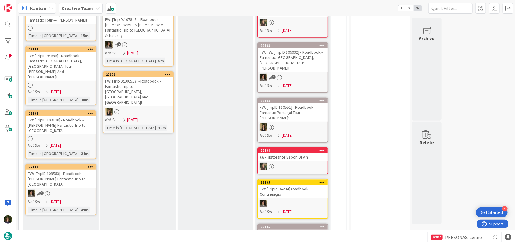
click at [45, 118] on link "22194 FW: [TripID:103190] - Roadbook - [PERSON_NAME] Fantastic Trip to [GEOGRAP…" at bounding box center [60, 134] width 71 height 49
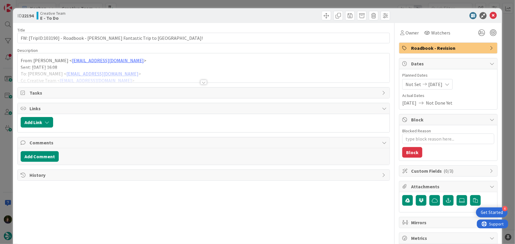
click at [203, 82] on div at bounding box center [203, 82] width 6 height 5
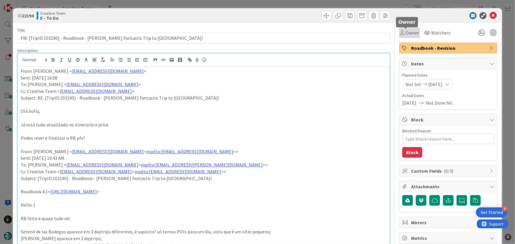
click at [410, 34] on span "Owner" at bounding box center [412, 32] width 13 height 7
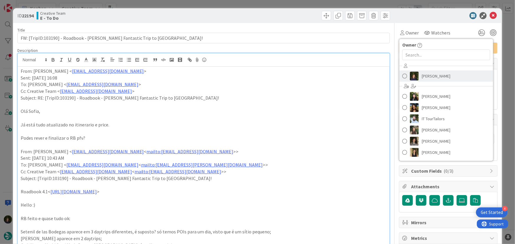
click at [431, 76] on span "[PERSON_NAME]" at bounding box center [436, 76] width 29 height 9
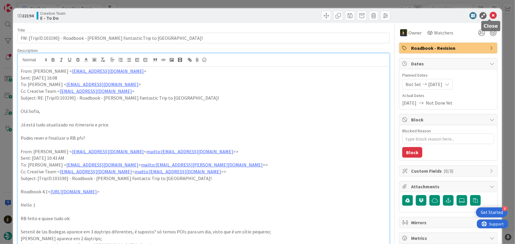
click at [491, 17] on icon at bounding box center [493, 15] width 7 height 7
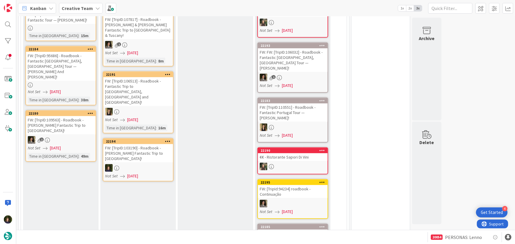
click at [84, 10] on b "Creative Team" at bounding box center [77, 8] width 31 height 6
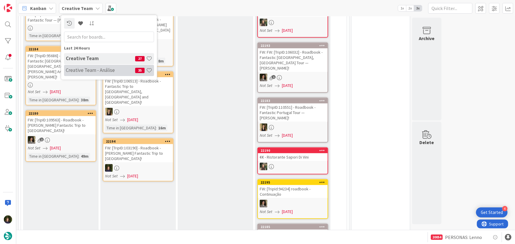
click at [86, 71] on h4 "Creative Team - Análise" at bounding box center [100, 70] width 69 height 6
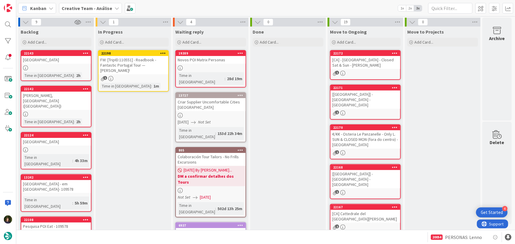
click at [162, 53] on icon at bounding box center [163, 53] width 6 height 4
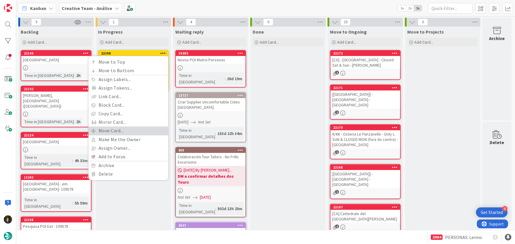
click at [137, 130] on link "Move Card..." at bounding box center [129, 131] width 80 height 9
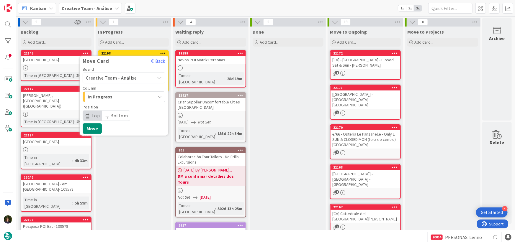
click at [136, 79] on span "Creative Team - Análise" at bounding box center [119, 78] width 66 height 8
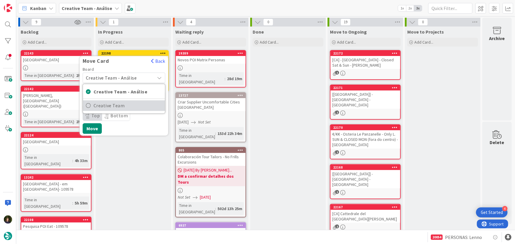
click at [141, 103] on span "Creative Team" at bounding box center [128, 106] width 68 height 9
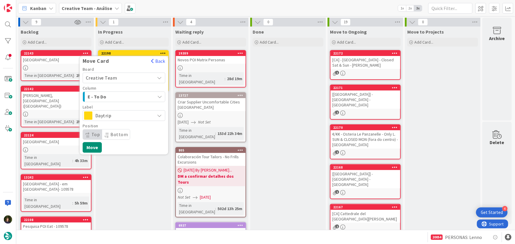
click at [141, 112] on span "Daytrip" at bounding box center [123, 116] width 57 height 8
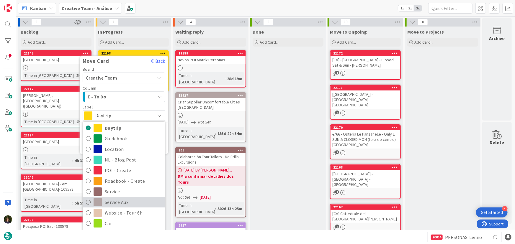
scroll to position [80, 0]
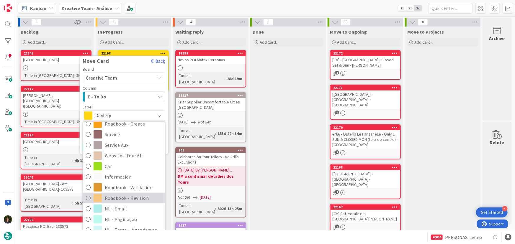
click at [137, 196] on span "Roadbook - Revision" at bounding box center [133, 198] width 57 height 9
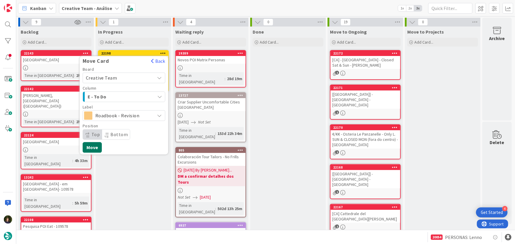
click at [99, 148] on button "Move" at bounding box center [92, 147] width 19 height 11
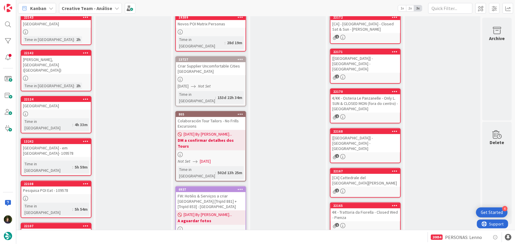
scroll to position [0, 0]
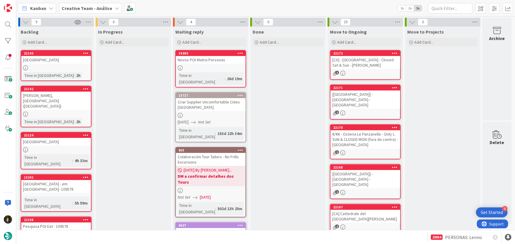
click at [83, 7] on b "Creative Team - Análise" at bounding box center [87, 8] width 50 height 6
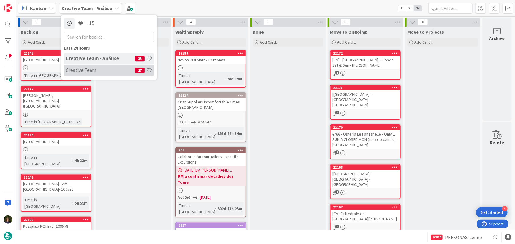
click at [91, 68] on h4 "Creative Team" at bounding box center [100, 70] width 69 height 6
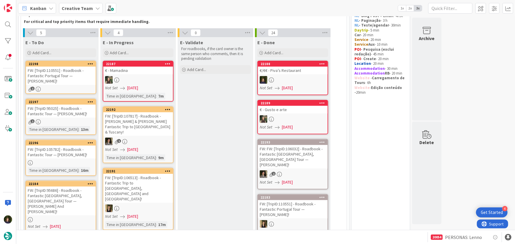
scroll to position [80, 0]
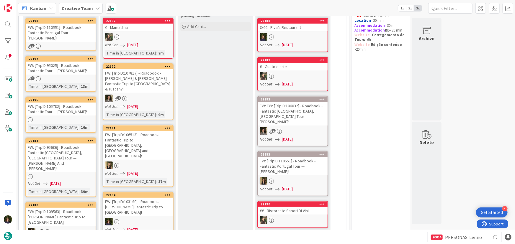
click at [130, 195] on link "22194 FW: [TripID:103190] - Roadbook - [PERSON_NAME] Fantastic Trip to [GEOGRAP…" at bounding box center [138, 213] width 71 height 43
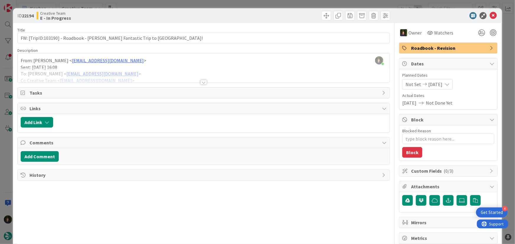
click at [201, 82] on div at bounding box center [203, 82] width 6 height 5
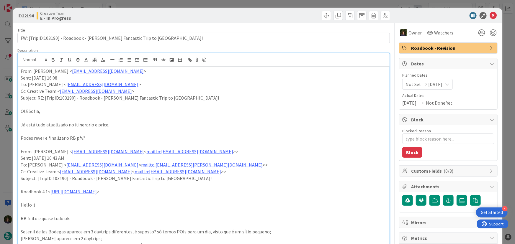
click at [19, 72] on div "From: [PERSON_NAME] < [EMAIL_ADDRESS][DOMAIN_NAME] > Sent: [DATE] 16:08 To: [PE…" at bounding box center [204, 241] width 372 height 349
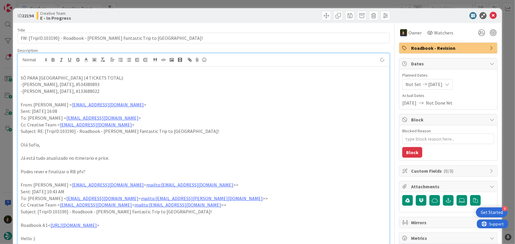
type textarea "x"
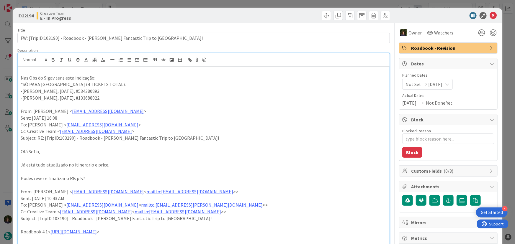
click at [97, 98] on p "-[PERSON_NAME], [DATE], #133688022" at bounding box center [204, 98] width 366 height 7
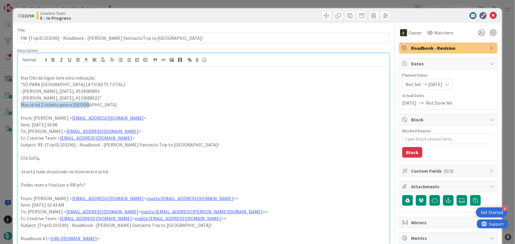
drag, startPoint x: 20, startPoint y: 106, endPoint x: 86, endPoint y: 104, distance: 65.6
click at [86, 104] on p "Mas só há 2 tickets para o [GEOGRAPHIC_DATA]" at bounding box center [204, 105] width 366 height 7
click at [93, 58] on icon at bounding box center [94, 59] width 5 height 5
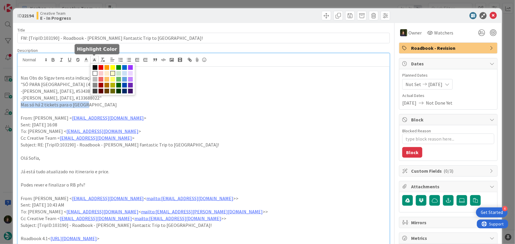
click at [110, 73] on span at bounding box center [112, 73] width 5 height 5
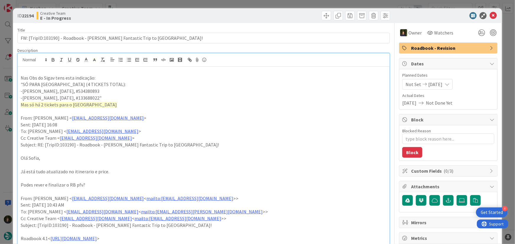
click at [123, 99] on p "-[PERSON_NAME], [DATE], #133688022"" at bounding box center [204, 98] width 366 height 7
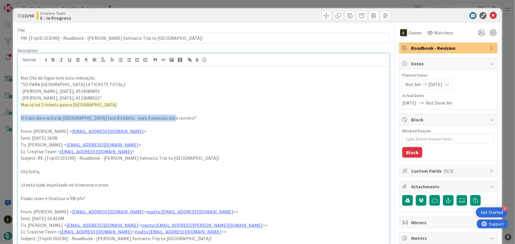
drag, startPoint x: 177, startPoint y: 117, endPoint x: 19, endPoint y: 117, distance: 157.7
drag, startPoint x: 42, startPoint y: 118, endPoint x: 270, endPoint y: 138, distance: 228.5
click at [270, 138] on p "Sent: [DATE] 16:08" at bounding box center [204, 138] width 366 height 7
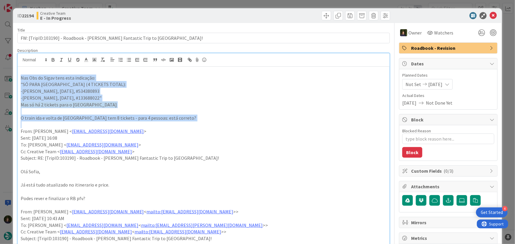
drag, startPoint x: 21, startPoint y: 77, endPoint x: 180, endPoint y: 123, distance: 165.4
copy div "Nas Obs do Sigav tens esta indicação: "SÓ PARA [PERSON_NAME][GEOGRAPHIC_DATA] (…"
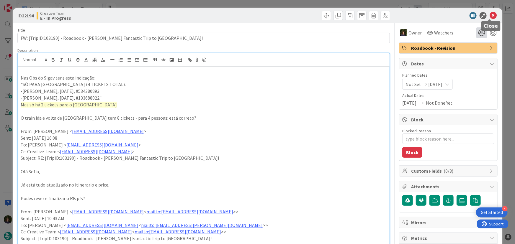
drag, startPoint x: 489, startPoint y: 19, endPoint x: 477, endPoint y: 28, distance: 15.0
click at [489, 19] on div at bounding box center [490, 20] width 4 height 2
click at [490, 15] on icon at bounding box center [493, 15] width 7 height 7
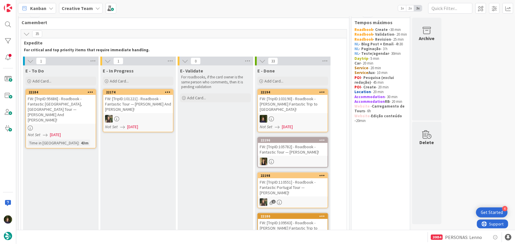
scroll to position [7, 0]
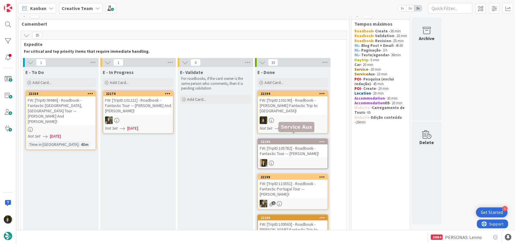
click at [291, 125] on span "[DATE]" at bounding box center [287, 128] width 11 height 6
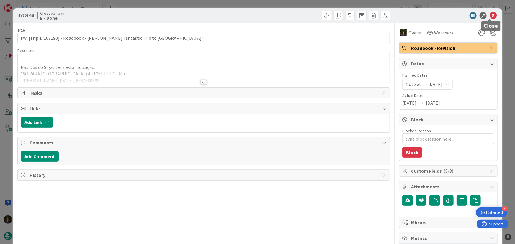
click at [490, 15] on icon at bounding box center [493, 15] width 7 height 7
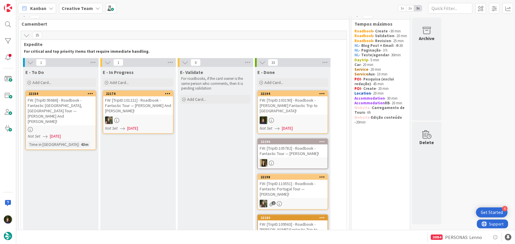
click at [60, 114] on div "FW: [TripID:95686] - Roadbook - Fantastic [GEOGRAPHIC_DATA], [GEOGRAPHIC_DATA] …" at bounding box center [61, 111] width 70 height 29
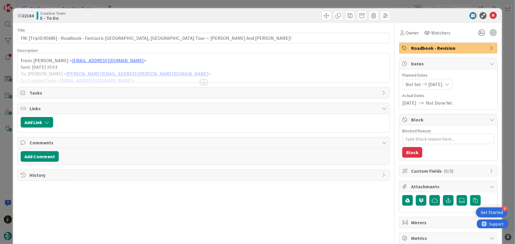
click at [201, 84] on div at bounding box center [203, 82] width 6 height 5
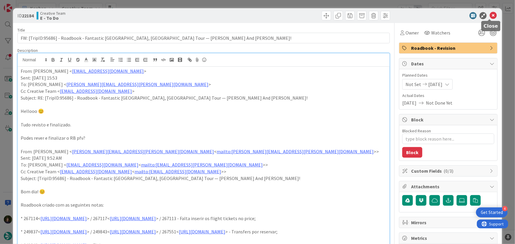
click at [490, 14] on icon at bounding box center [493, 15] width 7 height 7
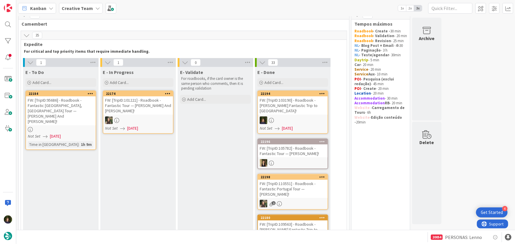
click at [80, 9] on b "Creative Team" at bounding box center [77, 8] width 31 height 6
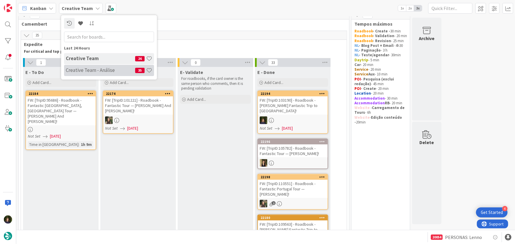
click at [87, 68] on h4 "Creative Team - Análise" at bounding box center [100, 70] width 69 height 6
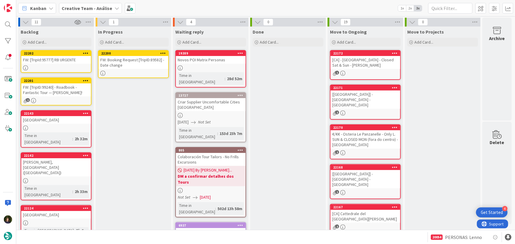
click at [141, 63] on div "FW: Booking Request [TripID:89582] - Date change" at bounding box center [134, 62] width 70 height 13
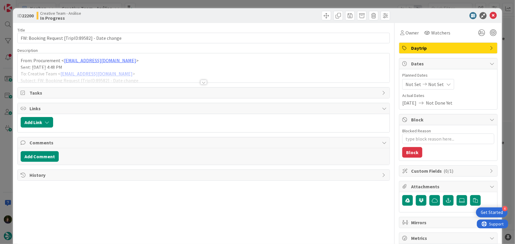
click at [203, 81] on div at bounding box center [203, 82] width 6 height 5
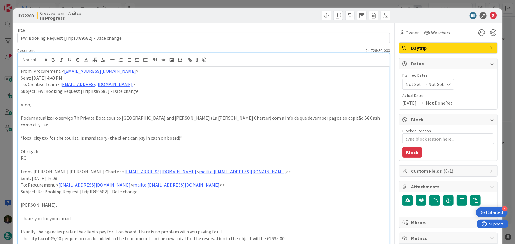
click at [433, 47] on span "Daytrip" at bounding box center [449, 48] width 76 height 7
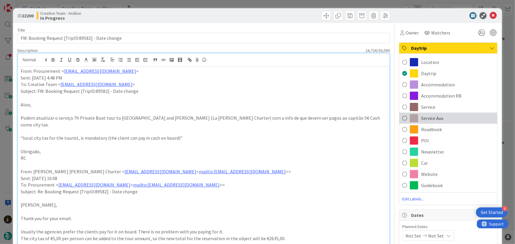
click at [433, 118] on span "Service Aux" at bounding box center [432, 118] width 22 height 7
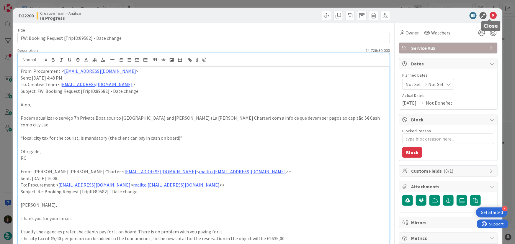
click at [490, 17] on icon at bounding box center [493, 15] width 7 height 7
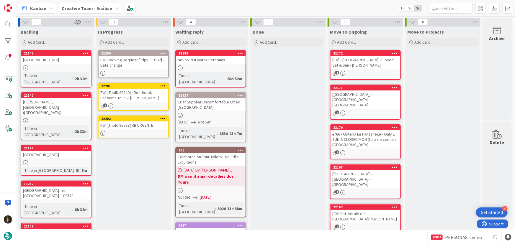
click at [130, 129] on link "22202 FW: [TripId:95777] RB URGENTE" at bounding box center [133, 127] width 71 height 23
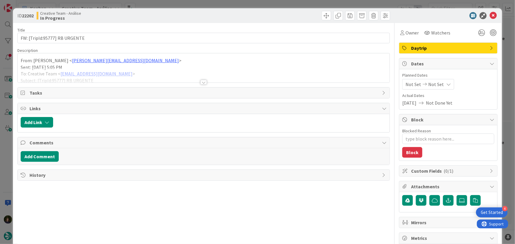
click at [201, 82] on div at bounding box center [203, 82] width 6 height 5
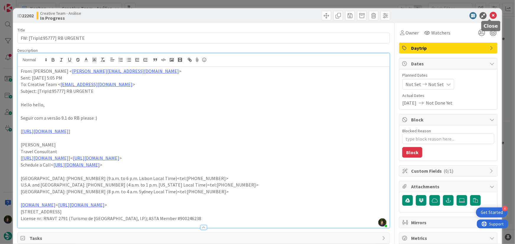
click at [490, 17] on icon at bounding box center [493, 15] width 7 height 7
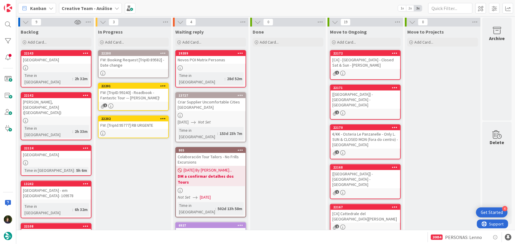
click at [163, 118] on icon at bounding box center [163, 119] width 6 height 4
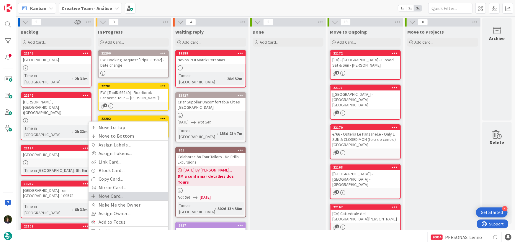
click at [137, 196] on link "Move Card..." at bounding box center [129, 196] width 80 height 9
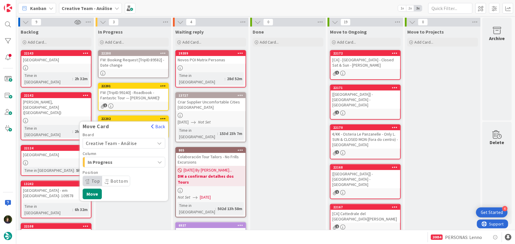
click at [143, 141] on span "Creative Team - Análise" at bounding box center [119, 143] width 66 height 8
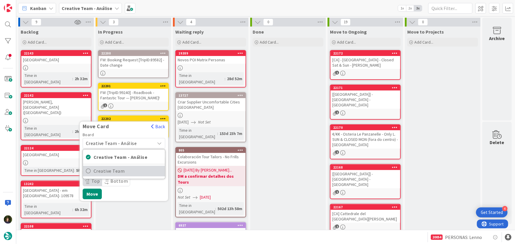
click at [141, 170] on span "Creative Team" at bounding box center [128, 171] width 68 height 9
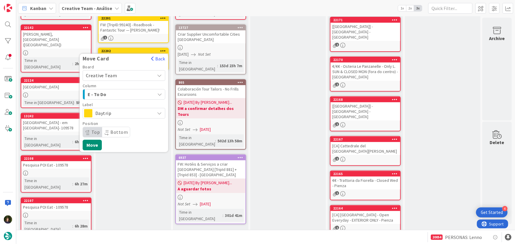
scroll to position [80, 0]
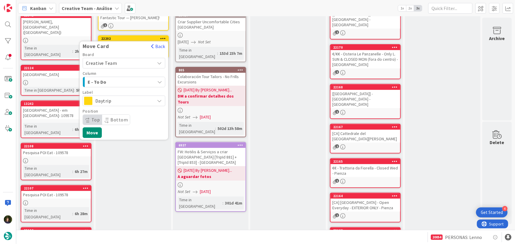
click at [134, 81] on div "E - To Do" at bounding box center [120, 81] width 69 height 9
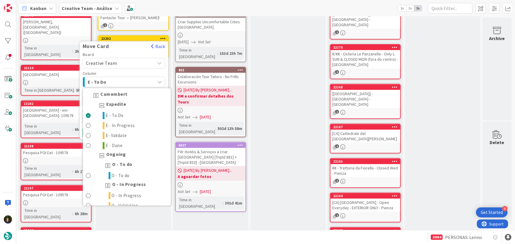
click at [134, 81] on div "E - To Do" at bounding box center [120, 81] width 69 height 9
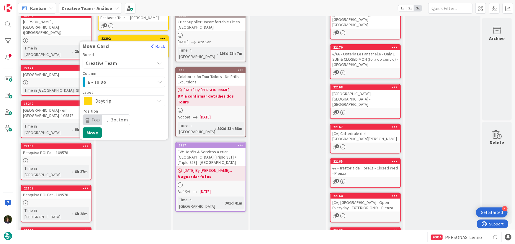
click at [133, 103] on span "Daytrip" at bounding box center [123, 101] width 57 height 8
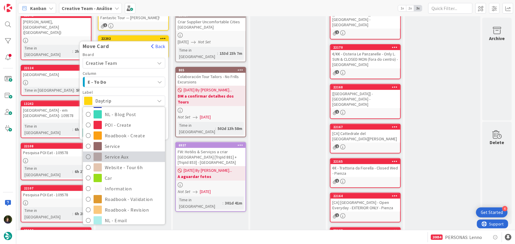
scroll to position [107, 0]
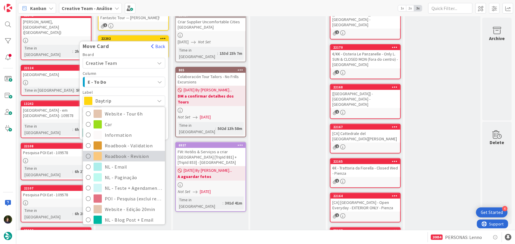
click at [136, 156] on span "Roadbook - Revision" at bounding box center [133, 156] width 57 height 9
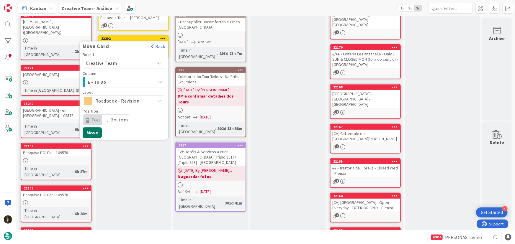
click at [99, 133] on button "Move" at bounding box center [92, 133] width 19 height 11
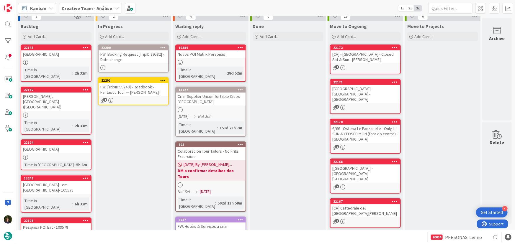
scroll to position [0, 0]
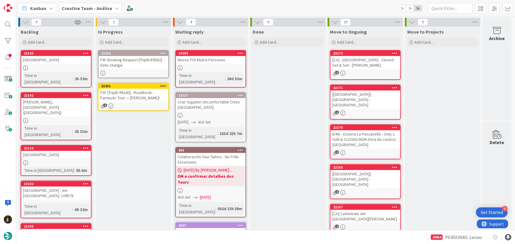
click at [129, 101] on div "FW: [TripID:99240] - Roadbook - Fantastic Tour — [PERSON_NAME]!" at bounding box center [134, 95] width 70 height 13
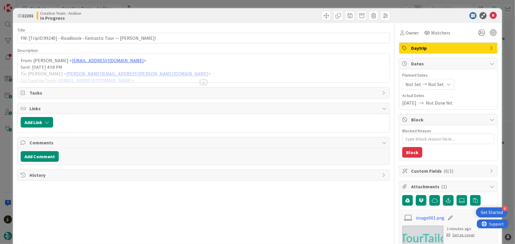
click at [200, 83] on div at bounding box center [203, 82] width 6 height 5
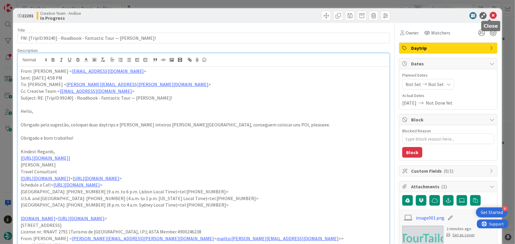
click at [490, 16] on icon at bounding box center [493, 15] width 7 height 7
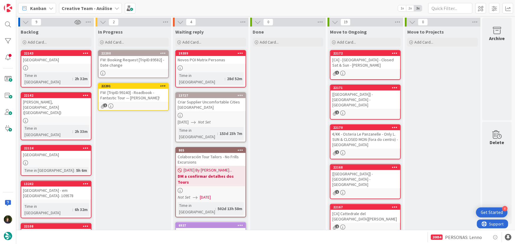
click at [163, 84] on icon at bounding box center [163, 86] width 6 height 4
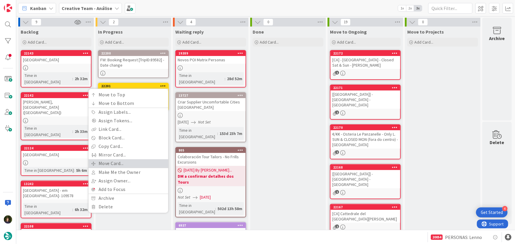
click at [133, 165] on link "Move Card..." at bounding box center [129, 163] width 80 height 9
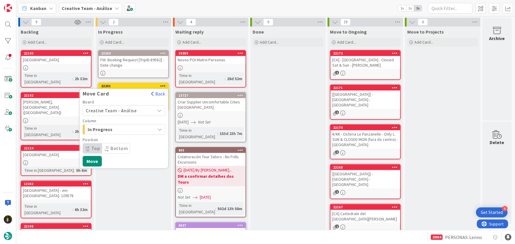
click at [132, 107] on span "Creative Team - Análise" at bounding box center [119, 111] width 66 height 8
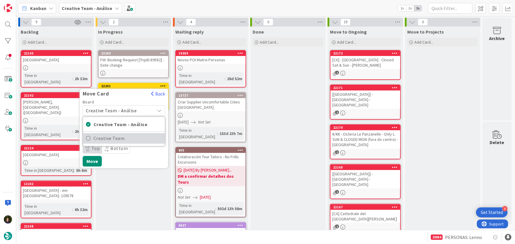
click at [140, 140] on span "Creative Team" at bounding box center [128, 138] width 68 height 9
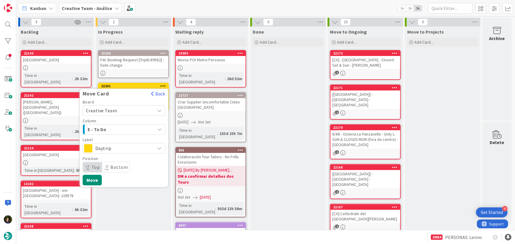
click at [134, 128] on div "E - To Do" at bounding box center [120, 129] width 69 height 9
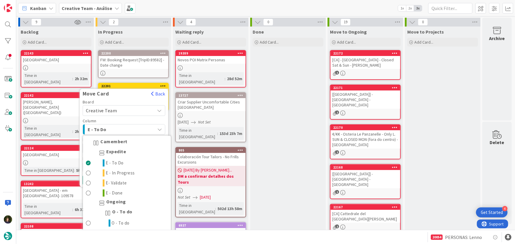
click at [130, 127] on span "E - To Do" at bounding box center [110, 130] width 44 height 8
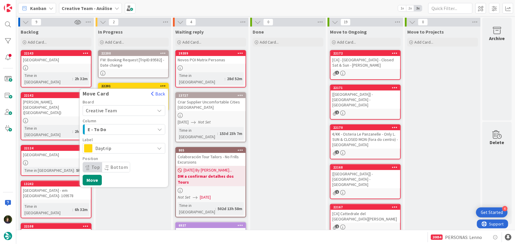
click at [134, 148] on span "Daytrip" at bounding box center [123, 148] width 57 height 8
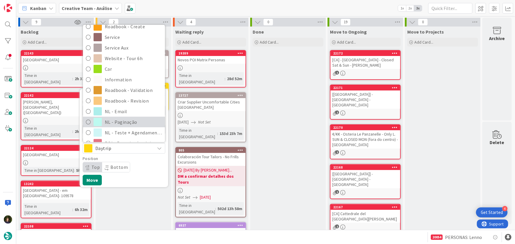
scroll to position [126, 0]
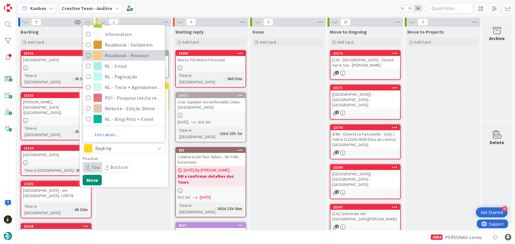
click at [134, 57] on span "Roadbook - Revision" at bounding box center [133, 55] width 57 height 9
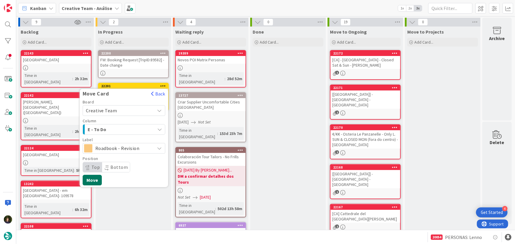
click at [97, 182] on button "Move" at bounding box center [92, 180] width 19 height 11
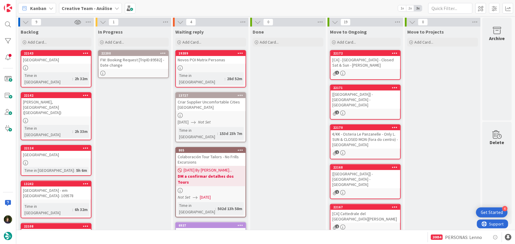
click at [164, 52] on icon at bounding box center [163, 53] width 6 height 4
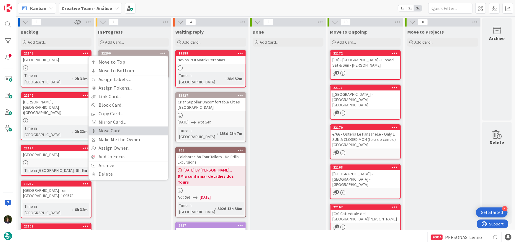
click at [134, 127] on link "Move Card..." at bounding box center [129, 131] width 80 height 9
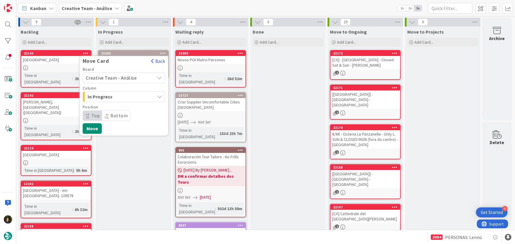
click at [136, 75] on span "Creative Team - Análise" at bounding box center [119, 78] width 66 height 8
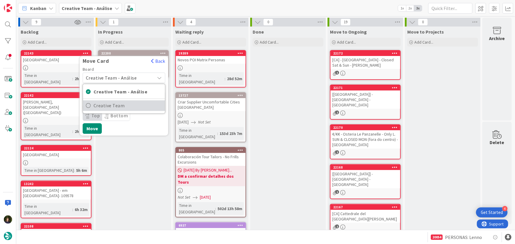
click at [134, 108] on span "Creative Team" at bounding box center [128, 106] width 68 height 9
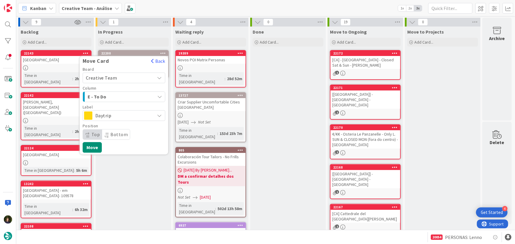
click at [138, 115] on span "Daytrip" at bounding box center [123, 116] width 57 height 8
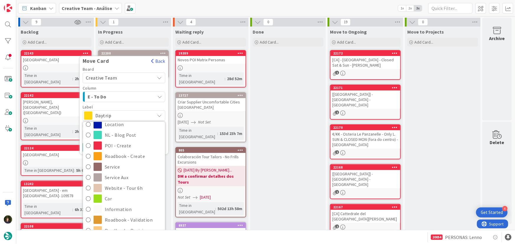
scroll to position [53, 0]
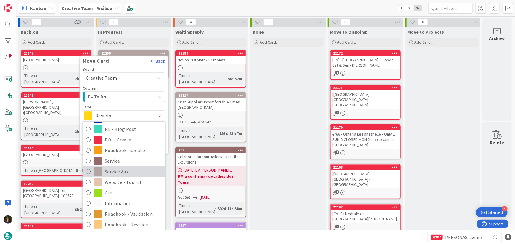
click at [133, 174] on span "Service Aux" at bounding box center [133, 172] width 57 height 9
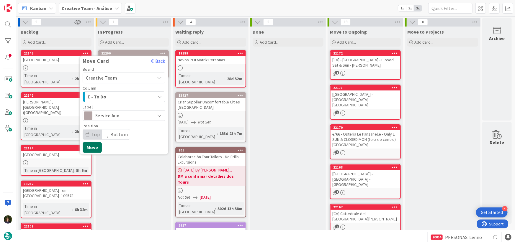
click at [95, 149] on button "Move" at bounding box center [92, 147] width 19 height 11
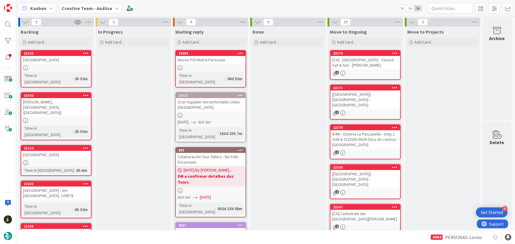
click at [102, 6] on b "Creative Team - Análise" at bounding box center [87, 8] width 50 height 6
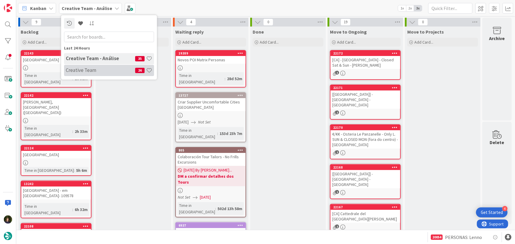
click at [105, 70] on h4 "Creative Team" at bounding box center [100, 70] width 69 height 6
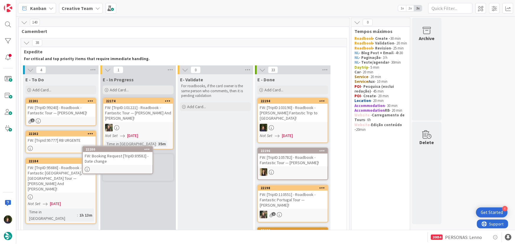
scroll to position [1, 0]
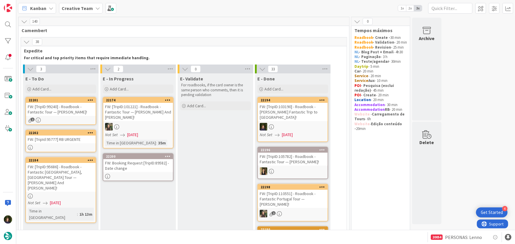
click at [128, 169] on div "FW: Booking Request [TripID:89582] - Date change" at bounding box center [138, 165] width 70 height 13
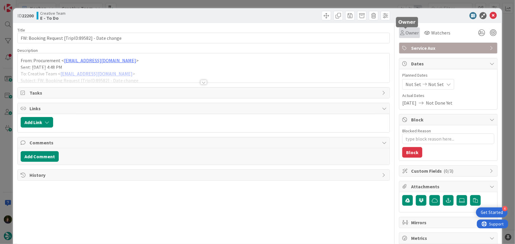
click at [412, 35] on span "Owner" at bounding box center [412, 32] width 13 height 7
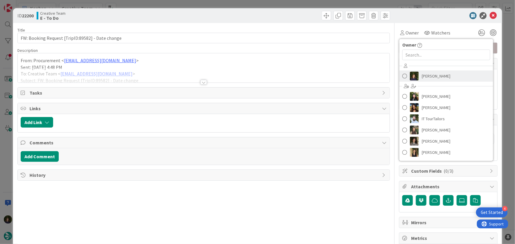
click at [429, 78] on span "[PERSON_NAME]" at bounding box center [436, 76] width 29 height 9
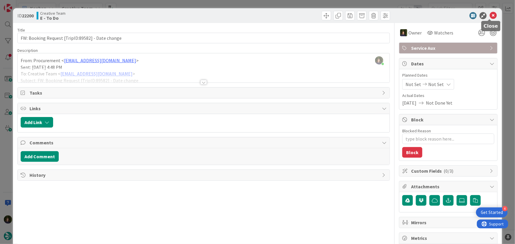
click at [490, 16] on icon at bounding box center [493, 15] width 7 height 7
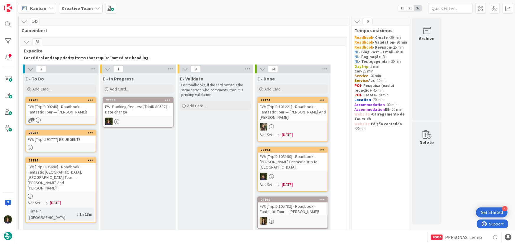
click at [135, 113] on div "FW: Booking Request [TripID:89582] - Date change" at bounding box center [138, 109] width 70 height 13
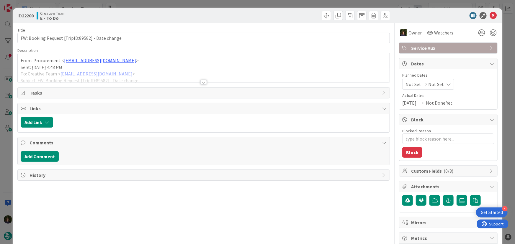
click at [204, 81] on div at bounding box center [203, 82] width 6 height 5
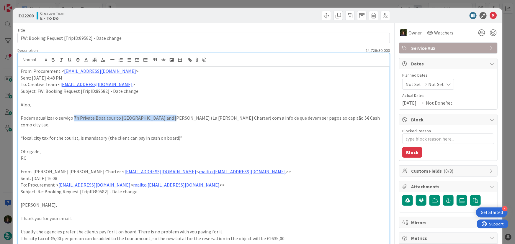
drag, startPoint x: 72, startPoint y: 116, endPoint x: 163, endPoint y: 119, distance: 90.7
click at [163, 119] on p "Podem atualizar o serviço 7h Private Boat tour to [GEOGRAPHIC_DATA] and [PERSON…" at bounding box center [204, 121] width 366 height 13
copy p "7h Private Boat tour to [GEOGRAPHIC_DATA] and Grotta Azzura"
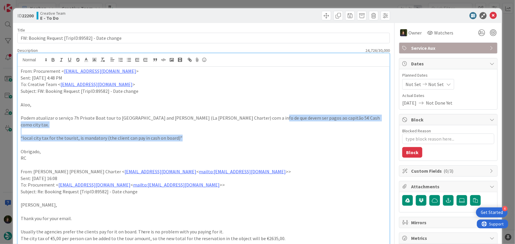
drag, startPoint x: 185, startPoint y: 130, endPoint x: 252, endPoint y: 120, distance: 68.6
click at [205, 135] on p "“local city tax for the tourist, is mandatory (the client can pay in cash on bo…" at bounding box center [204, 138] width 366 height 7
click at [181, 135] on p "“local city tax for the tourist, is mandatory (the client can pay in cash on bo…" at bounding box center [204, 138] width 366 height 7
drag, startPoint x: 182, startPoint y: 134, endPoint x: 15, endPoint y: 131, distance: 167.1
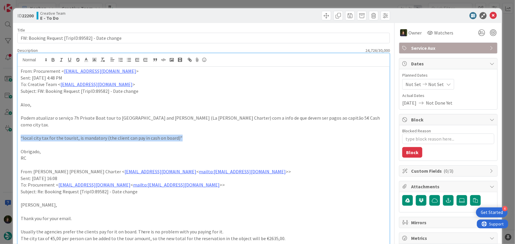
copy p "“local city tax for the tourist, is mandatory (the client can pay in cash on bo…"
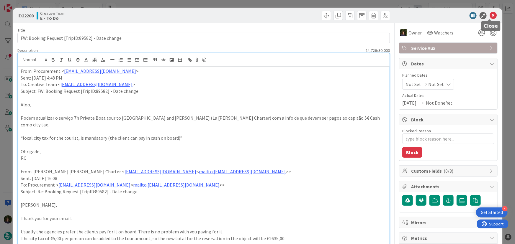
click at [492, 16] on icon at bounding box center [493, 15] width 7 height 7
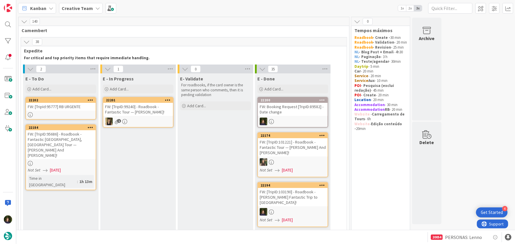
click at [71, 106] on div "FW: [TripId:95777] RB URGENTE" at bounding box center [61, 107] width 70 height 8
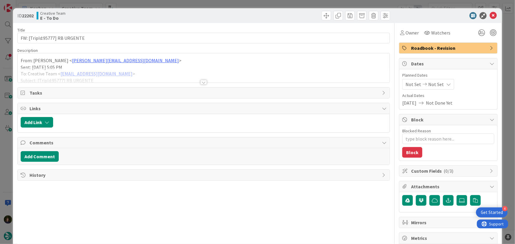
click at [200, 82] on div at bounding box center [203, 82] width 6 height 5
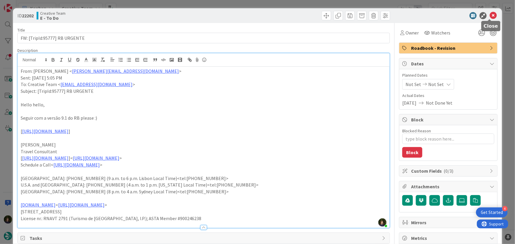
click at [490, 17] on icon at bounding box center [493, 15] width 7 height 7
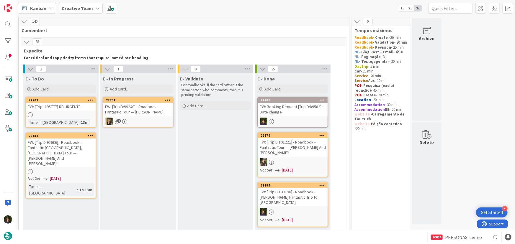
click at [70, 155] on div "FW: [TripID:95686] - Roadbook - Fantastic [GEOGRAPHIC_DATA], [GEOGRAPHIC_DATA] …" at bounding box center [61, 153] width 70 height 29
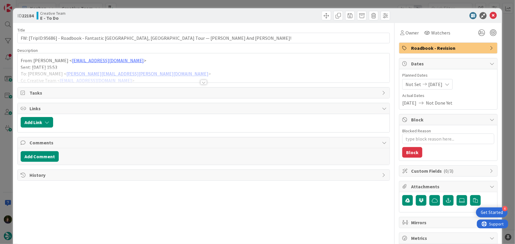
click at [201, 81] on div at bounding box center [203, 82] width 6 height 5
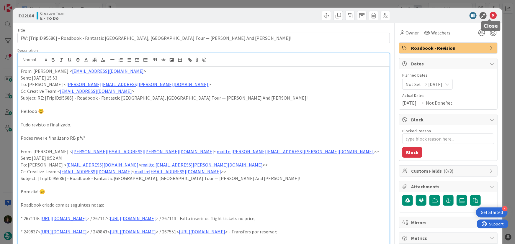
click at [492, 16] on icon at bounding box center [493, 15] width 7 height 7
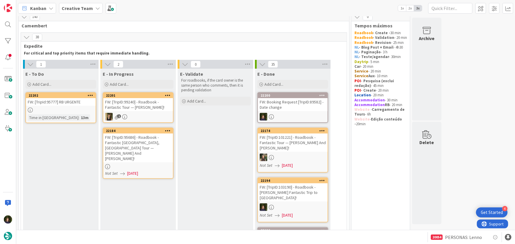
click at [77, 9] on b "Creative Team" at bounding box center [77, 8] width 31 height 6
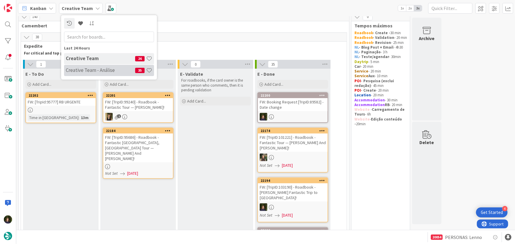
click at [83, 74] on div "Creative Team - Análise 35" at bounding box center [109, 70] width 90 height 11
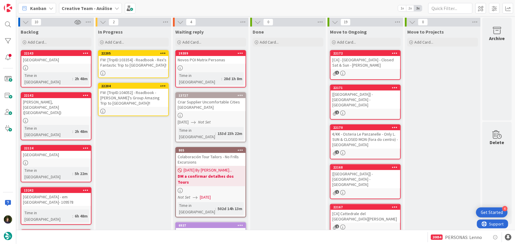
click at [135, 100] on div "FW: [TripID:104052] - Roadbook - [PERSON_NAME]'s Group Amazing Trip to [GEOGRAP…" at bounding box center [134, 98] width 70 height 18
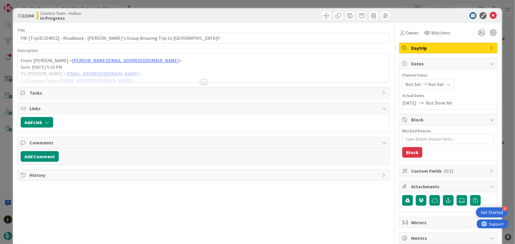
click at [200, 82] on div at bounding box center [203, 82] width 6 height 5
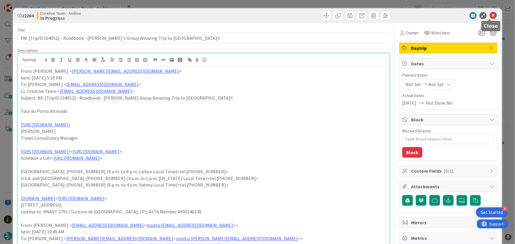
click at [493, 17] on icon at bounding box center [493, 15] width 7 height 7
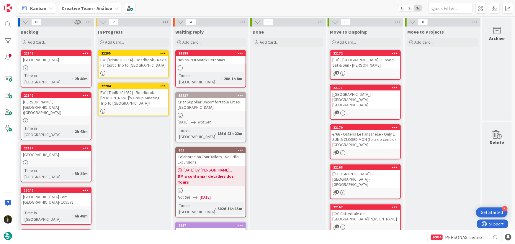
click at [166, 23] on icon at bounding box center [166, 22] width 8 height 9
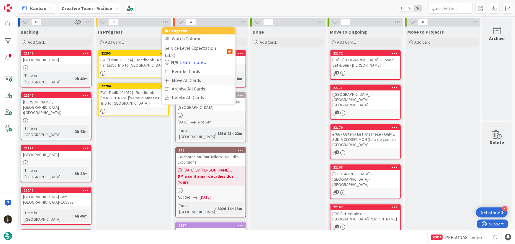
click at [180, 76] on div "Move All Cards" at bounding box center [199, 80] width 74 height 9
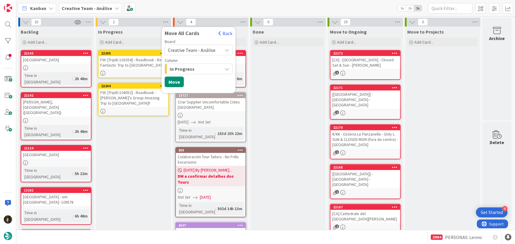
click at [182, 52] on span "Creative Team - Análise" at bounding box center [192, 50] width 48 height 6
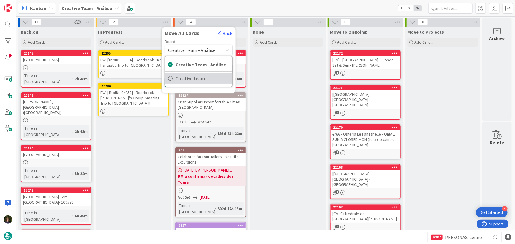
click at [188, 77] on span "Creative Team" at bounding box center [203, 78] width 54 height 9
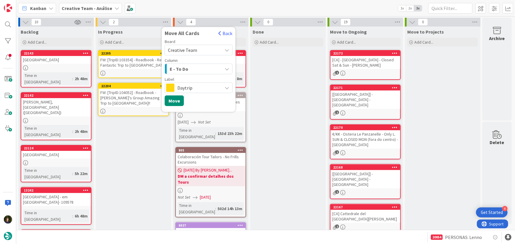
click at [187, 70] on span "E - To Do" at bounding box center [179, 69] width 19 height 8
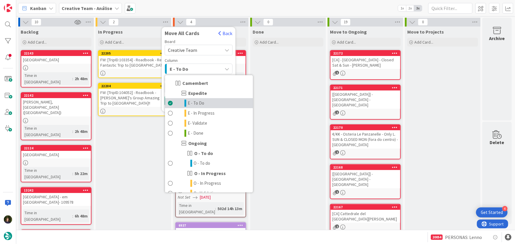
click at [198, 103] on span "E - To Do" at bounding box center [196, 103] width 17 height 7
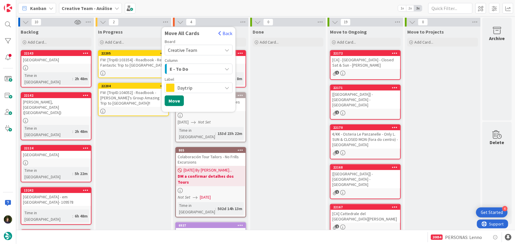
click at [185, 89] on span "Daytrip" at bounding box center [198, 88] width 42 height 8
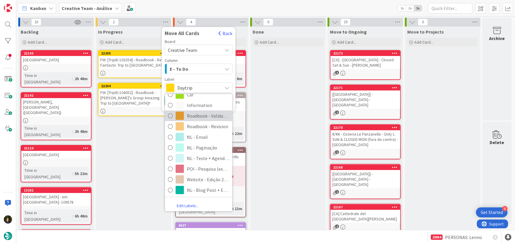
scroll to position [127, 0]
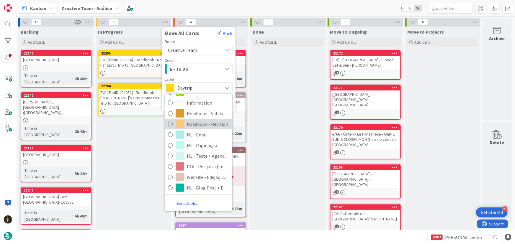
click at [202, 123] on span "Roadbook - Revision" at bounding box center [208, 124] width 43 height 9
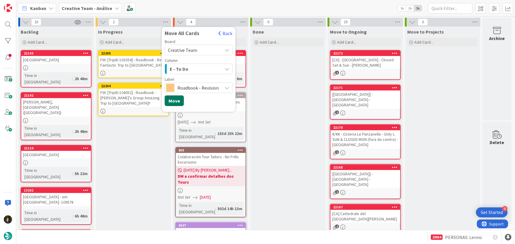
click at [176, 99] on button "Move" at bounding box center [174, 101] width 19 height 11
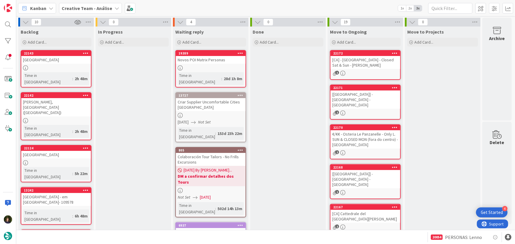
click at [87, 6] on b "Creative Team - Análise" at bounding box center [87, 8] width 50 height 6
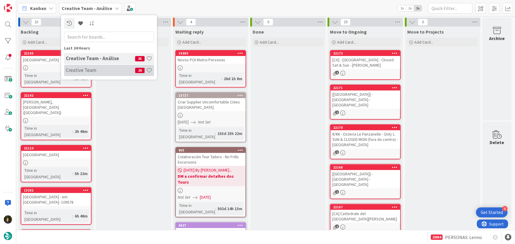
click at [96, 72] on h4 "Creative Team" at bounding box center [100, 70] width 69 height 6
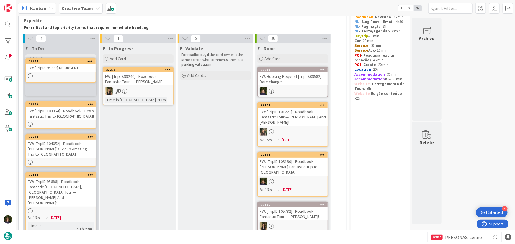
scroll to position [30, 0]
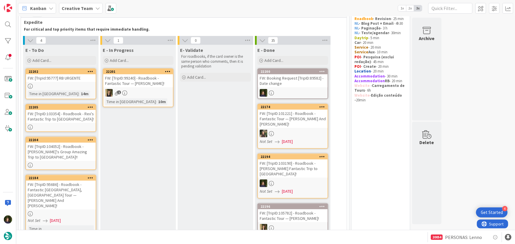
click at [64, 117] on div "FW: [TripID:103354] - Roadbook - Rex's Fantastic Trip to [GEOGRAPHIC_DATA]!" at bounding box center [61, 116] width 70 height 13
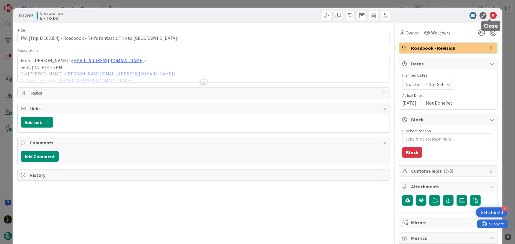
drag, startPoint x: 488, startPoint y: 17, endPoint x: 470, endPoint y: 37, distance: 27.0
click at [490, 16] on icon at bounding box center [493, 15] width 7 height 7
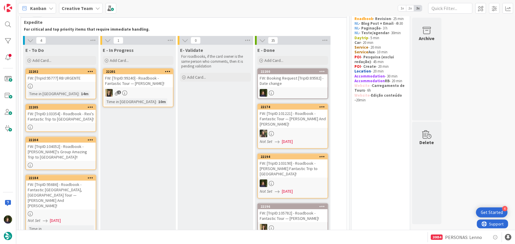
click at [53, 151] on div "FW: [TripID:104052] - Roadbook - [PERSON_NAME]'s Group Amazing Trip to [GEOGRAP…" at bounding box center [61, 152] width 70 height 18
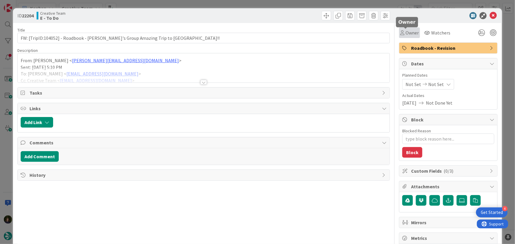
click at [410, 35] on span "Owner" at bounding box center [412, 32] width 13 height 7
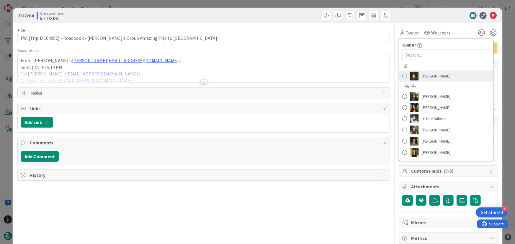
click at [429, 76] on span "[PERSON_NAME]" at bounding box center [436, 76] width 29 height 9
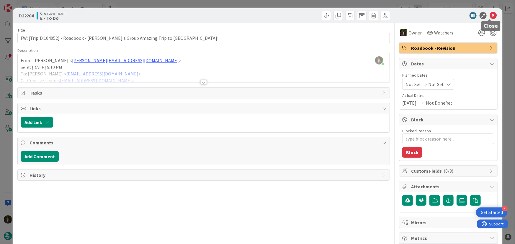
click at [490, 16] on icon at bounding box center [493, 15] width 7 height 7
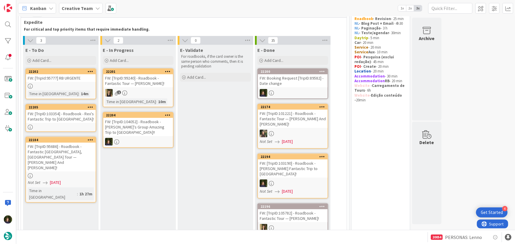
click at [135, 135] on div "FW: [TripID:104052] - Roadbook - [PERSON_NAME]'s Group Amazing Trip to [GEOGRAP…" at bounding box center [138, 127] width 70 height 18
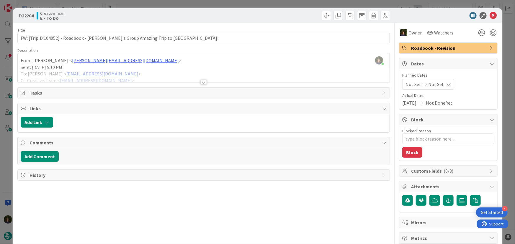
click at [203, 82] on div at bounding box center [203, 82] width 6 height 5
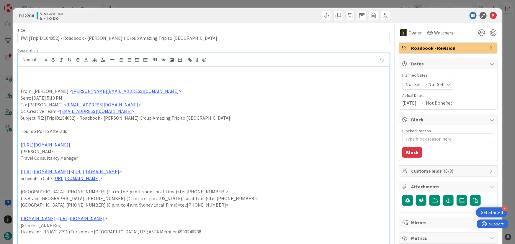
type textarea "x"
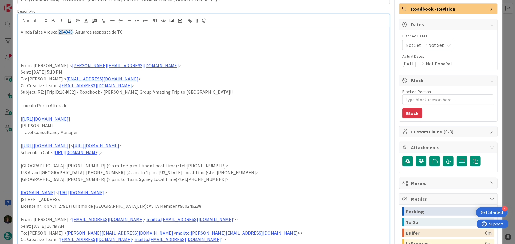
scroll to position [27, 0]
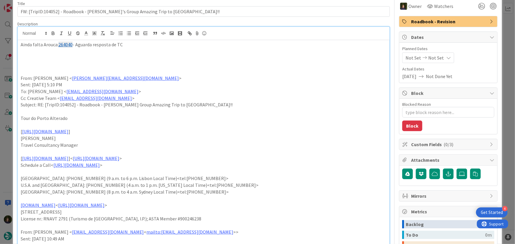
click at [103, 44] on p "Ainda falta Arouca: 264040 - Aguarda resposta de TC" at bounding box center [204, 44] width 366 height 7
copy p "Ainda falta Arouca: 264040 - Aguarda resposta de TC"
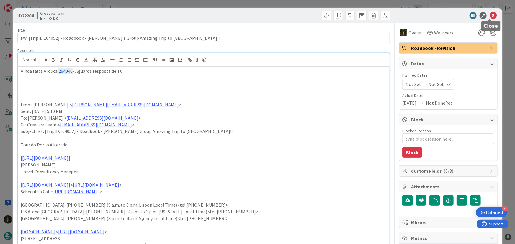
click at [490, 14] on icon at bounding box center [493, 15] width 7 height 7
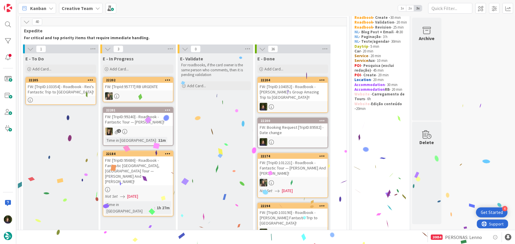
scroll to position [23, 0]
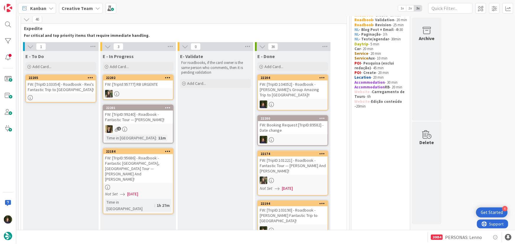
click at [138, 168] on div "FW: [TripID:95686] - Roadbook - Fantastic [GEOGRAPHIC_DATA], [GEOGRAPHIC_DATA] …" at bounding box center [138, 168] width 70 height 29
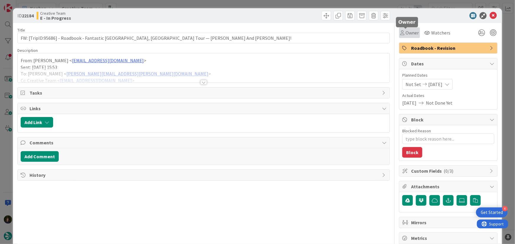
click at [409, 30] on span "Owner" at bounding box center [412, 32] width 13 height 7
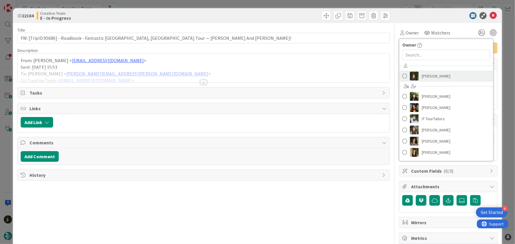
click at [422, 79] on span "[PERSON_NAME]" at bounding box center [436, 76] width 29 height 9
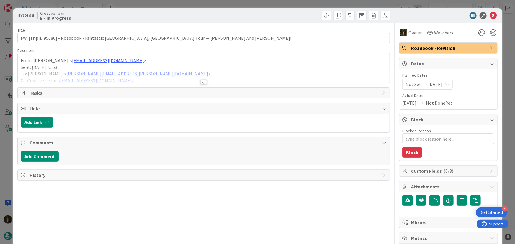
click at [203, 81] on div at bounding box center [203, 82] width 6 height 5
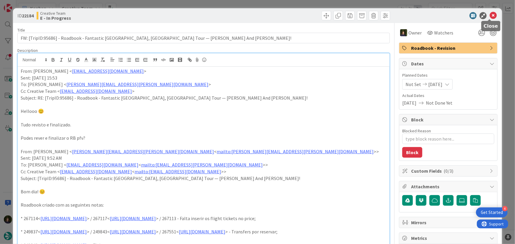
click at [491, 18] on icon at bounding box center [493, 15] width 7 height 7
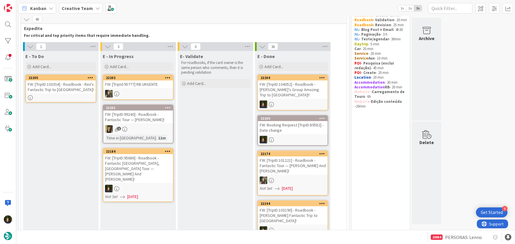
click at [89, 9] on b "Creative Team" at bounding box center [77, 8] width 31 height 6
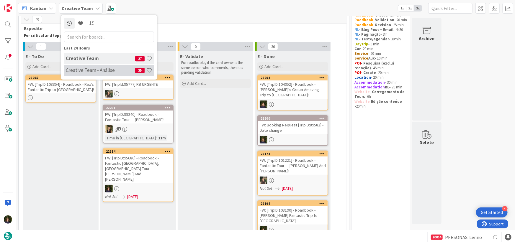
click at [89, 68] on h4 "Creative Team - Análise" at bounding box center [100, 70] width 69 height 6
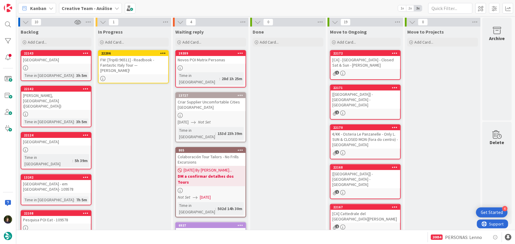
click at [136, 64] on div "FW: [TripID:96511] - Roadbook - Fantastic Italy Tour — [PERSON_NAME]!" at bounding box center [134, 65] width 70 height 18
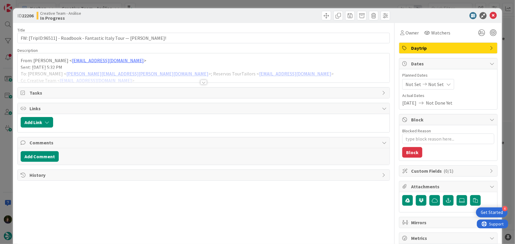
click at [200, 80] on div at bounding box center [203, 82] width 6 height 5
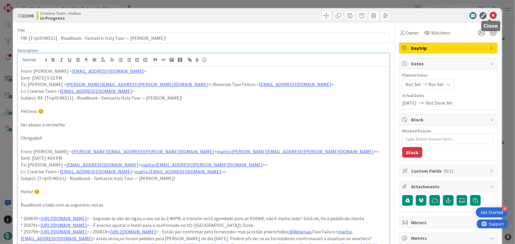
click at [491, 15] on icon at bounding box center [493, 15] width 7 height 7
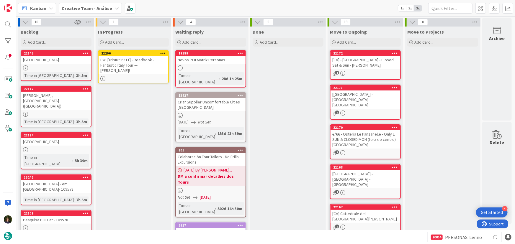
click at [167, 51] on div at bounding box center [163, 53] width 11 height 4
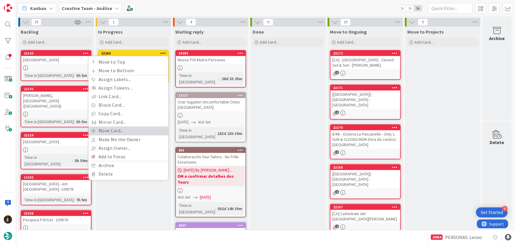
click at [129, 130] on link "Move Card..." at bounding box center [129, 131] width 80 height 9
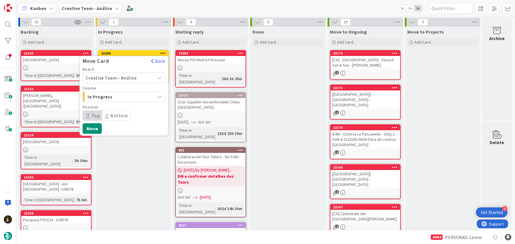
click at [140, 78] on span "Creative Team - Análise" at bounding box center [119, 78] width 66 height 8
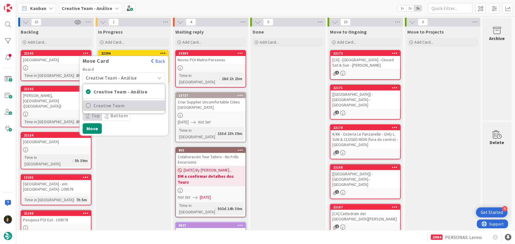
click at [139, 106] on span "Creative Team" at bounding box center [128, 106] width 68 height 9
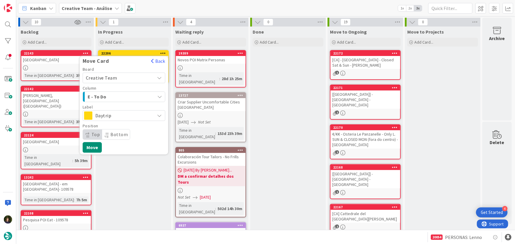
click at [123, 112] on span "Daytrip" at bounding box center [123, 116] width 57 height 8
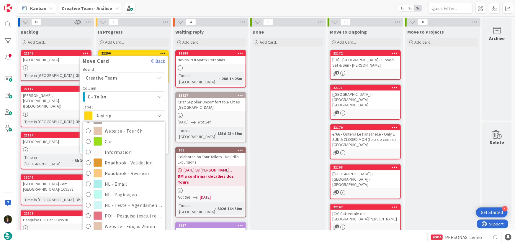
scroll to position [107, 0]
click at [125, 167] on span "Roadbook - Revision" at bounding box center [133, 171] width 57 height 9
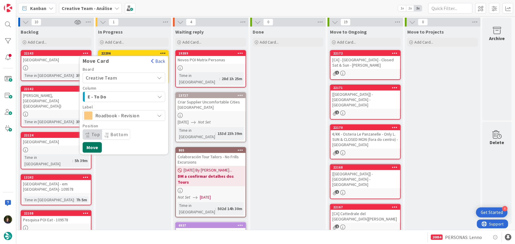
click at [99, 148] on button "Move" at bounding box center [92, 147] width 19 height 11
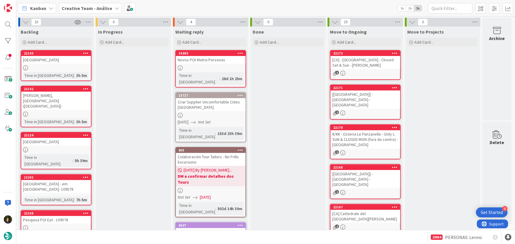
click at [85, 9] on b "Creative Team - Análise" at bounding box center [87, 8] width 50 height 6
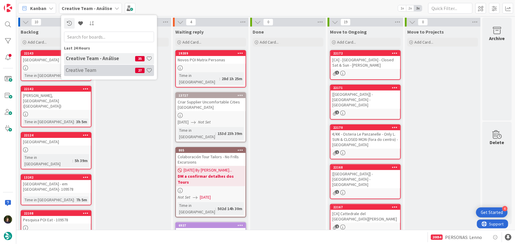
drag, startPoint x: 94, startPoint y: 77, endPoint x: 95, endPoint y: 74, distance: 3.3
click at [95, 77] on div "Last 24 Hours Creative Team - Análise 35 Creative Team 27" at bounding box center [109, 47] width 96 height 65
click at [96, 70] on h4 "Creative Team" at bounding box center [100, 70] width 69 height 6
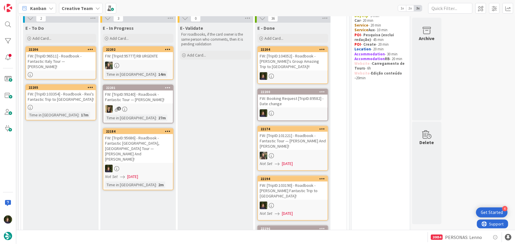
scroll to position [53, 0]
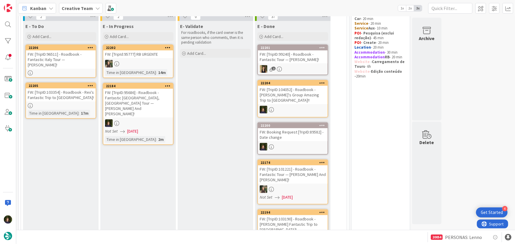
click at [136, 120] on div at bounding box center [138, 124] width 70 height 8
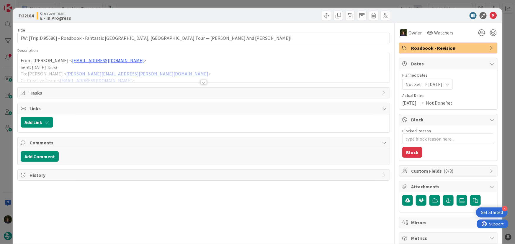
click at [202, 82] on div at bounding box center [203, 82] width 6 height 5
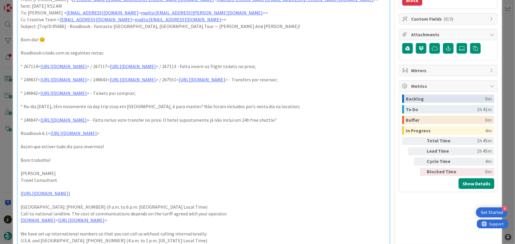
scroll to position [161, 0]
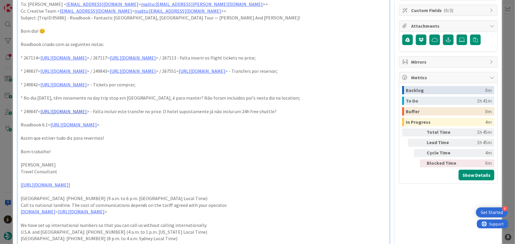
click at [87, 115] on link "[URL][DOMAIN_NAME]" at bounding box center [63, 112] width 46 height 6
click at [99, 134] on link "[URL][DOMAIN_NAME]" at bounding box center [85, 136] width 40 height 8
click at [292, 162] on p at bounding box center [204, 158] width 366 height 7
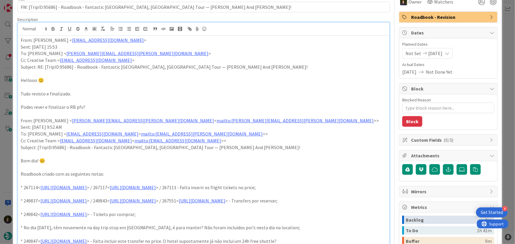
scroll to position [0, 0]
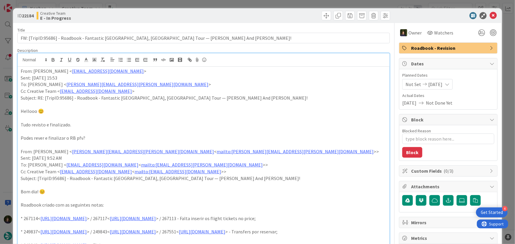
click at [21, 72] on p "From: [PERSON_NAME] < [EMAIL_ADDRESS][PERSON_NAME][DOMAIN_NAME] >" at bounding box center [204, 71] width 366 height 7
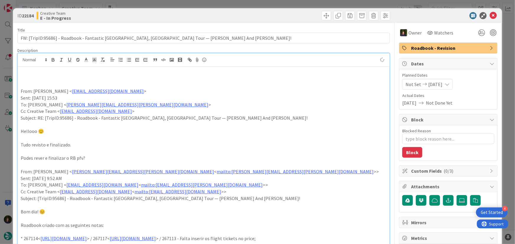
paste div
type textarea "x"
drag, startPoint x: 145, startPoint y: 79, endPoint x: 194, endPoint y: 81, distance: 48.7
click at [146, 79] on p "267551 - o transfer para o aeroporto, ma [GEOGRAPHIC_DATA], é mesmo á 12h da ma…" at bounding box center [204, 78] width 366 height 7
drag, startPoint x: 138, startPoint y: 75, endPoint x: 168, endPoint y: 91, distance: 33.7
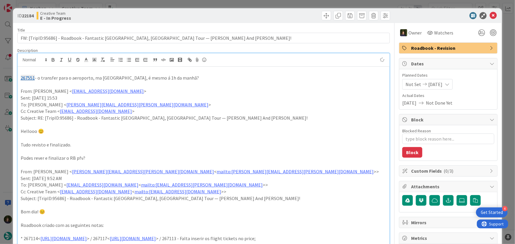
click at [139, 75] on p "267551 - o transfer para o aeroporto, ma [GEOGRAPHIC_DATA], é mesmo á 1h da man…" at bounding box center [204, 78] width 366 height 7
click at [95, 79] on p "267551 - o transfer para o aeroporto, ma [GEOGRAPHIC_DATA], é mesmo à 1h da man…" at bounding box center [204, 78] width 366 height 7
click at [201, 75] on p "267551 - o transfer para o aeroporto, na [GEOGRAPHIC_DATA], é mesmo à 1h da man…" at bounding box center [204, 78] width 366 height 7
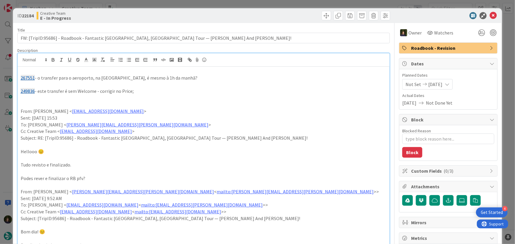
click at [64, 91] on p "249836 - este transfer é sem Welcome - corrigir no Price;" at bounding box center [204, 91] width 366 height 7
click at [154, 92] on p "249836 - este transfer é sem Welcome - corrigir no Price;" at bounding box center [204, 91] width 366 height 7
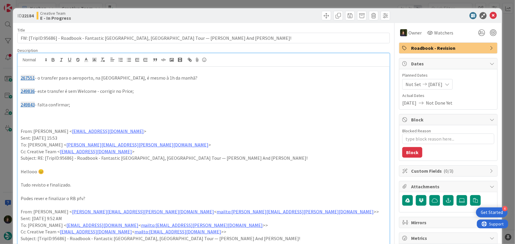
drag, startPoint x: 81, startPoint y: 106, endPoint x: 17, endPoint y: 92, distance: 65.2
copy div "249836 - este transfer é sem Welcome - corrigir no Price; 249843 - falta confir…"
click at [490, 16] on icon at bounding box center [493, 15] width 7 height 7
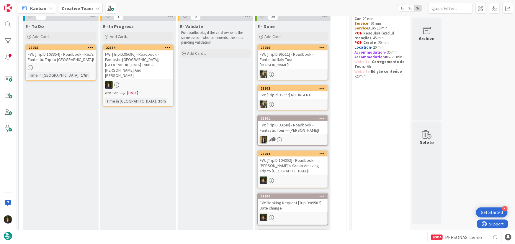
click at [157, 61] on div "FW: [TripID:95686] - Roadbook - Fantastic [GEOGRAPHIC_DATA], [GEOGRAPHIC_DATA] …" at bounding box center [138, 64] width 70 height 29
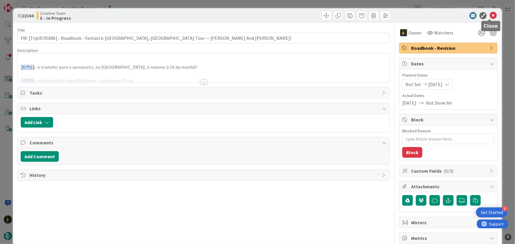
click at [490, 15] on icon at bounding box center [493, 15] width 7 height 7
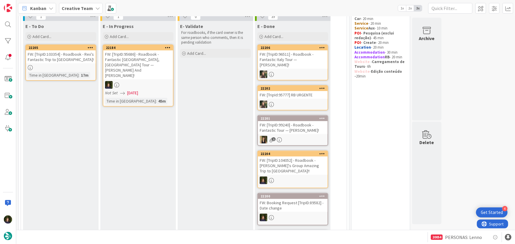
click at [167, 47] on icon at bounding box center [168, 47] width 6 height 4
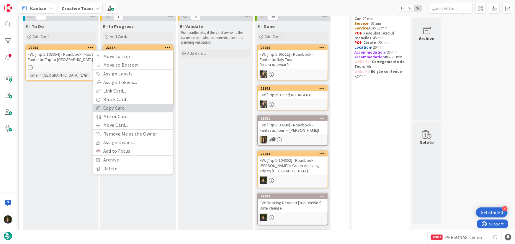
click at [130, 107] on link "Copy Card..." at bounding box center [133, 108] width 80 height 9
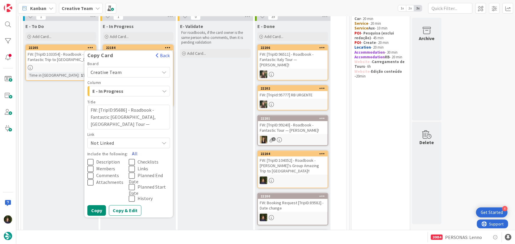
drag, startPoint x: 134, startPoint y: 152, endPoint x: 139, endPoint y: 154, distance: 5.2
click at [134, 152] on button "All" at bounding box center [134, 154] width 13 height 11
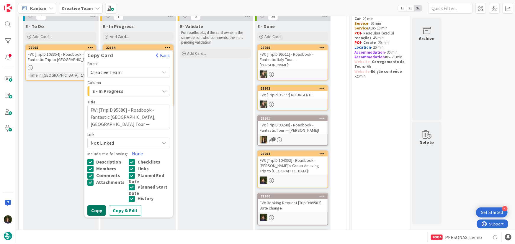
click at [93, 208] on button "Copy" at bounding box center [96, 210] width 19 height 11
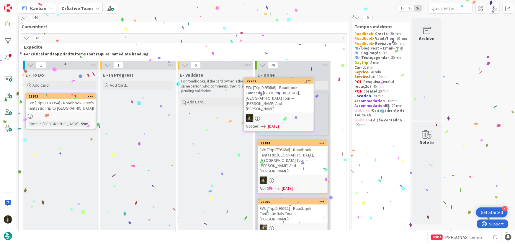
scroll to position [2, 0]
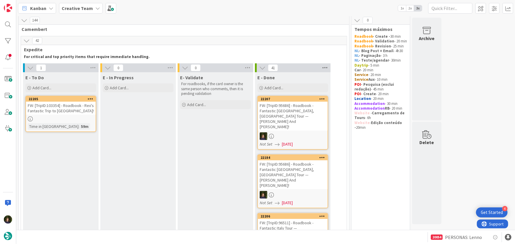
click at [324, 69] on icon at bounding box center [325, 67] width 8 height 9
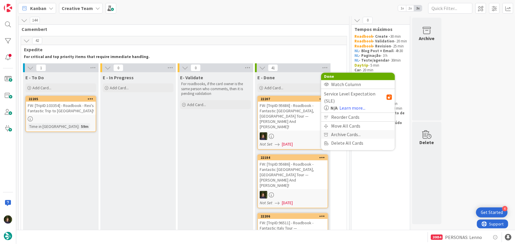
click at [351, 130] on span "Archive Cards..." at bounding box center [346, 134] width 30 height 9
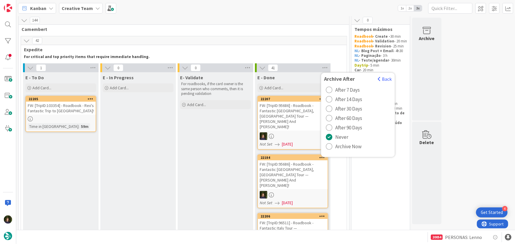
click at [343, 146] on span "Archive Now" at bounding box center [348, 146] width 26 height 9
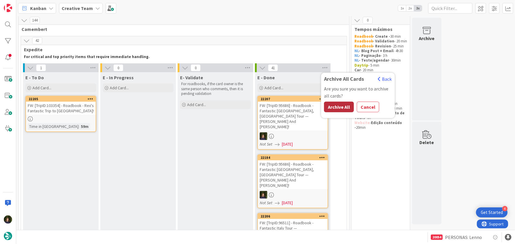
click at [336, 108] on button "Archive All" at bounding box center [339, 107] width 30 height 11
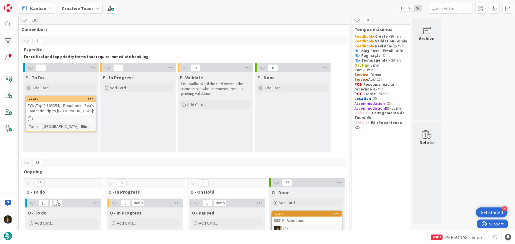
click at [79, 11] on b "Creative Team" at bounding box center [77, 8] width 31 height 6
click at [104, 71] on h4 "Creative Team - Análise" at bounding box center [100, 70] width 69 height 6
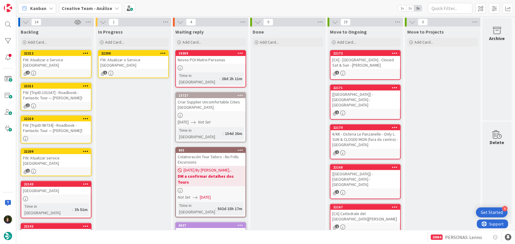
click at [131, 60] on div "FW: Atualizar o Service [GEOGRAPHIC_DATA]" at bounding box center [134, 62] width 70 height 13
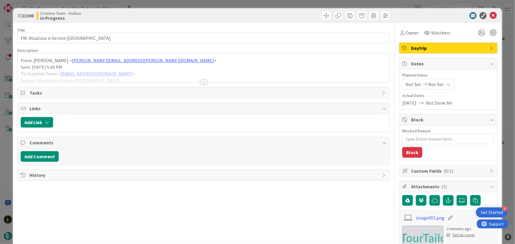
click at [201, 82] on div at bounding box center [203, 82] width 6 height 5
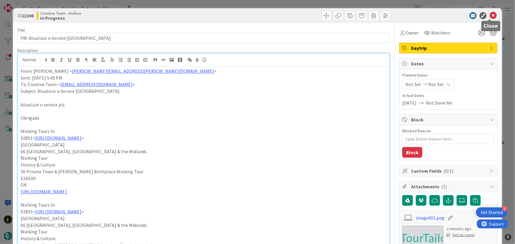
click at [490, 16] on icon at bounding box center [493, 15] width 7 height 7
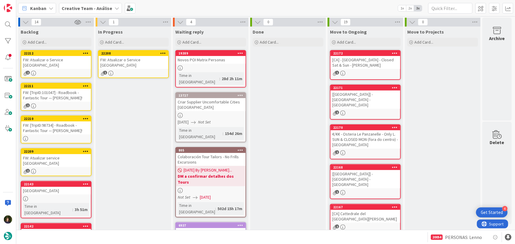
click at [165, 52] on icon at bounding box center [163, 53] width 6 height 4
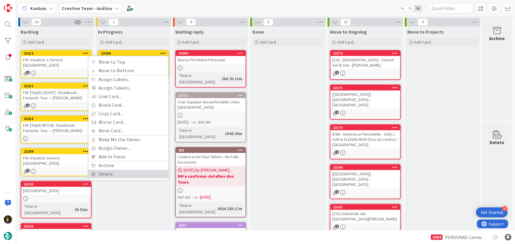
click at [134, 178] on link "Delete" at bounding box center [129, 174] width 80 height 9
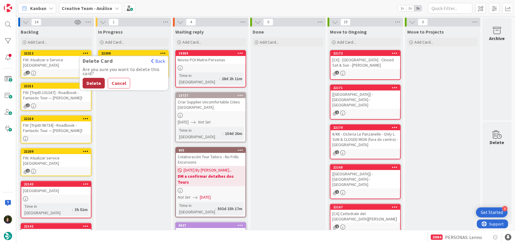
click at [91, 84] on button "Delete" at bounding box center [94, 83] width 22 height 11
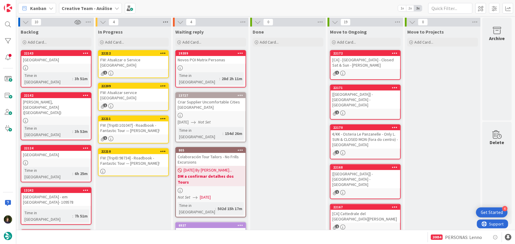
click at [168, 22] on icon at bounding box center [166, 22] width 8 height 9
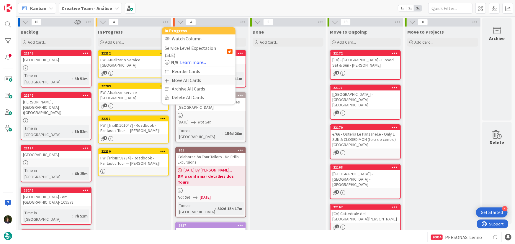
click at [185, 76] on div "Move All Cards" at bounding box center [199, 80] width 74 height 9
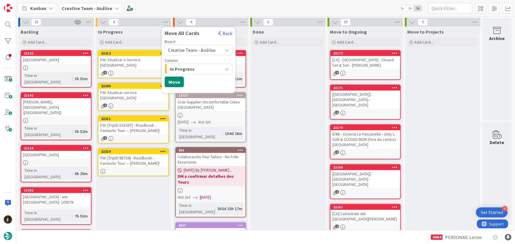
click at [186, 51] on span "Creative Team - Análise" at bounding box center [192, 50] width 48 height 6
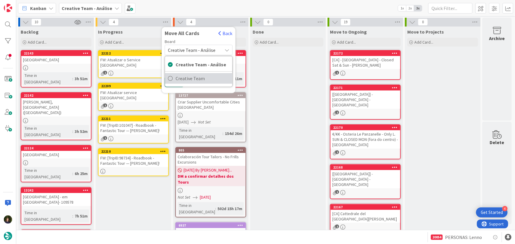
click at [190, 79] on span "Creative Team" at bounding box center [203, 78] width 54 height 9
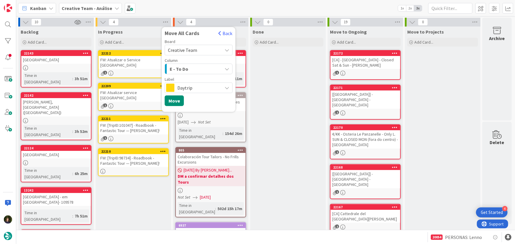
click at [205, 69] on div "E - To Do" at bounding box center [195, 68] width 54 height 9
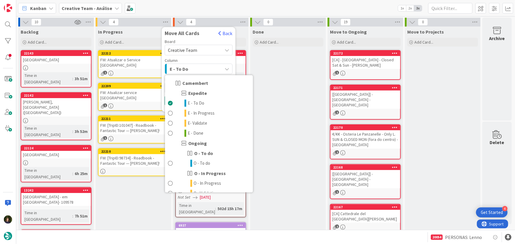
click at [197, 69] on div "E - To Do" at bounding box center [195, 68] width 54 height 9
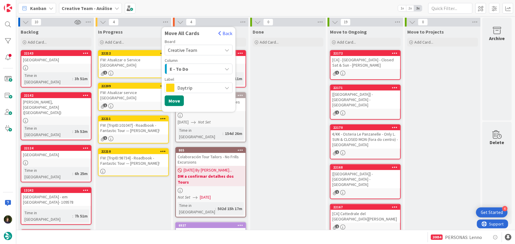
click at [195, 90] on span "Daytrip" at bounding box center [198, 88] width 42 height 8
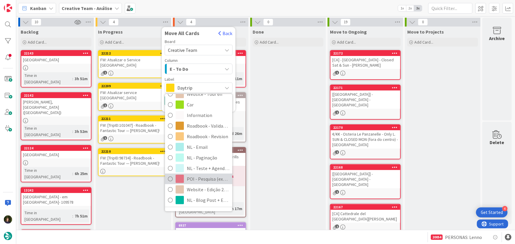
scroll to position [127, 0]
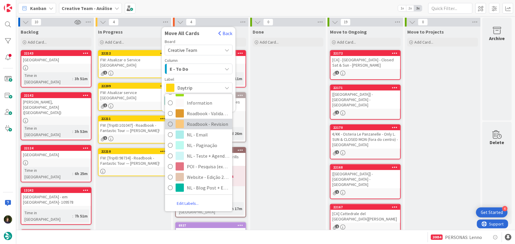
click at [219, 120] on span "Roadbook - Revision" at bounding box center [208, 124] width 43 height 9
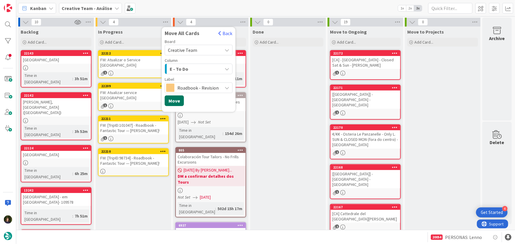
click at [175, 102] on button "Move" at bounding box center [174, 101] width 19 height 11
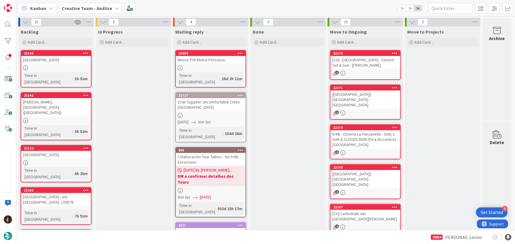
click at [100, 12] on span "Creative Team - Análise" at bounding box center [87, 8] width 50 height 7
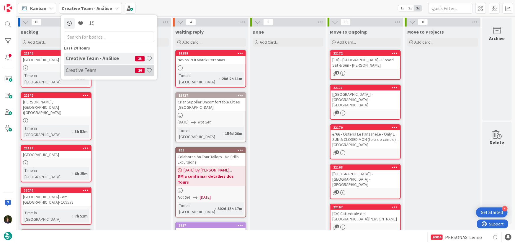
click at [111, 69] on h4 "Creative Team" at bounding box center [100, 70] width 69 height 6
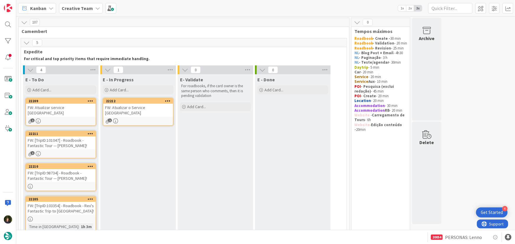
click at [133, 119] on div "1" at bounding box center [138, 121] width 70 height 5
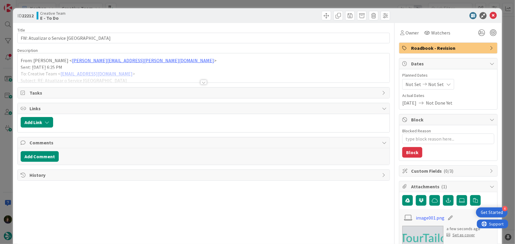
click at [431, 46] on span "Roadbook - Revision" at bounding box center [449, 48] width 76 height 7
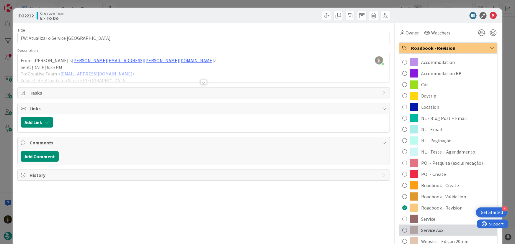
click at [432, 230] on span "Service Aux" at bounding box center [432, 230] width 22 height 7
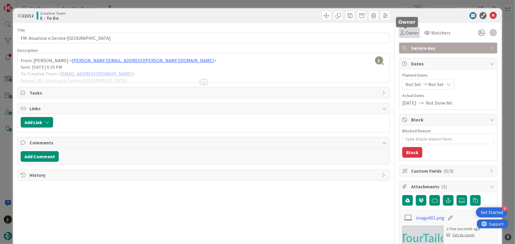
click at [412, 32] on span "Owner" at bounding box center [412, 32] width 13 height 7
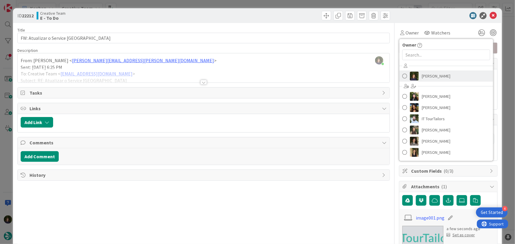
click at [436, 78] on span "[PERSON_NAME]" at bounding box center [436, 76] width 29 height 9
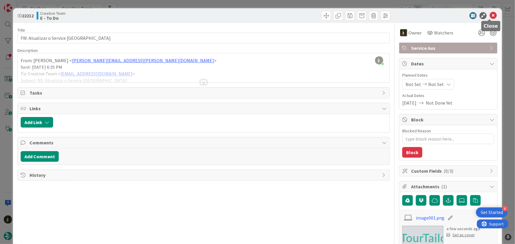
click at [490, 15] on icon at bounding box center [493, 15] width 7 height 7
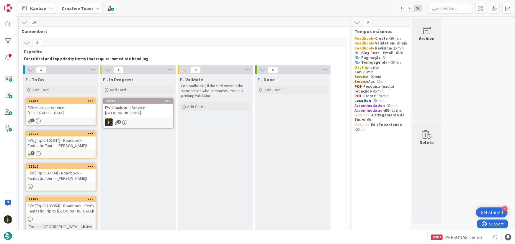
click at [72, 105] on div "FW: Atualizar service [GEOGRAPHIC_DATA]" at bounding box center [61, 110] width 70 height 13
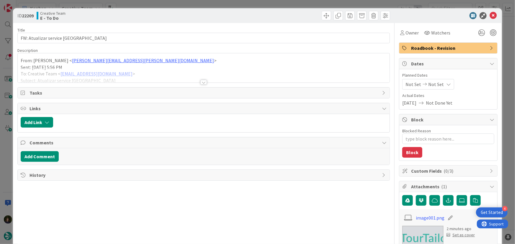
click at [440, 50] on span "Roadbook - Revision" at bounding box center [449, 48] width 76 height 7
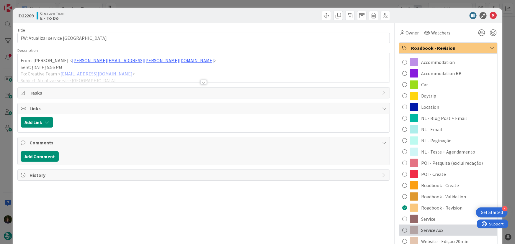
click at [443, 234] on div "Service Aux" at bounding box center [448, 230] width 98 height 11
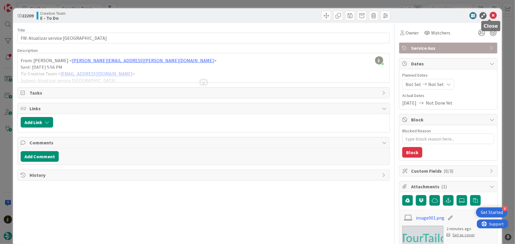
click at [490, 18] on icon at bounding box center [493, 15] width 7 height 7
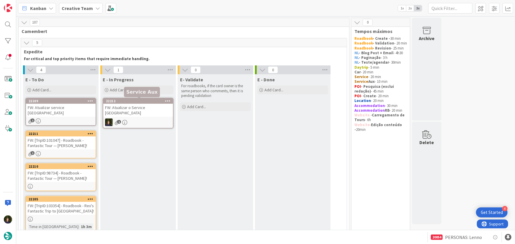
click at [143, 110] on div "FW: Atualizar o Service [GEOGRAPHIC_DATA]" at bounding box center [138, 110] width 70 height 13
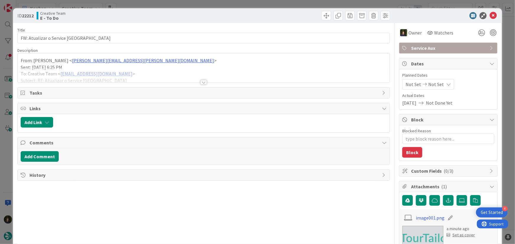
click at [204, 82] on div at bounding box center [203, 82] width 6 height 5
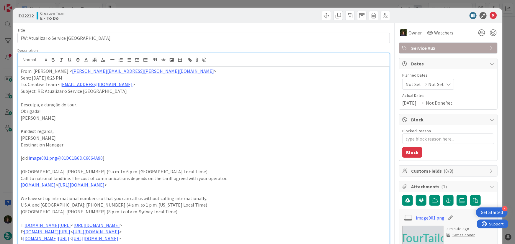
click at [493, 15] on div at bounding box center [445, 15] width 105 height 7
click at [490, 17] on icon at bounding box center [493, 15] width 7 height 7
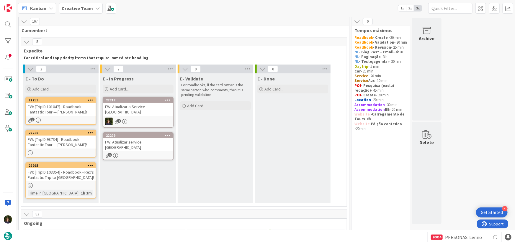
click at [134, 153] on div "1" at bounding box center [138, 155] width 70 height 5
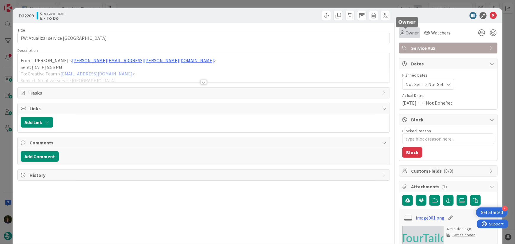
click at [412, 34] on span "Owner" at bounding box center [412, 32] width 13 height 7
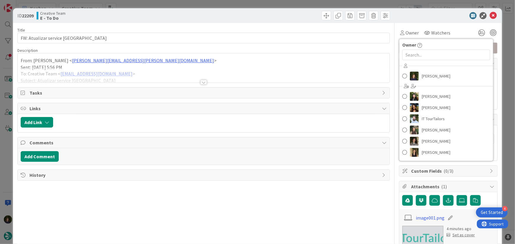
click at [437, 86] on div "[PERSON_NAME] [PERSON_NAME] [PERSON_NAME] IT TourTailors [PERSON_NAME] [PERSON_…" at bounding box center [446, 109] width 94 height 97
click at [436, 77] on span "[PERSON_NAME]" at bounding box center [436, 76] width 29 height 9
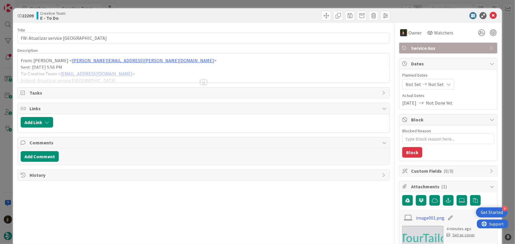
type textarea "x"
click at [202, 81] on div at bounding box center [203, 82] width 6 height 5
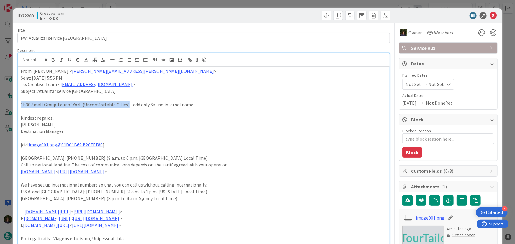
drag, startPoint x: 19, startPoint y: 106, endPoint x: 125, endPoint y: 105, distance: 106.0
click at [125, 105] on div "From: [PERSON_NAME] < [PERSON_NAME][EMAIL_ADDRESS][PERSON_NAME][DOMAIN_NAME] > …" at bounding box center [204, 168] width 372 height 202
copy p "1h30 Small Group Tour of York (Uncomfortable Cities)"
drag, startPoint x: 138, startPoint y: 106, endPoint x: 153, endPoint y: 105, distance: 14.8
click at [153, 105] on p "1h30 Small Group Tour of York (Uncomfortable Cities) - add only Sat no internal…" at bounding box center [204, 105] width 366 height 7
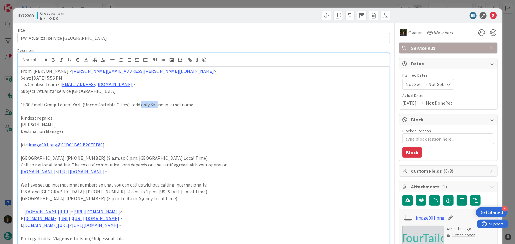
copy p "only Sat"
click at [490, 17] on icon at bounding box center [493, 15] width 7 height 7
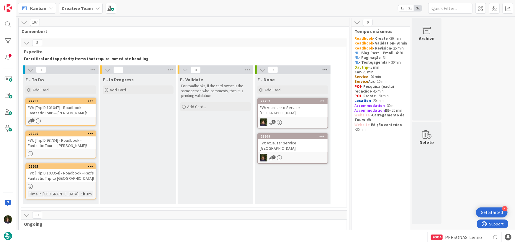
click at [325, 70] on icon at bounding box center [325, 70] width 8 height 9
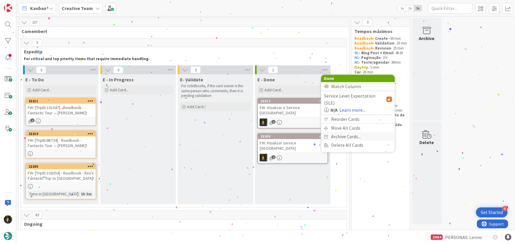
click at [349, 133] on span "Archive Cards..." at bounding box center [346, 137] width 30 height 9
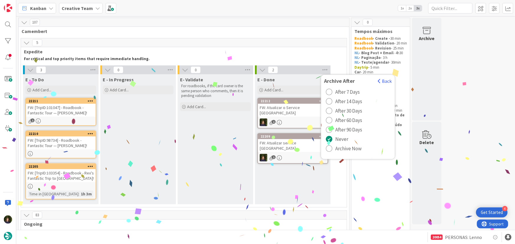
click at [343, 149] on span "Archive Now" at bounding box center [348, 148] width 26 height 9
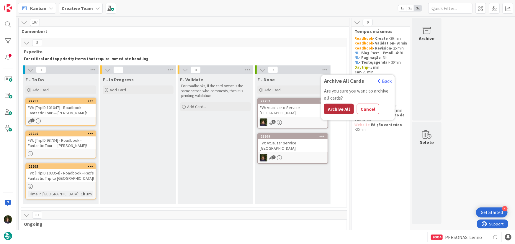
click at [339, 108] on button "Archive All" at bounding box center [339, 109] width 30 height 11
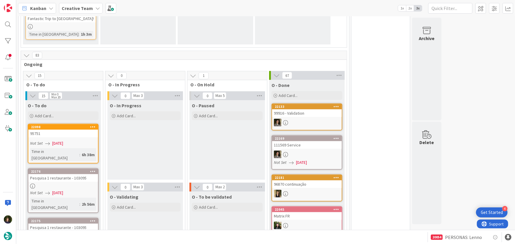
scroll to position [161, 0]
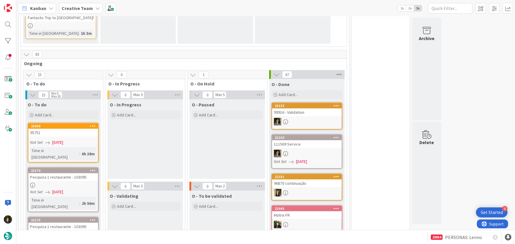
click at [340, 74] on icon at bounding box center [339, 74] width 8 height 9
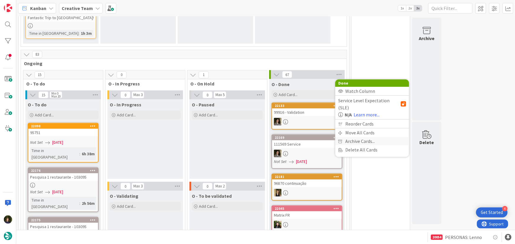
click at [373, 137] on span "Archive Cards..." at bounding box center [360, 141] width 30 height 9
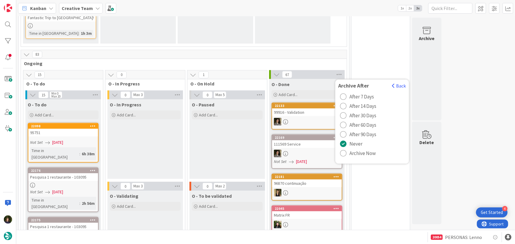
click at [368, 152] on span "Archive Now" at bounding box center [363, 153] width 26 height 9
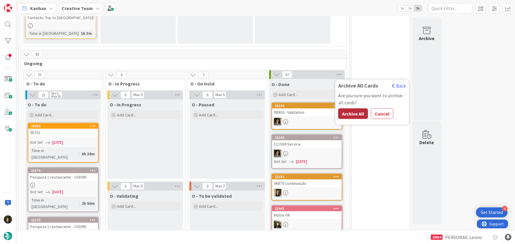
click at [355, 113] on button "Archive All" at bounding box center [353, 114] width 30 height 11
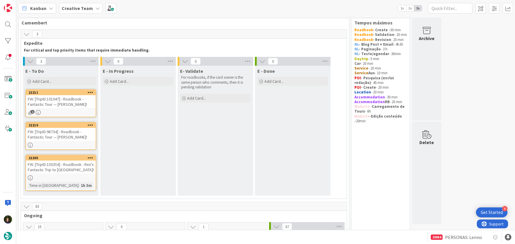
scroll to position [0, 0]
